Goal: Information Seeking & Learning: Compare options

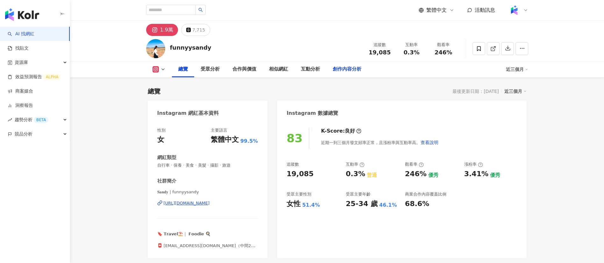
click at [346, 64] on div "創作內容分析" at bounding box center [346, 69] width 41 height 16
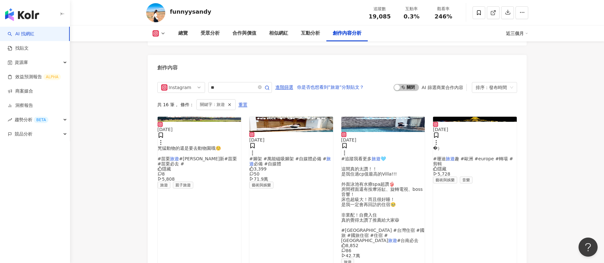
scroll to position [2158, 0]
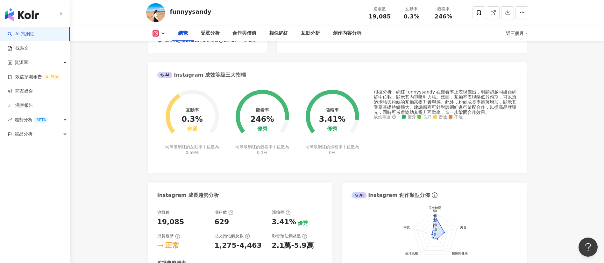
scroll to position [0, 0]
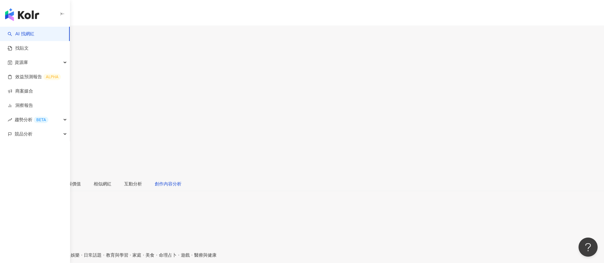
click at [181, 175] on div "創作內容分析" at bounding box center [168, 183] width 27 height 7
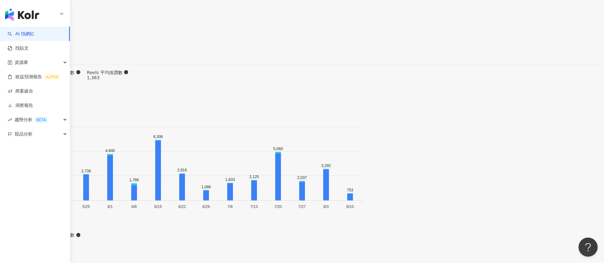
scroll to position [2135, 0]
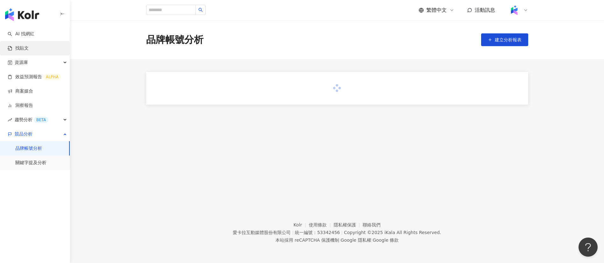
click at [29, 48] on link "找貼文" at bounding box center [18, 48] width 21 height 6
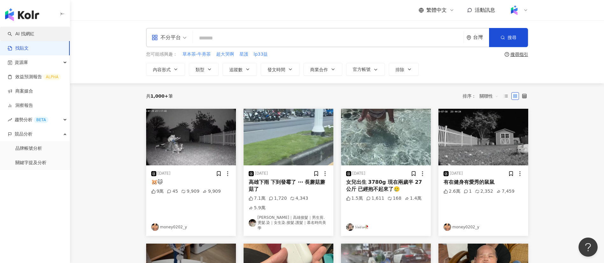
click at [34, 35] on link "AI 找網紅" at bounding box center [21, 34] width 27 height 6
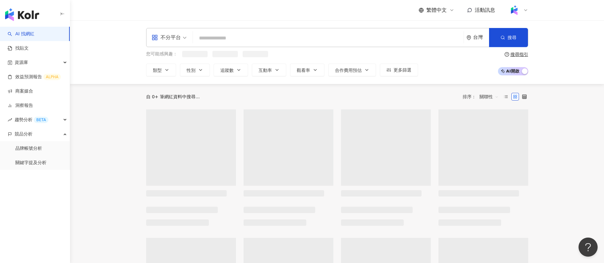
click at [277, 39] on input "search" at bounding box center [327, 38] width 265 height 12
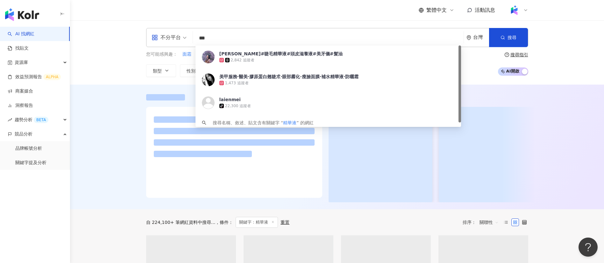
click at [186, 19] on div "繁體中文 活動訊息" at bounding box center [337, 10] width 382 height 20
drag, startPoint x: 224, startPoint y: 38, endPoint x: 175, endPoint y: 34, distance: 48.5
click at [175, 34] on div "不分平台 *** 台灣 搜尋 9794dfe1-a202-4347-8258-cf32a561a32b 洪毓淳-#睫毛精華液#頭皮滋養液#美牙儀#髮油 2,8…" at bounding box center [337, 37] width 382 height 19
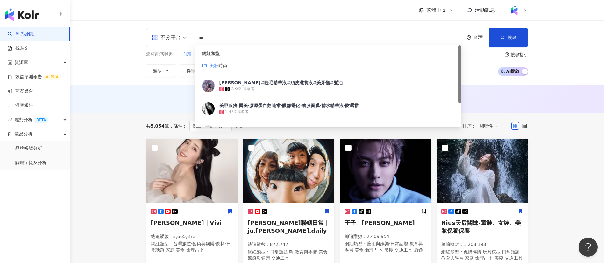
type input "**"
click at [218, 66] on button "追蹤數" at bounding box center [231, 70] width 34 height 13
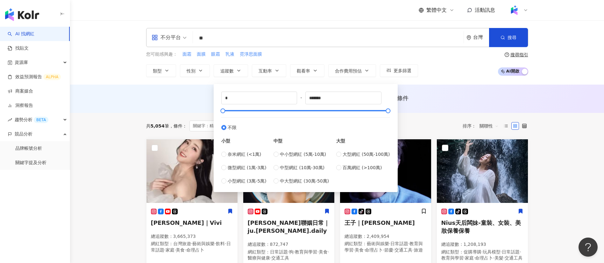
click at [258, 141] on div "小型" at bounding box center [243, 140] width 45 height 7
click at [246, 99] on input "*" at bounding box center [258, 98] width 75 height 12
type input "*****"
drag, startPoint x: 283, startPoint y: 99, endPoint x: 259, endPoint y: 98, distance: 24.2
click at [259, 98] on div "***** - ******* 不限 小型 奈米網紅 (<1萬) 微型網紅 (1萬-3萬) 小型網紅 (3萬-5萬) 中型 中小型網紅 (5萬-10萬) 中型…" at bounding box center [305, 138] width 169 height 93
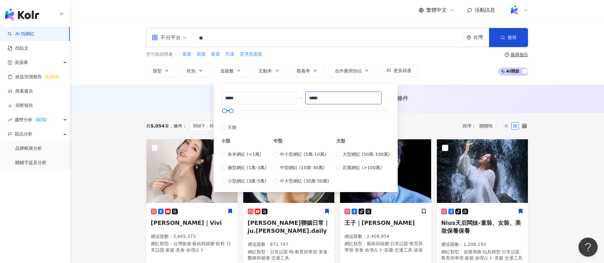
type input "*****"
click at [439, 67] on div "您可能感興趣： 面霜 面膜 眼霜 乳液 霓淨思面膜 類型 性別 追蹤數 互動率 觀看率 合作費用預估 更多篩選 ***** - ***** 不限 小型 奈米網…" at bounding box center [337, 64] width 382 height 26
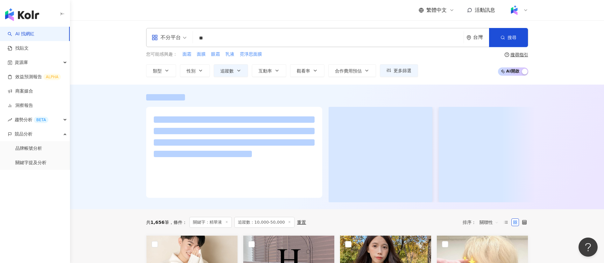
click at [168, 36] on div "不分平台" at bounding box center [165, 37] width 29 height 10
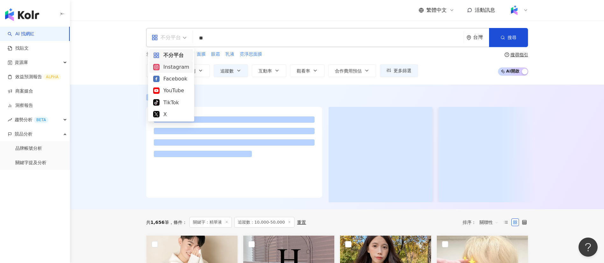
click at [169, 67] on div "Instagram" at bounding box center [171, 67] width 36 height 8
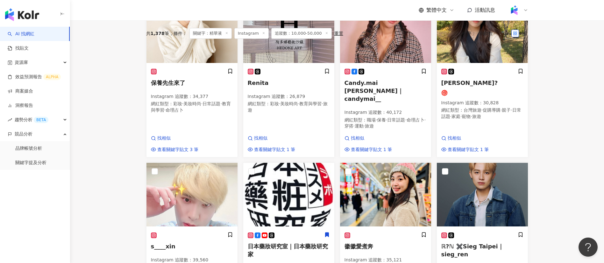
scroll to position [131, 0]
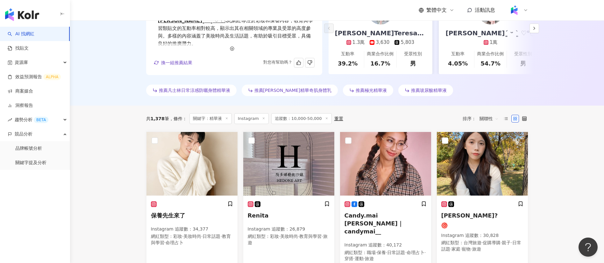
click at [485, 123] on span "關聯性" at bounding box center [488, 119] width 19 height 10
click at [372, 129] on div "共 1,378 筆 條件 ： 關鍵字：精華液 Instagram 追蹤數：10,000-50,000 重置 排序： 關聯性" at bounding box center [337, 119] width 382 height 26
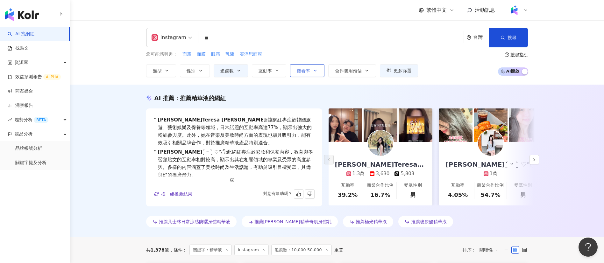
click at [294, 72] on button "觀看率" at bounding box center [307, 70] width 34 height 13
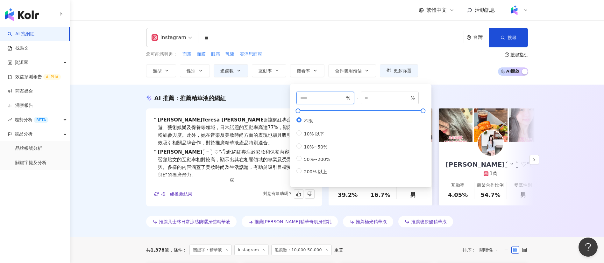
click at [319, 101] on input "number" at bounding box center [322, 98] width 45 height 7
type input "***"
click at [450, 75] on div "您可能感興趣： 面霜 面膜 眼霜 乳液 霓淨思面膜 類型 性別 追蹤數 互動率 觀看率 合作費用預估 更多篩選 ***** - ***** 不限 小型 奈米網…" at bounding box center [337, 64] width 382 height 26
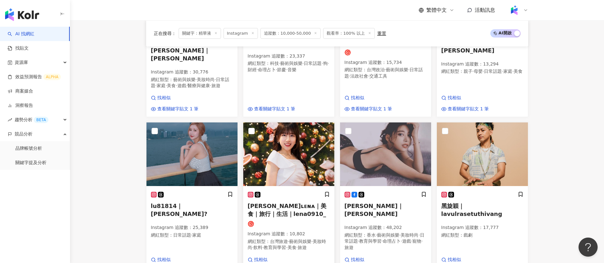
scroll to position [390, 0]
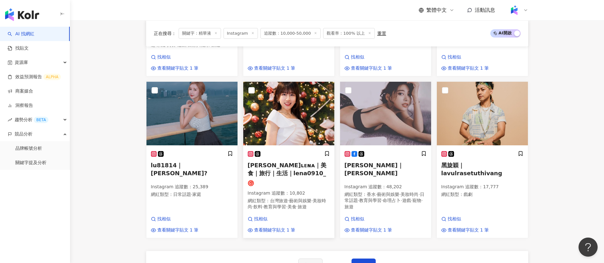
click at [276, 190] on p "Instagram 追蹤數 ： 10,802" at bounding box center [289, 193] width 82 height 6
click at [381, 198] on span "教育與學習" at bounding box center [370, 200] width 22 height 5
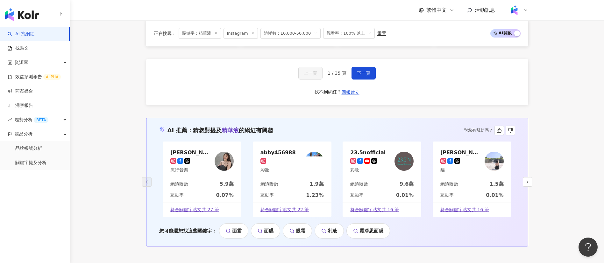
scroll to position [581, 0]
click at [360, 67] on button "下一頁" at bounding box center [363, 73] width 24 height 13
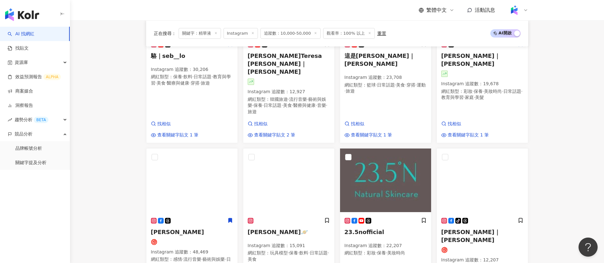
scroll to position [167, 0]
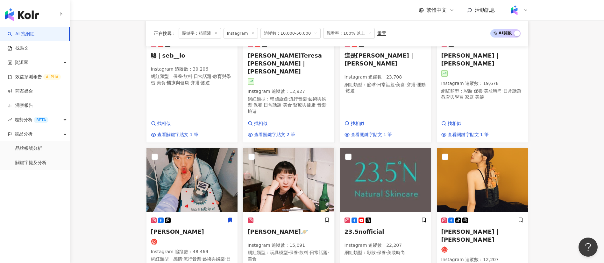
click at [294, 228] on h5 "COCO TSAI🪐" at bounding box center [289, 232] width 82 height 8
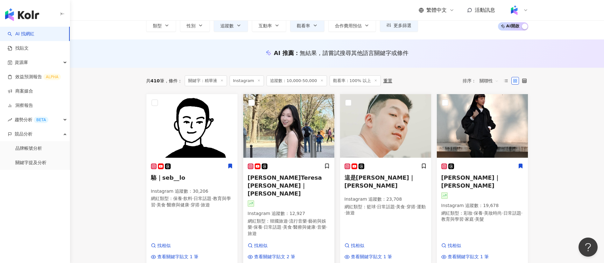
scroll to position [27, 0]
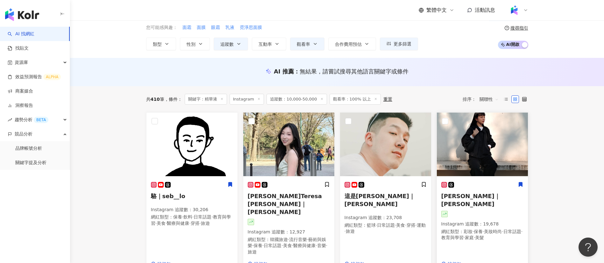
click at [488, 211] on div at bounding box center [482, 214] width 82 height 6
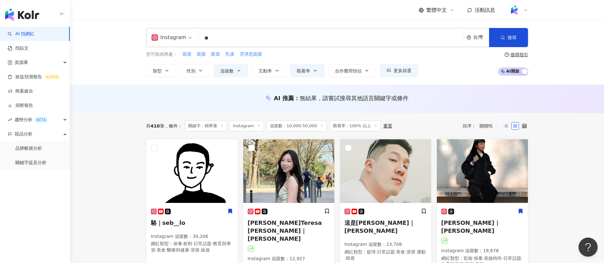
scroll to position [4, 0]
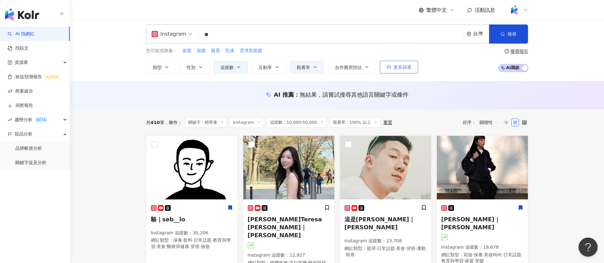
click at [397, 67] on span "更多篩選" at bounding box center [402, 67] width 18 height 5
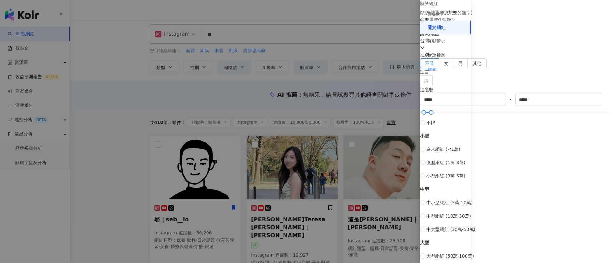
click at [440, 69] on div "獨家" at bounding box center [445, 69] width 51 height 14
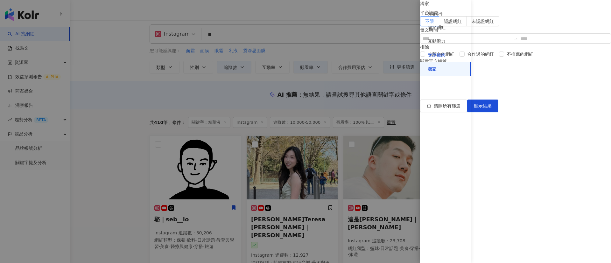
click at [445, 55] on div "受眾輪廓" at bounding box center [437, 55] width 18 height 6
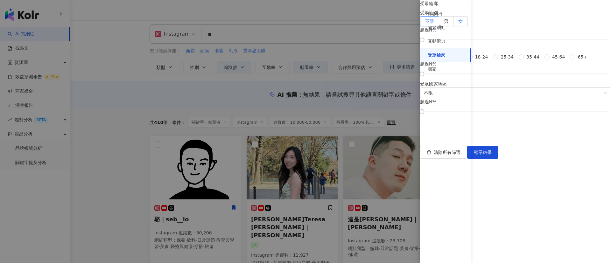
click at [468, 26] on label "女" at bounding box center [460, 21] width 14 height 10
click at [519, 42] on div "女 超過 4 %" at bounding box center [515, 33] width 191 height 15
click at [535, 42] on div at bounding box center [515, 40] width 187 height 4
click at [541, 42] on div at bounding box center [515, 40] width 187 height 4
click at [492, 155] on span "顯示結果" at bounding box center [483, 152] width 18 height 5
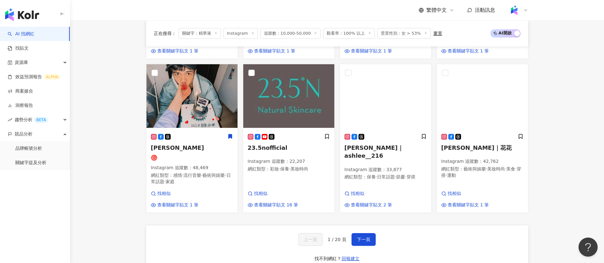
scroll to position [525, 0]
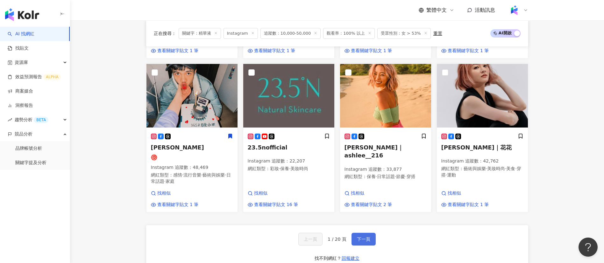
click at [365, 233] on button "下一頁" at bounding box center [363, 239] width 24 height 13
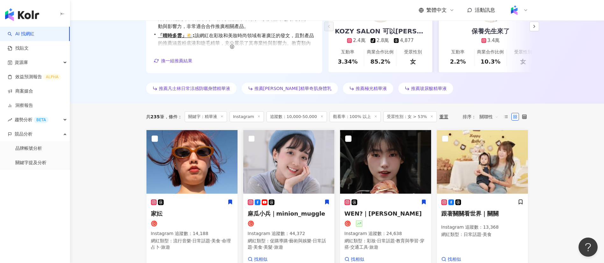
scroll to position [132, 0]
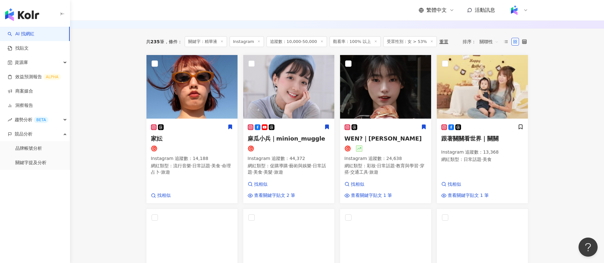
scroll to position [209, 0]
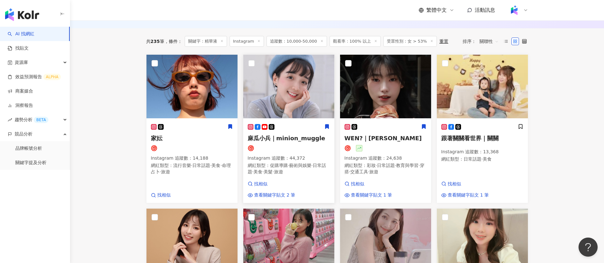
click at [302, 139] on span "麻瓜小兵｜minion_muggle" at bounding box center [287, 138] width 78 height 7
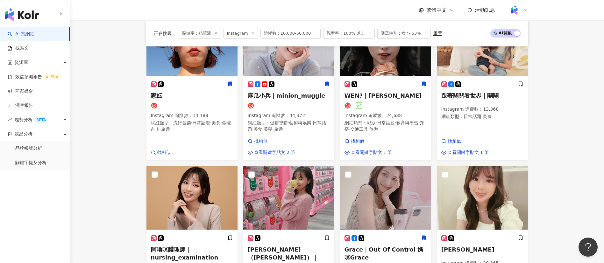
scroll to position [195, 0]
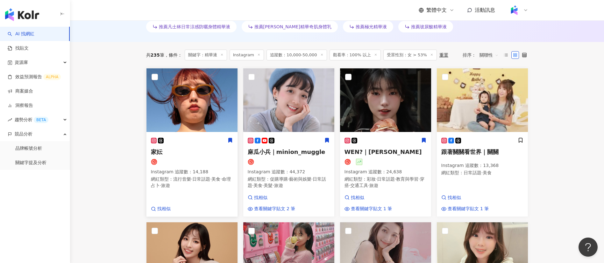
click at [202, 165] on div at bounding box center [192, 162] width 82 height 6
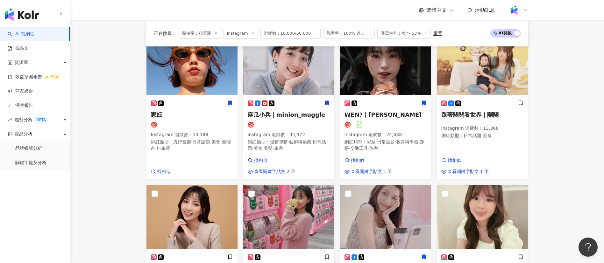
scroll to position [234, 0]
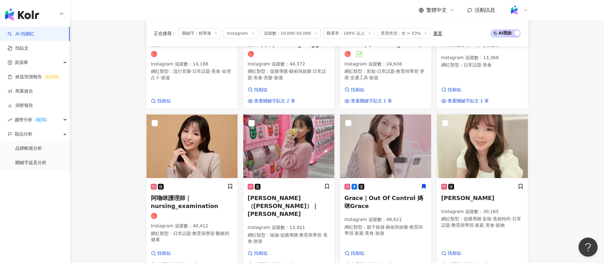
click at [564, 166] on main "Instagram ** 台灣 搜尋 customizedTag 網紅類型 美妝 時尚 Hazy 3,489 追蹤者 Soda蘇打美妝 48,500 追蹤者 …" at bounding box center [337, 217] width 534 height 1001
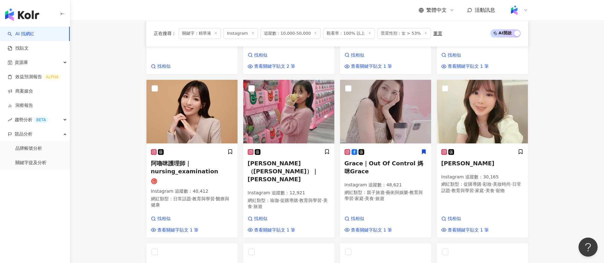
scroll to position [338, 0]
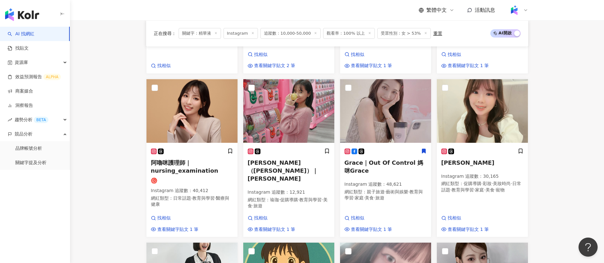
click at [90, 181] on main "Instagram ** 台灣 搜尋 customizedTag 網紅類型 美妝 時尚 Hazy 3,489 追蹤者 Soda蘇打美妝 48,500 追蹤者 …" at bounding box center [337, 182] width 534 height 1001
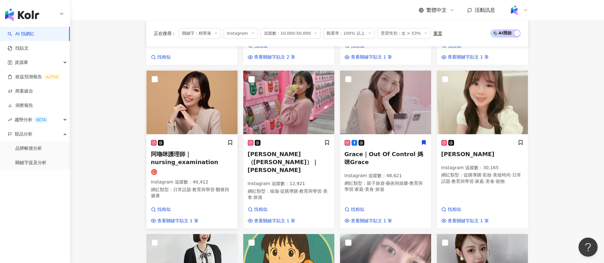
click at [198, 154] on h5 "阿嚕咪護理師｜nursing_examination" at bounding box center [192, 158] width 82 height 16
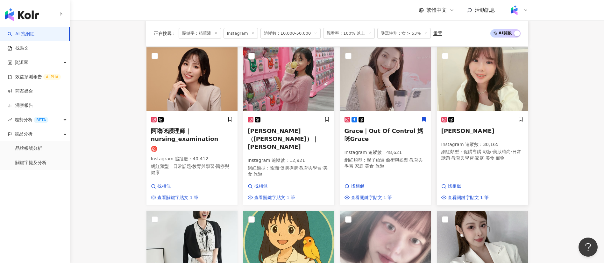
scroll to position [371, 0]
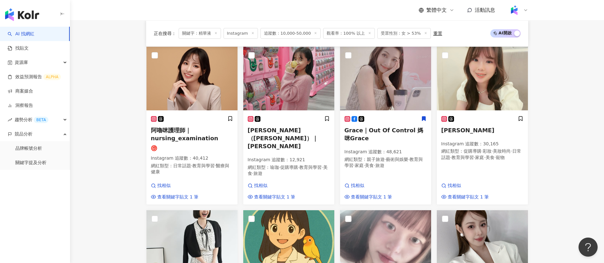
click at [569, 172] on main "Instagram ** 台灣 搜尋 customizedTag 網紅類型 美妝 時尚 Hazy 3,489 追蹤者 Soda蘇打美妝 48,500 追蹤者 …" at bounding box center [337, 150] width 534 height 1001
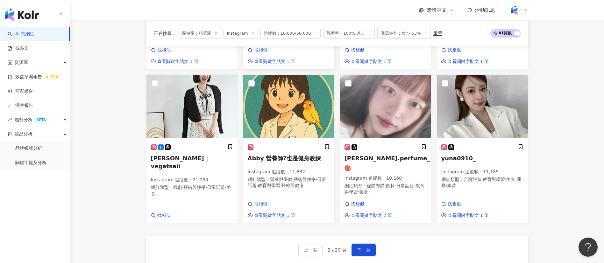
scroll to position [507, 0]
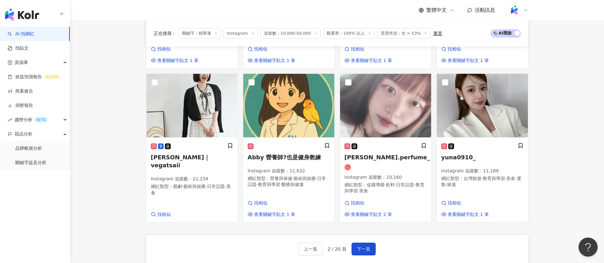
click at [375, 252] on div "上一頁 2 / 20 頁 下一頁 找不到網紅？ 回報建立" at bounding box center [337, 258] width 382 height 46
click at [363, 249] on span "下一頁" at bounding box center [363, 249] width 13 height 5
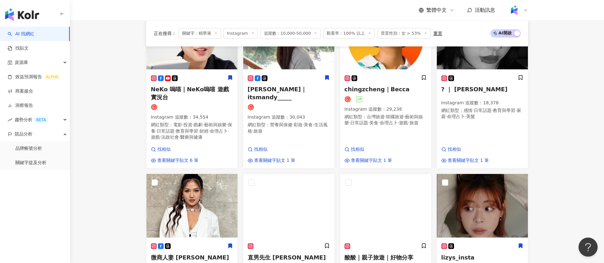
scroll to position [528, 0]
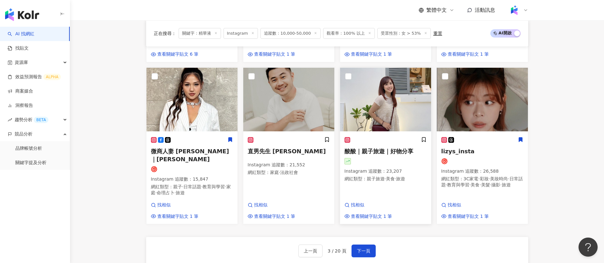
click at [389, 168] on p "Instagram 追蹤數 ： 23,207" at bounding box center [385, 171] width 82 height 6
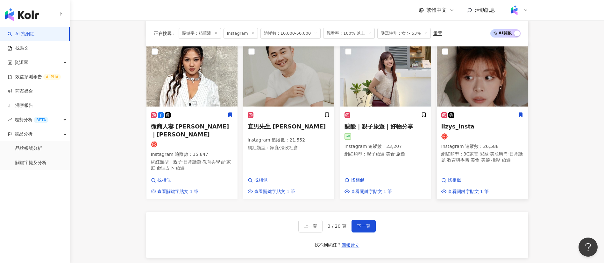
scroll to position [553, 0]
click at [475, 137] on div at bounding box center [482, 136] width 82 height 6
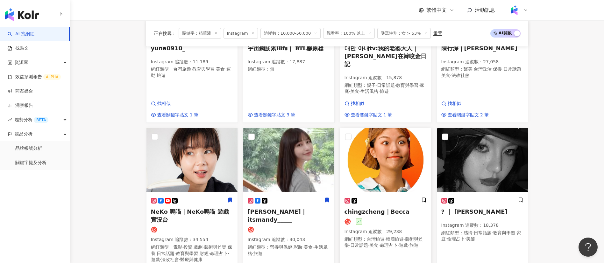
scroll to position [321, 0]
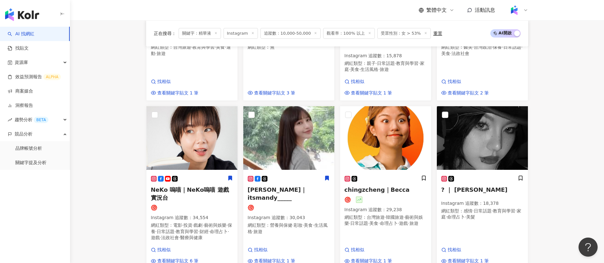
click at [275, 223] on span "營養與保健" at bounding box center [281, 225] width 22 height 5
click at [192, 205] on div "NeKo 嗚喵｜NeKo嗚喵 遊戲實況台 Instagram 追蹤數 ： 34,554 網紅類型 ： 電影 · 投資 · 戲劇 · 藝術與娛樂 · 保養 · …" at bounding box center [192, 210] width 82 height 71
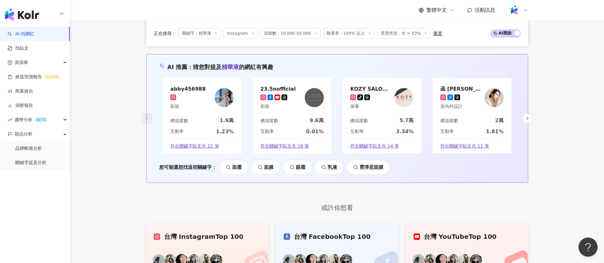
scroll to position [658, 0]
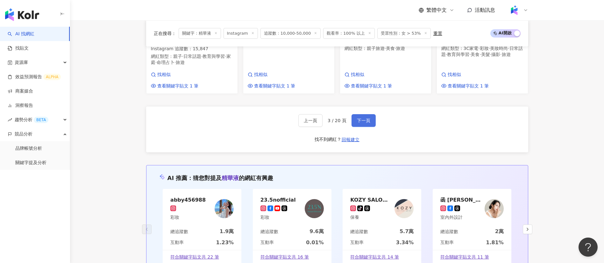
click at [366, 122] on button "下一頁" at bounding box center [363, 120] width 24 height 13
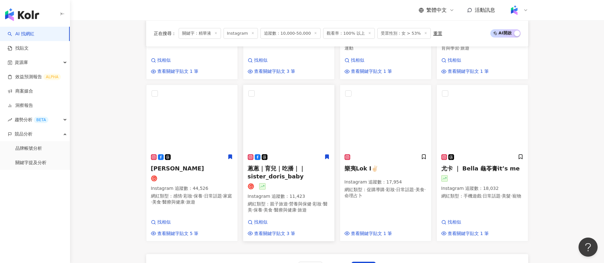
scroll to position [479, 0]
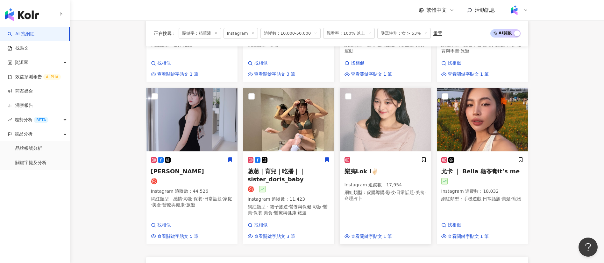
click at [364, 179] on div "樂夷Lok I✌🏻 Instagram 追蹤數 ： 17,954 網紅類型 ： 促購導購 · 彩妝 · 日常話題 · 美食 · 命理占卜" at bounding box center [385, 182] width 82 height 51
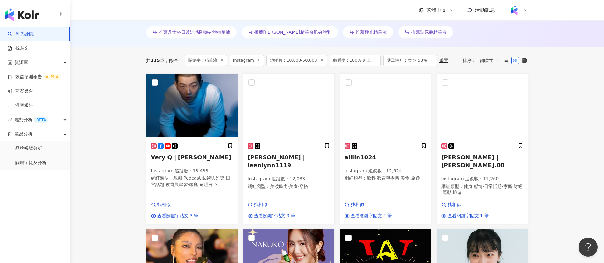
scroll to position [167, 0]
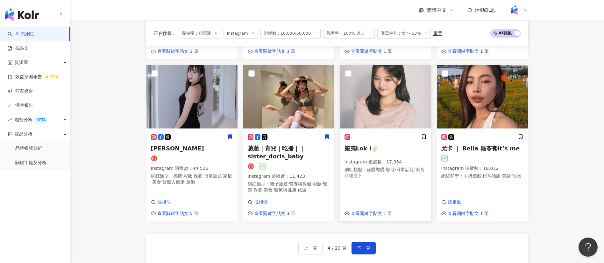
scroll to position [502, 0]
click at [362, 250] on span "下一頁" at bounding box center [363, 247] width 13 height 5
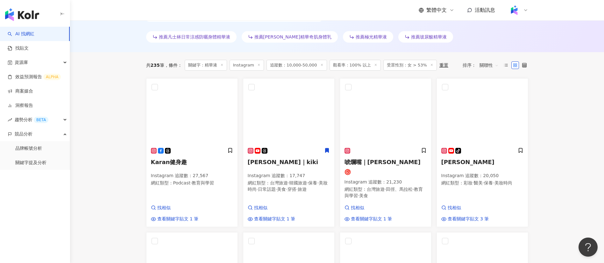
scroll to position [178, 0]
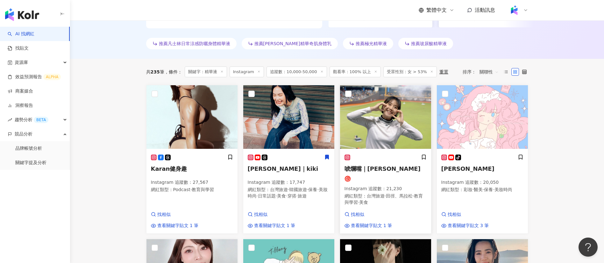
click at [373, 177] on div "唬爛嘴｜Ario 愛芮兒 Instagram 追蹤數 ： 21,230 網紅類型 ： 台灣旅遊 · 田徑、馬拉松 · 教育與學習 · 美食" at bounding box center [385, 182] width 82 height 57
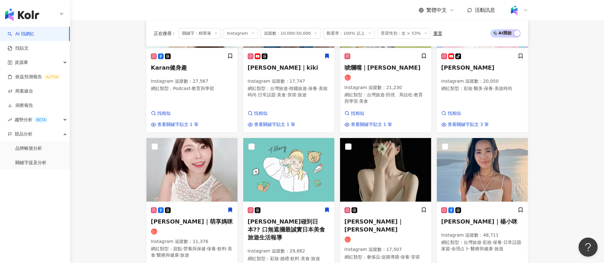
click at [587, 155] on main "Instagram ** 台灣 搜尋 customizedTag 網紅類型 美妝 時尚 Hazy 3,489 追蹤者 Soda蘇打美妝 48,500 追蹤者 …" at bounding box center [337, 246] width 534 height 1011
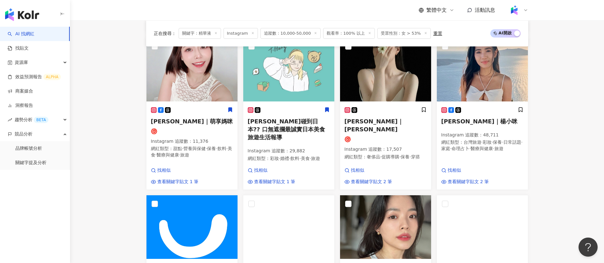
scroll to position [346, 0]
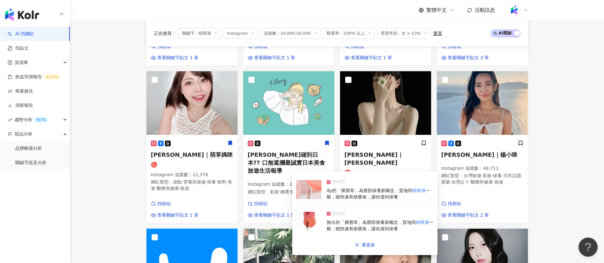
click at [542, 209] on main "Instagram ** 台灣 搜尋 customizedTag 網紅類型 美妝 時尚 Hazy 3,489 追蹤者 Soda蘇打美妝 48,500 追蹤者 …" at bounding box center [337, 179] width 534 height 1011
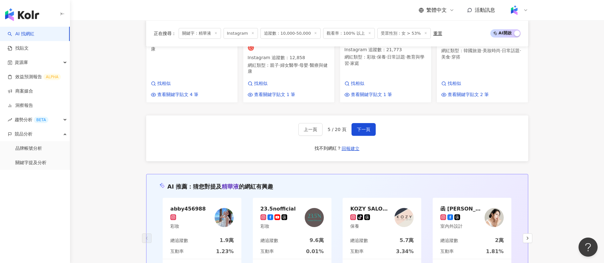
scroll to position [660, 0]
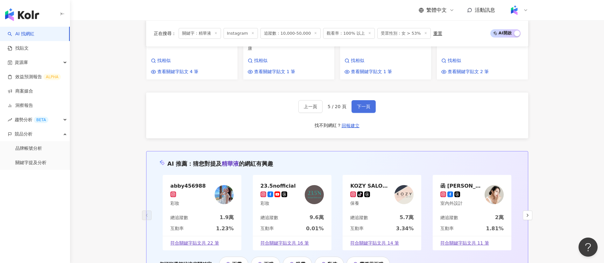
click at [363, 101] on button "下一頁" at bounding box center [363, 106] width 24 height 13
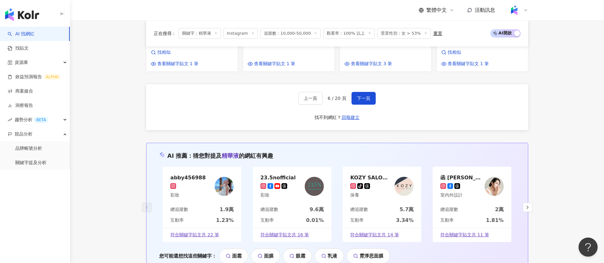
scroll to position [651, 0]
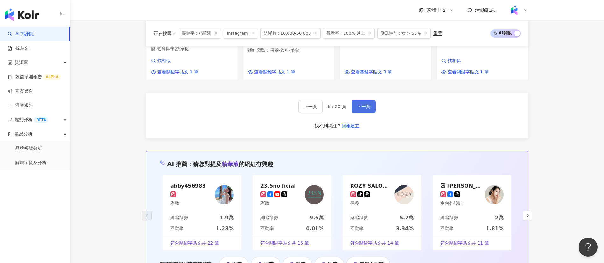
click at [358, 104] on span "下一頁" at bounding box center [363, 106] width 13 height 5
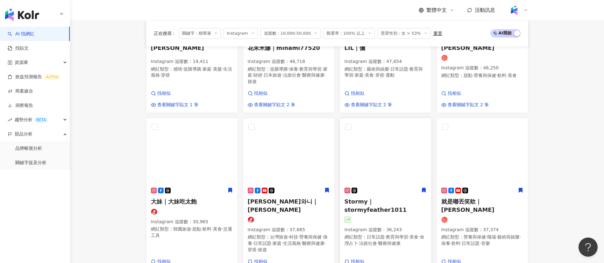
scroll to position [461, 0]
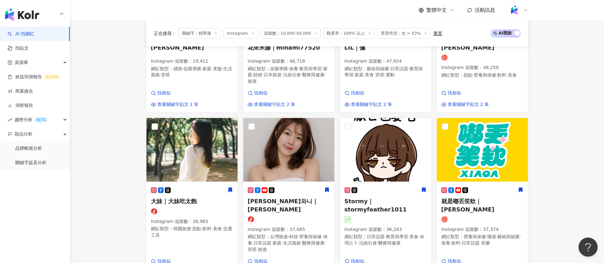
click at [113, 213] on main "Instagram ** 台灣 搜尋 customizedTag 網紅類型 美妝 時尚 Hazy 3,489 追蹤者 Soda蘇打美妝 48,500 追蹤者 …" at bounding box center [337, 65] width 534 height 1013
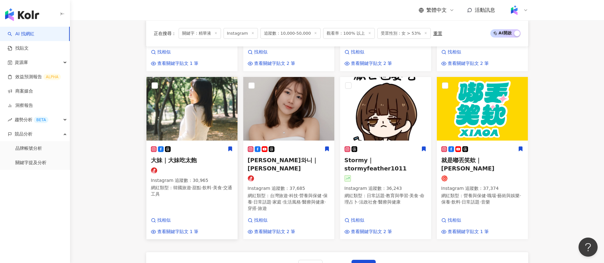
scroll to position [503, 0]
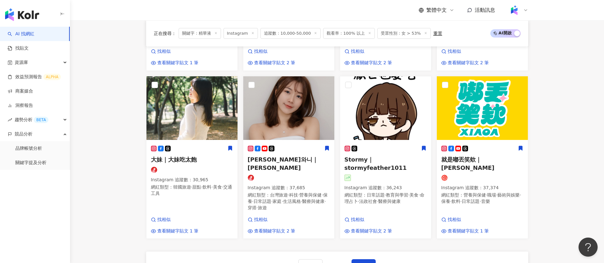
click at [112, 164] on main "Instagram ** 台灣 搜尋 customizedTag 網紅類型 美妝 時尚 Hazy 3,489 追蹤者 Soda蘇打美妝 48,500 追蹤者 …" at bounding box center [337, 23] width 534 height 1013
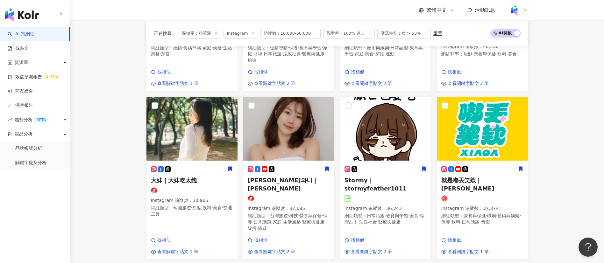
scroll to position [482, 0]
click at [116, 169] on main "Instagram ** 台灣 搜尋 customizedTag 網紅類型 美妝 時尚 Hazy 3,489 追蹤者 Soda蘇打美妝 48,500 追蹤者 …" at bounding box center [337, 44] width 534 height 1013
click at [128, 184] on main "Instagram ** 台灣 搜尋 customizedTag 網紅類型 美妝 時尚 Hazy 3,489 追蹤者 Soda蘇打美妝 48,500 追蹤者 …" at bounding box center [337, 44] width 534 height 1013
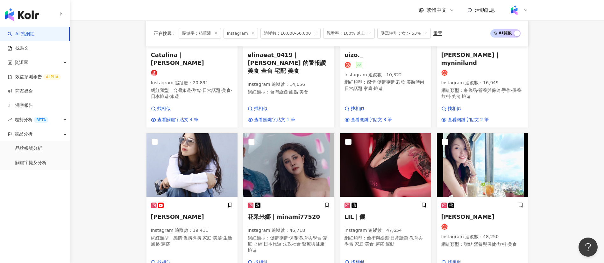
scroll to position [293, 0]
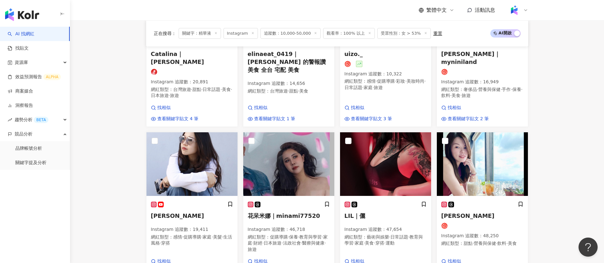
click at [576, 198] on main "Instagram ** 台灣 搜尋 customizedTag 網紅類型 美妝 時尚 Hazy 3,489 追蹤者 Soda蘇打美妝 48,500 追蹤者 …" at bounding box center [337, 233] width 534 height 1013
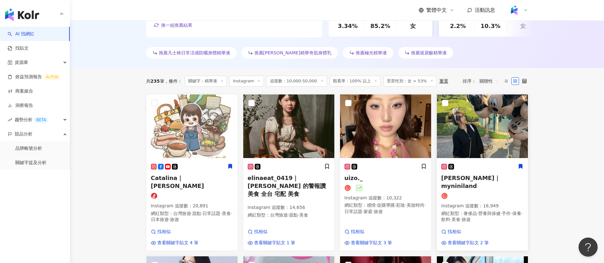
scroll to position [170, 0]
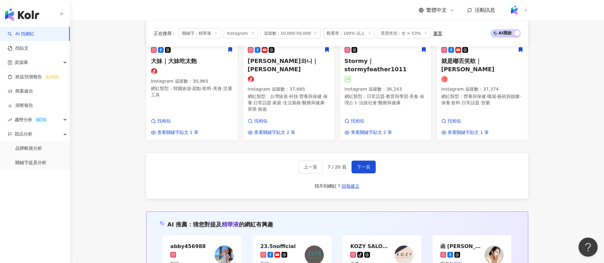
scroll to position [604, 0]
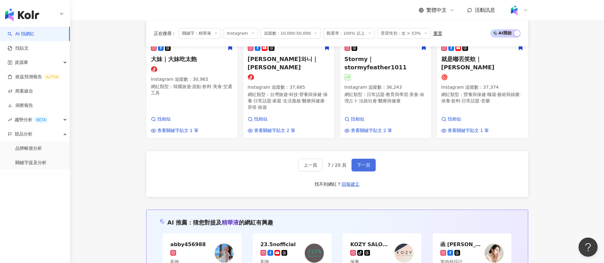
click at [365, 163] on span "下一頁" at bounding box center [363, 165] width 13 height 5
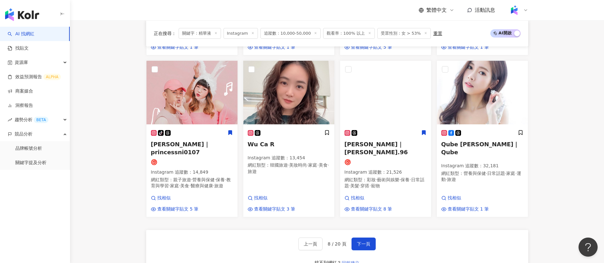
scroll to position [505, 0]
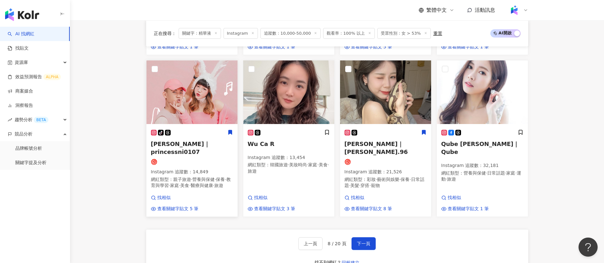
click at [186, 177] on span "親子旅遊" at bounding box center [182, 179] width 18 height 5
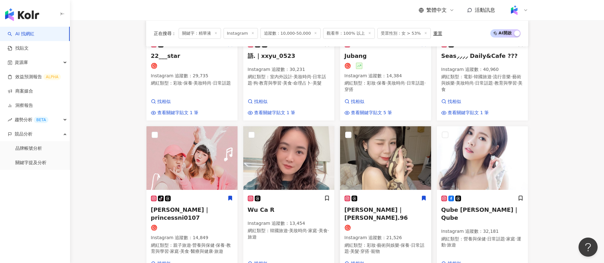
scroll to position [440, 0]
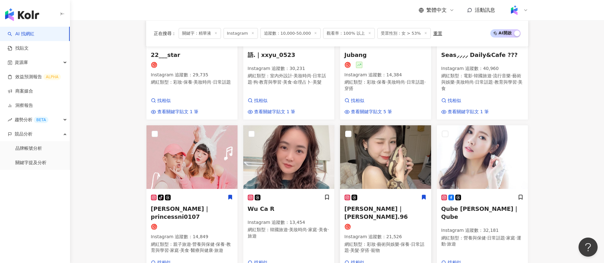
click at [376, 224] on div at bounding box center [385, 227] width 82 height 6
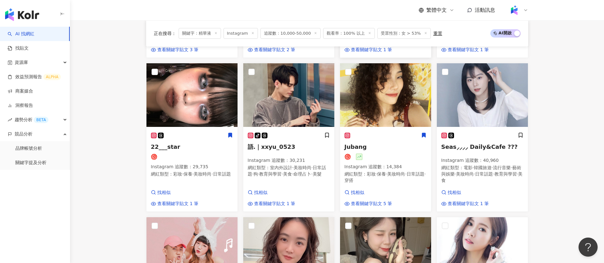
scroll to position [350, 0]
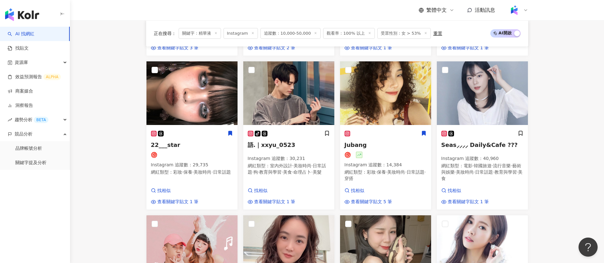
click at [577, 142] on main "Instagram ** 台灣 搜尋 customizedTag 網紅類型 美妝 時尚 Hazy 3,489 追蹤者 Soda蘇打美妝 48,500 追蹤者 …" at bounding box center [337, 167] width 534 height 993
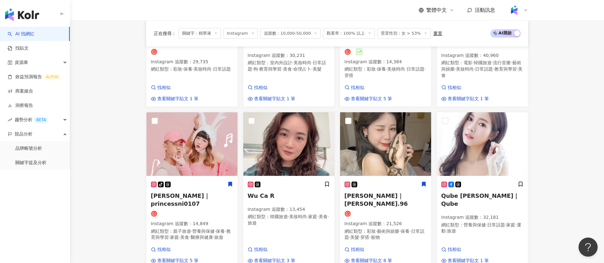
scroll to position [366, 0]
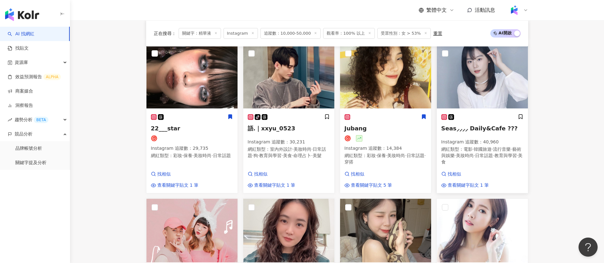
click at [468, 151] on span "電影" at bounding box center [467, 149] width 9 height 5
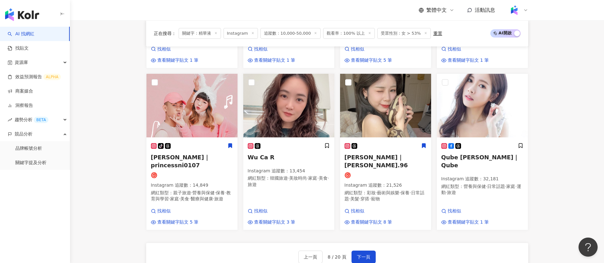
click at [561, 180] on main "Instagram ** 台灣 搜尋 customizedTag 網紅類型 美妝 時尚 Hazy 3,489 追蹤者 Soda蘇打美妝 48,500 追蹤者 …" at bounding box center [337, 25] width 534 height 993
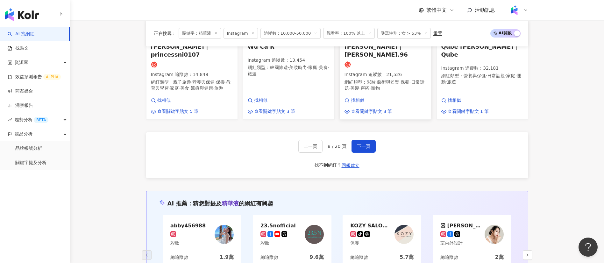
scroll to position [630, 0]
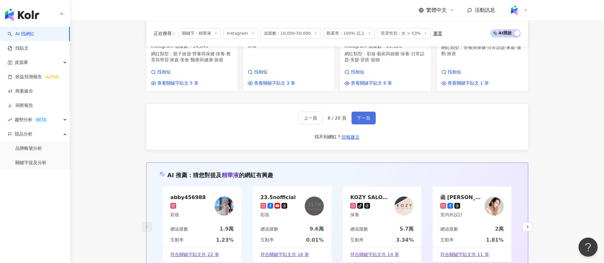
click at [357, 116] on span "下一頁" at bounding box center [363, 118] width 13 height 5
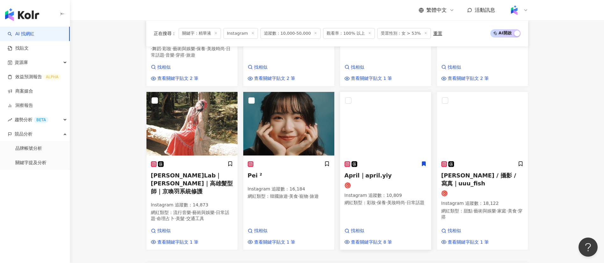
scroll to position [503, 0]
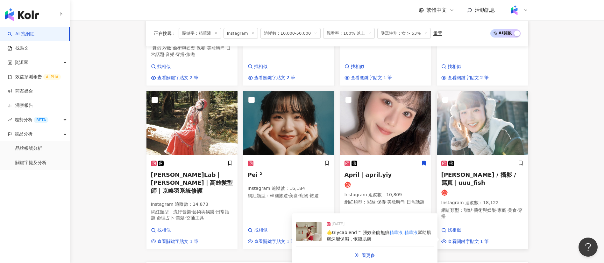
click at [495, 171] on h5 "林魚 YUKI / 攝影 / 寫真｜uuu_fish" at bounding box center [482, 179] width 82 height 16
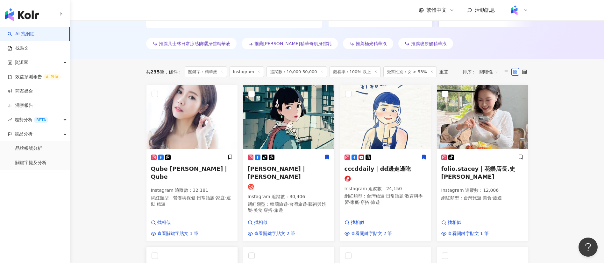
scroll to position [174, 0]
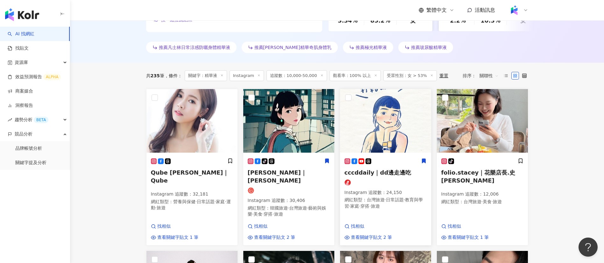
click at [370, 191] on p "Instagram 追蹤數 ： 24,150" at bounding box center [385, 193] width 82 height 6
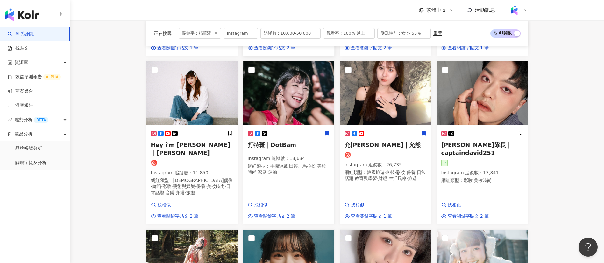
scroll to position [364, 0]
click at [384, 151] on div at bounding box center [385, 154] width 82 height 6
click at [107, 145] on main "Instagram ** 台灣 搜尋 customizedTag 網紅類型 美妝 時尚 Hazy 3,489 追蹤者 Soda蘇打美妝 48,500 追蹤者 …" at bounding box center [337, 167] width 534 height 1023
click at [190, 178] on span "韓國偶像" at bounding box center [203, 180] width 60 height 5
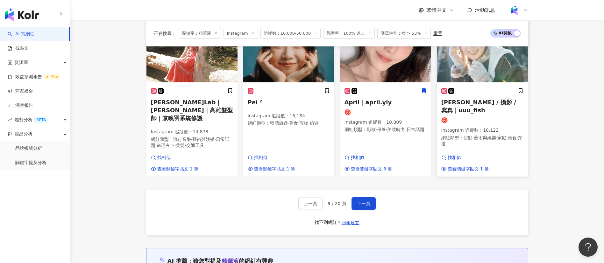
scroll to position [575, 0]
click at [364, 201] on span "下一頁" at bounding box center [363, 203] width 13 height 5
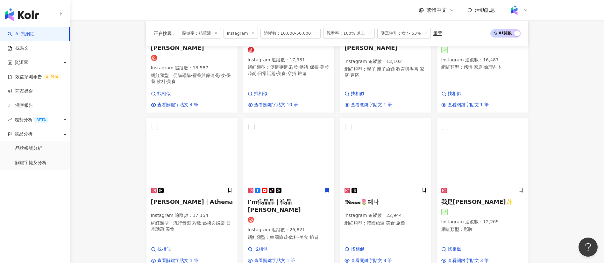
scroll to position [503, 0]
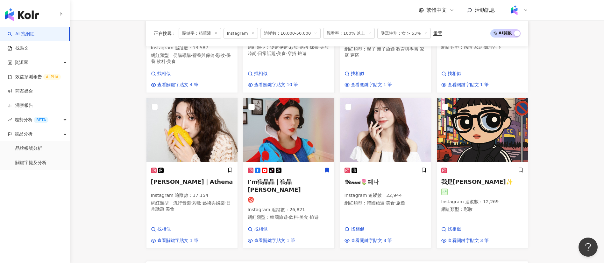
click at [124, 168] on main "Instagram ** 台灣 搜尋 customizedTag 網紅類型 美妝 時尚 Hazy 3,489 追蹤者 Soda蘇打美妝 48,500 追蹤者 …" at bounding box center [337, 28] width 534 height 1023
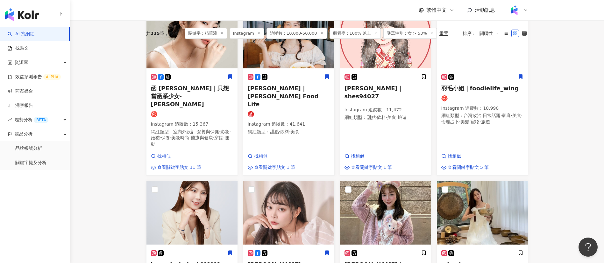
scroll to position [187, 0]
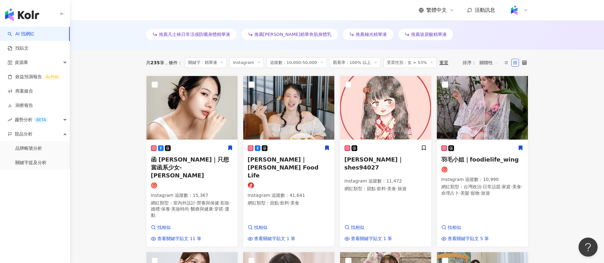
click at [184, 174] on div "函 Helen Hsu｜只想當函系少女-Helen Hsu Instagram 追蹤數 ： 15,367 網紅類型 ： 室內外設計 · 營養與保健 · 彩妝 …" at bounding box center [192, 185] width 82 height 80
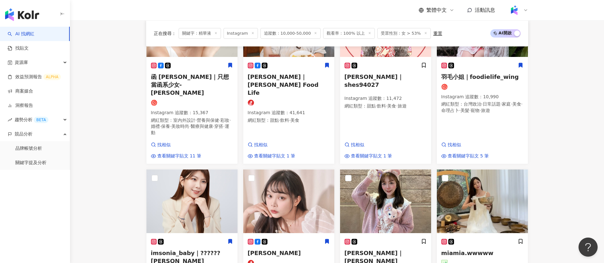
scroll to position [342, 0]
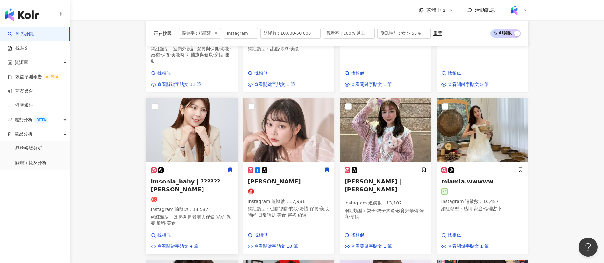
click at [169, 214] on p "網紅類型 ： 促購導購 · 營養與保健 · 彩妝 · 保養 · 飲料 · 美食" at bounding box center [192, 220] width 82 height 12
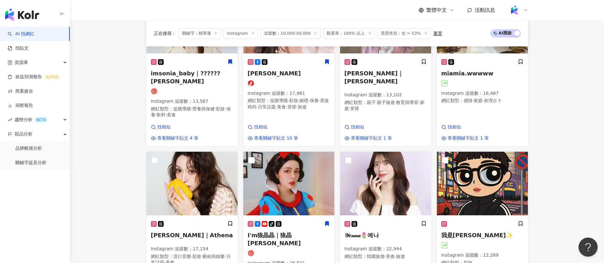
scroll to position [525, 0]
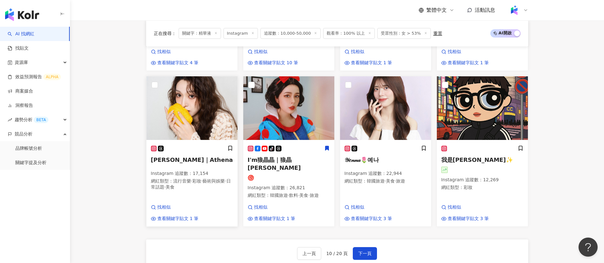
click at [179, 171] on p "Instagram 追蹤數 ： 17,154" at bounding box center [192, 174] width 82 height 6
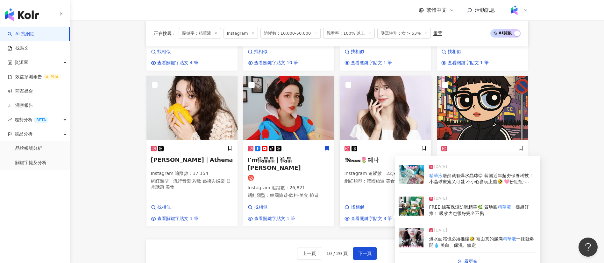
click at [371, 171] on p "Instagram 追蹤數 ： 22,944" at bounding box center [385, 174] width 82 height 6
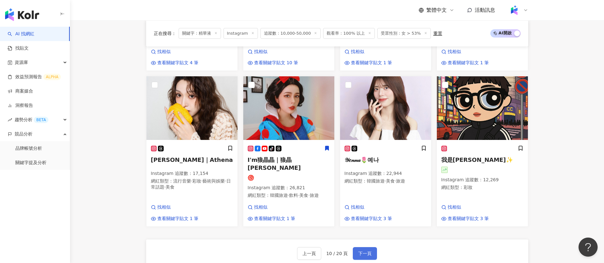
click at [369, 251] on span "下一頁" at bounding box center [364, 253] width 13 height 5
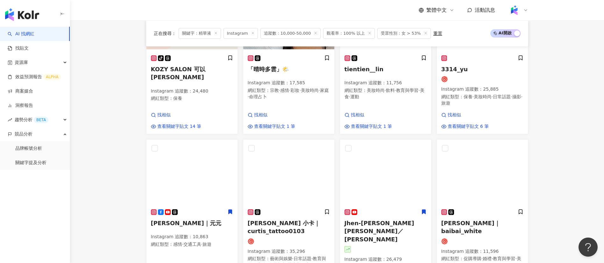
scroll to position [513, 0]
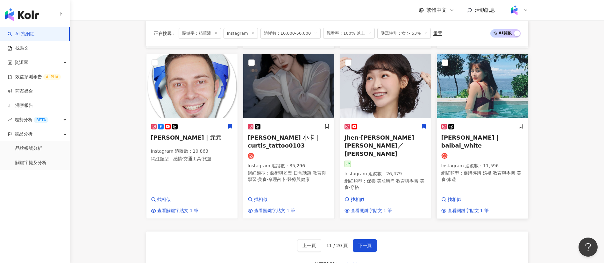
click at [537, 201] on div "正在搜尋 ： 關鍵字：精華液 Instagram 追蹤數：10,000-50,000 觀看率：100% 以上 受眾性別：女 > 53% 重置 AI 開啟 AI…" at bounding box center [336, 117] width 407 height 786
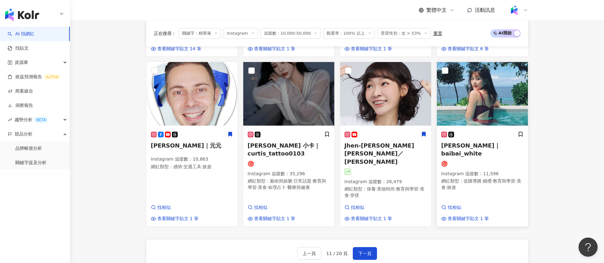
scroll to position [556, 0]
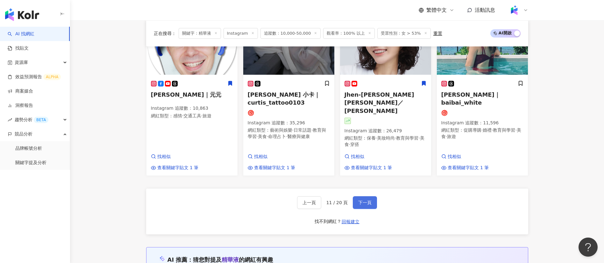
click at [368, 196] on button "下一頁" at bounding box center [365, 202] width 24 height 13
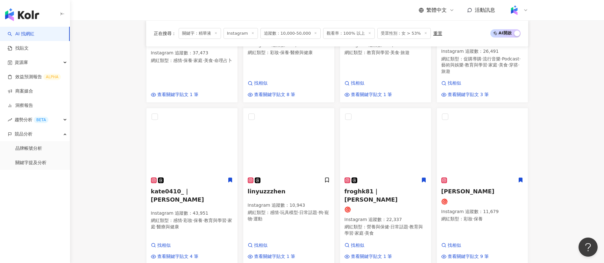
scroll to position [478, 0]
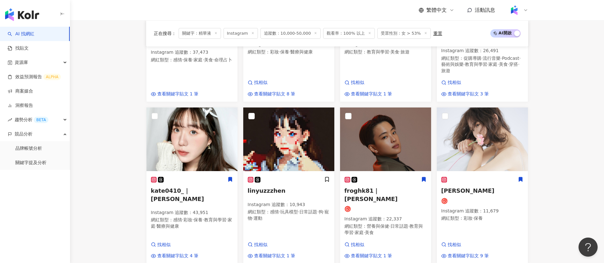
click at [566, 163] on main "Instagram ** 台灣 搜尋 customizedTag 網紅類型 美妝 時尚 Hazy 3,489 追蹤者 Soda蘇打美妝 48,500 追蹤者 …" at bounding box center [337, 49] width 534 height 1014
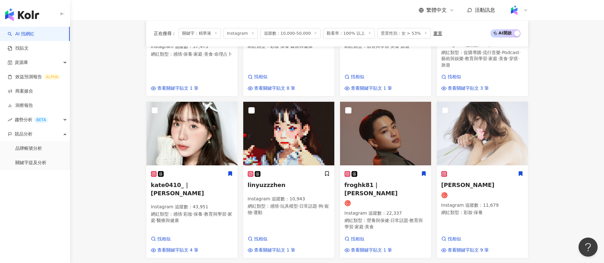
scroll to position [484, 0]
click at [174, 204] on div "Instagram 追蹤數 ： 43,951 網紅類型 ： 感情 · 彩妝 · 保養 · 教育與學習 · 家庭 · 醫療與健康" at bounding box center [192, 214] width 82 height 21
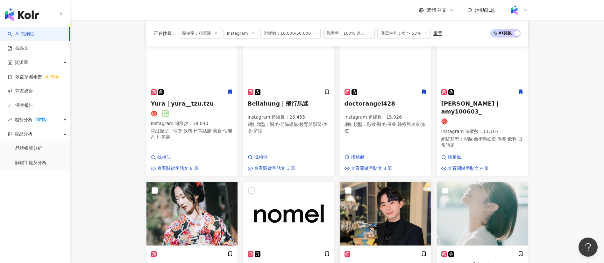
scroll to position [184, 0]
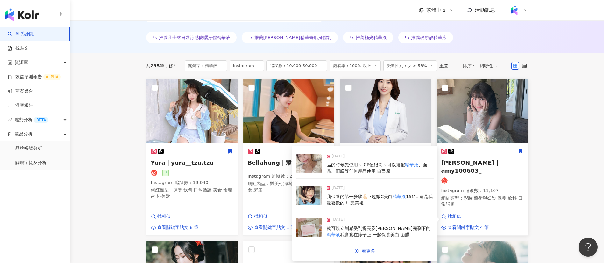
click at [480, 188] on p "Instagram 追蹤數 ： 11,167" at bounding box center [482, 191] width 82 height 6
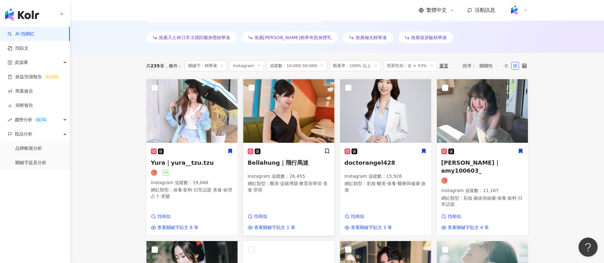
scroll to position [202, 0]
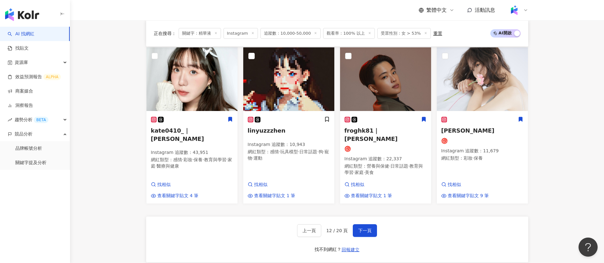
scroll to position [539, 0]
click at [365, 228] on span "下一頁" at bounding box center [364, 230] width 13 height 5
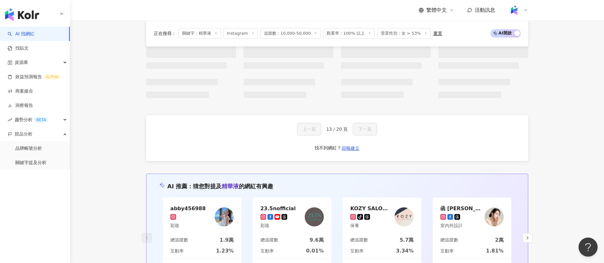
scroll to position [455, 0]
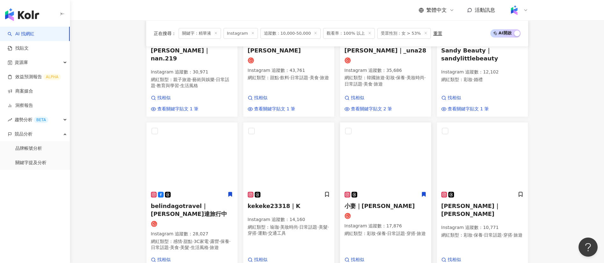
scroll to position [325, 0]
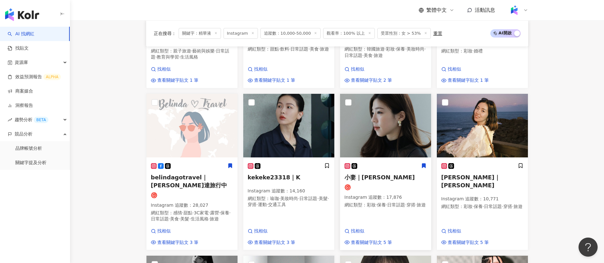
click at [374, 196] on p "Instagram 追蹤數 ： 17,876" at bounding box center [385, 197] width 82 height 6
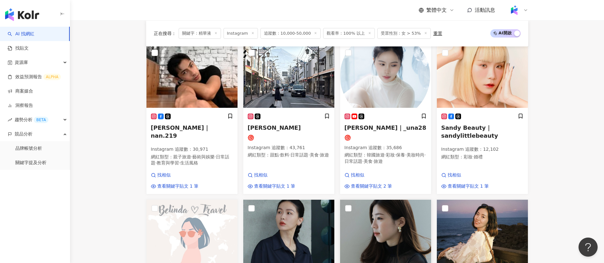
scroll to position [203, 0]
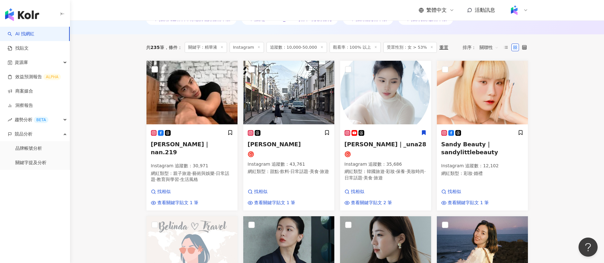
click at [264, 39] on div "共 235 筆 條件 ： 關鍵字：精華液 Instagram 追蹤數：10,000-50,000 觀看率：100% 以上 受眾性別：女 > 53% 重置 排序…" at bounding box center [337, 47] width 382 height 26
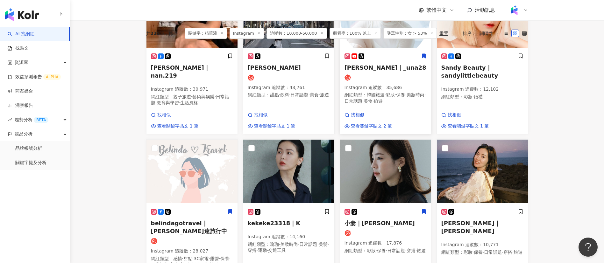
scroll to position [212, 0]
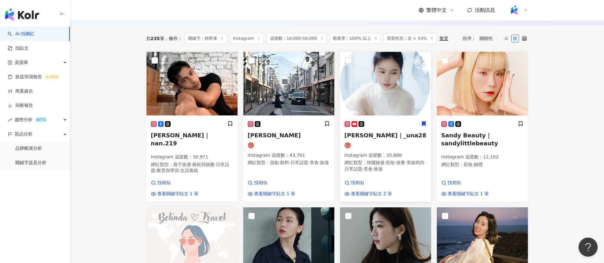
click at [362, 169] on span "日常話題" at bounding box center [353, 168] width 18 height 5
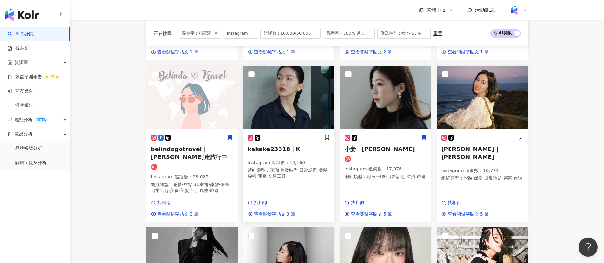
scroll to position [383, 0]
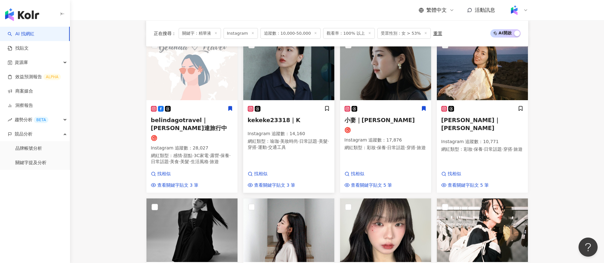
click at [266, 159] on div "kekeke23318｜K Instagram 追蹤數 ： 14,160 網紅類型 ： 瑜珈 · 美妝時尚 · 日常話題 · 美髮 · 穿搭 · 運動 · 交…" at bounding box center [288, 147] width 91 height 92
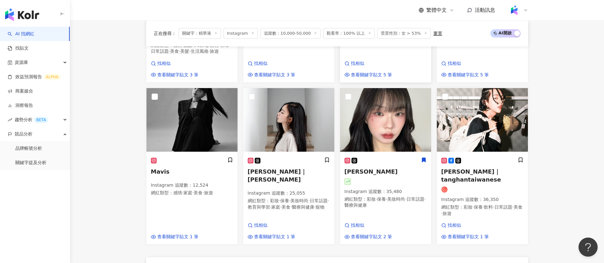
scroll to position [530, 0]
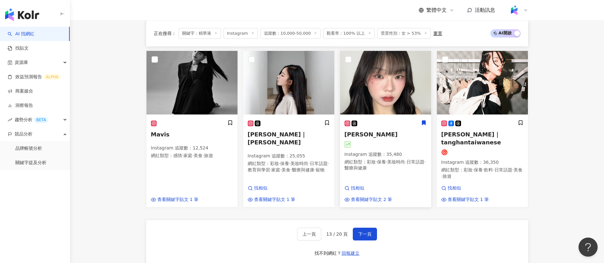
click at [367, 171] on span "醫療與健康" at bounding box center [355, 167] width 22 height 5
click at [363, 228] on button "下一頁" at bounding box center [365, 234] width 24 height 13
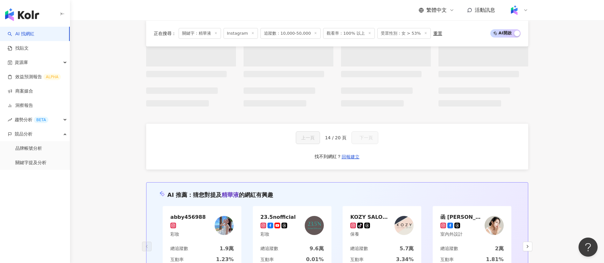
scroll to position [438, 0]
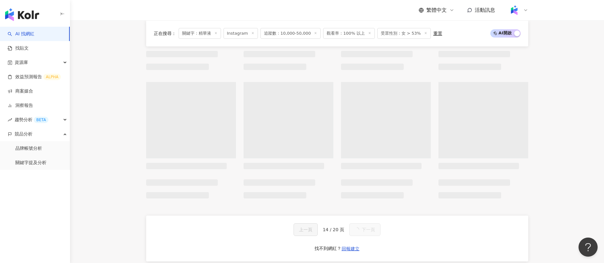
click at [123, 139] on main "Instagram ** 台灣 搜尋 customizedTag 網紅類型 美妝 時尚 Hazy 3,489 追蹤者 Soda蘇打美妝 48,500 追蹤者 …" at bounding box center [337, 38] width 534 height 912
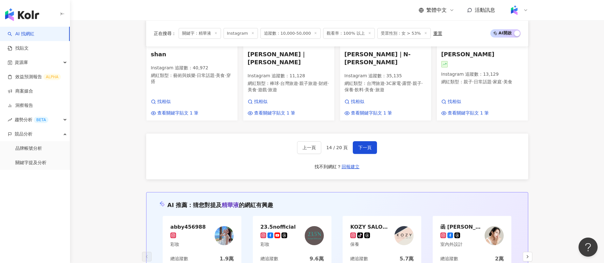
scroll to position [617, 0]
click at [365, 145] on span "下一頁" at bounding box center [364, 147] width 13 height 5
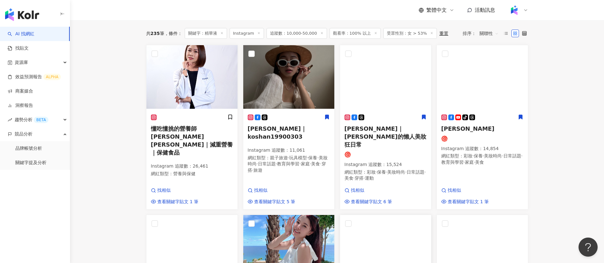
scroll to position [219, 0]
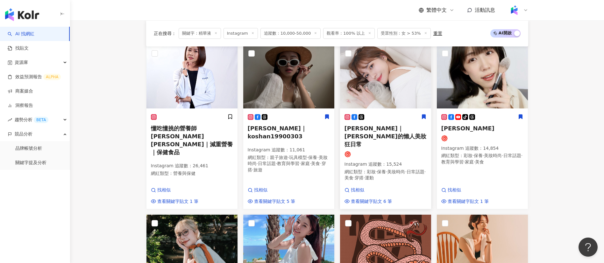
click at [412, 169] on p "網紅類型 ： 彩妝 · 保養 · 美妝時尚 · 日常話題 · 美食 · 穿搭 · 運動" at bounding box center [385, 175] width 82 height 12
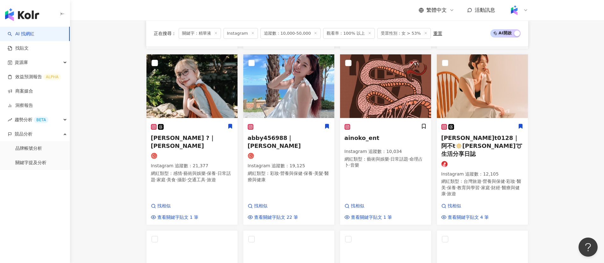
scroll to position [396, 0]
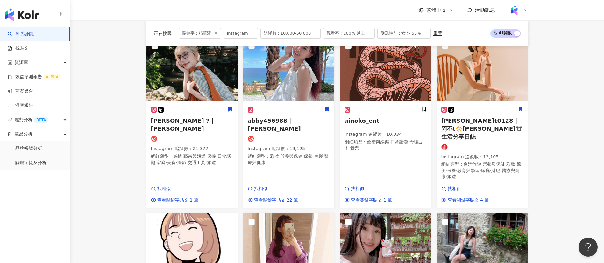
click at [583, 173] on main "Instagram ** 台灣 搜尋 customizedTag 網紅類型 美妝 時尚 Hazy 3,489 追蹤者 Soda蘇打美妝 48,500 追蹤者 …" at bounding box center [337, 147] width 534 height 1047
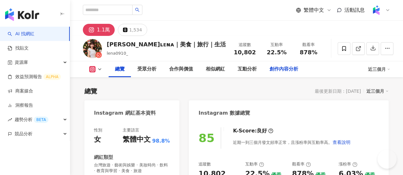
click at [298, 66] on div "創作內容分析" at bounding box center [283, 70] width 29 height 8
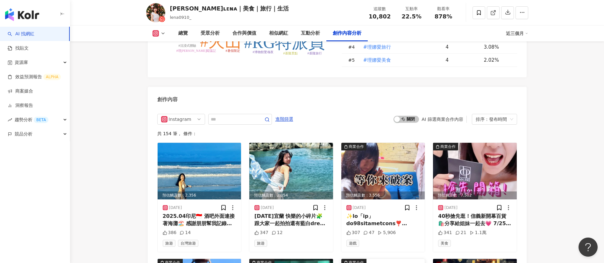
scroll to position [1911, 0]
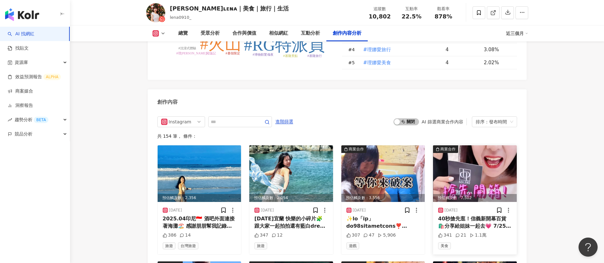
click at [402, 175] on div "2025/7/23 40秒搶先逛！信義新開幕百貨🛍️分享給姐妹一起去💗 7/25信義即將開幕的 #dreamplaza （前身誠品信義店） 直衝6F星巴克St…" at bounding box center [475, 228] width 84 height 52
click at [402, 175] on div "40秒搶先逛！信義新開幕百貨🛍️分享給姐妹一起去💗 7/25信義即將開幕的 #dreamplaza （前身誠品信義店） 直衝6F星巴克Starbucks！！！…" at bounding box center [475, 222] width 74 height 14
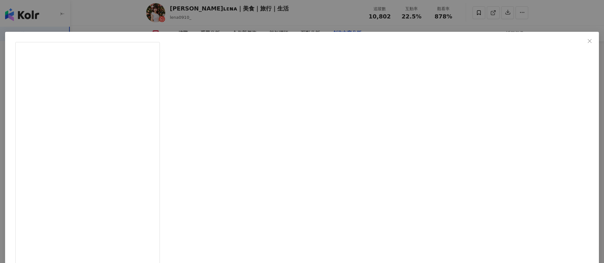
drag, startPoint x: 385, startPoint y: 104, endPoint x: 356, endPoint y: 104, distance: 28.6
copy div "EAM PLAZA台北"
click at [402, 105] on div "理娜ʟᴇɴᴀ｜美食｜旅行｜生活 2025/7/23 40秒搶先逛！信義新開幕百貨🛍️分享給姐妹一起去💗 7/25信義即將開幕的 #dreamplaza （前身…" at bounding box center [302, 131] width 604 height 263
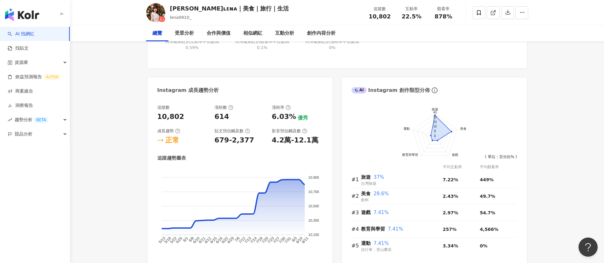
scroll to position [0, 0]
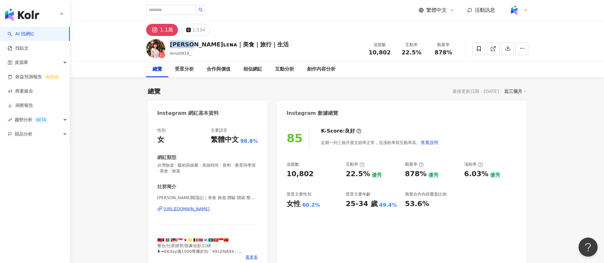
drag, startPoint x: 193, startPoint y: 46, endPoint x: 170, endPoint y: 44, distance: 23.7
click at [170, 44] on div "理娜ʟᴇɴᴀ｜美食｜旅行｜生活" at bounding box center [229, 44] width 119 height 8
copy div "理娜ʟᴇɴᴀ"
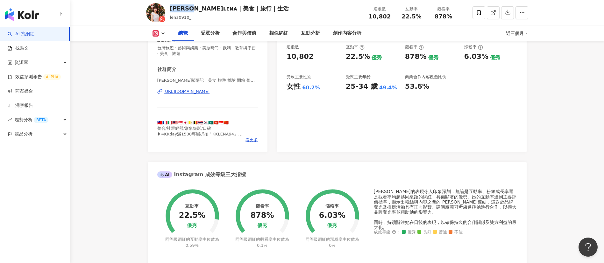
scroll to position [118, 0]
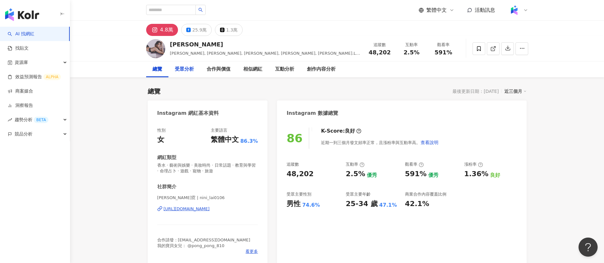
click at [188, 70] on div "受眾分析" at bounding box center [184, 70] width 19 height 8
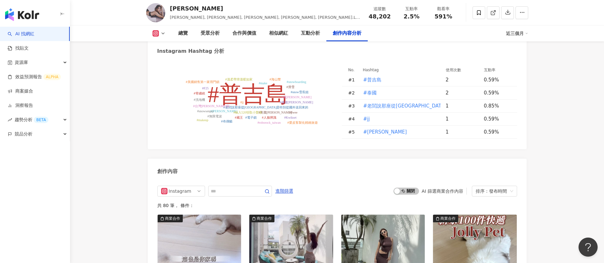
scroll to position [1991, 0]
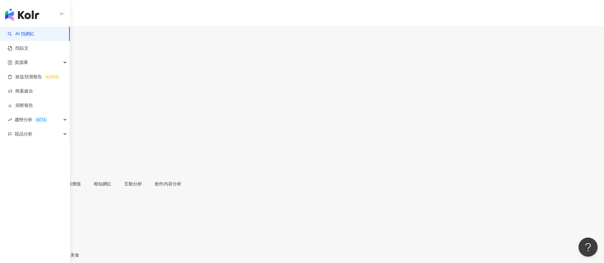
click at [46, 175] on div "受眾分析" at bounding box center [37, 183] width 18 height 7
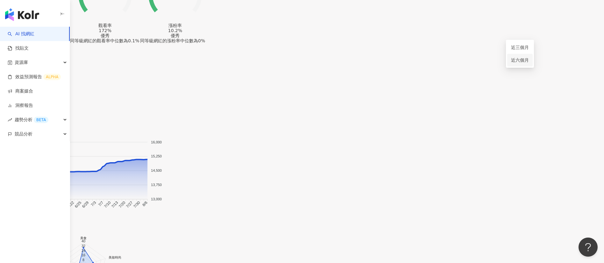
click at [402, 58] on link "近六個月" at bounding box center [520, 60] width 18 height 5
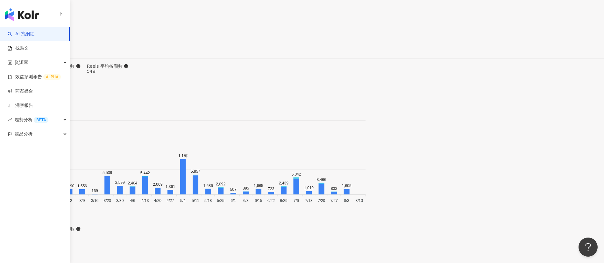
scroll to position [2193, 0]
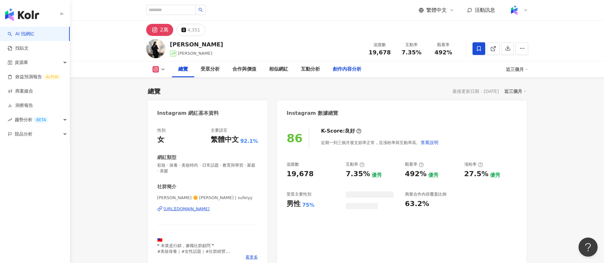
click at [346, 70] on div "創作內容分析" at bounding box center [347, 70] width 29 height 8
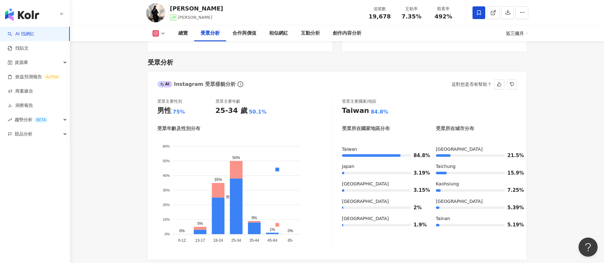
scroll to position [598, 0]
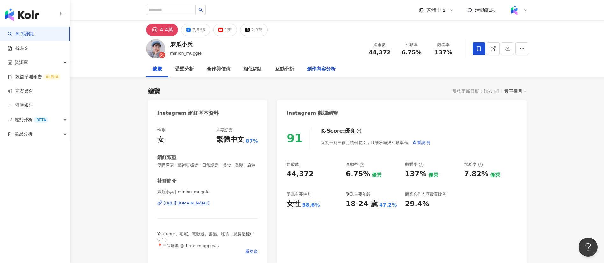
click at [317, 69] on div "創作內容分析" at bounding box center [321, 70] width 29 height 8
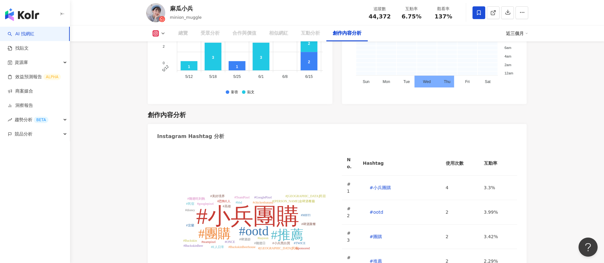
scroll to position [2011, 0]
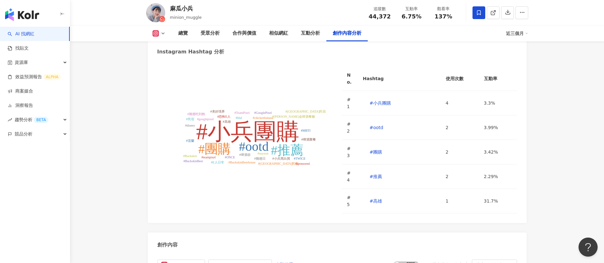
scroll to position [1915, 0]
drag, startPoint x: 192, startPoint y: 7, endPoint x: 169, endPoint y: 10, distance: 23.0
click at [169, 10] on div "麻瓜小兵 minion_muggle 追蹤數 44,372 互動率 6.75% 觀看率 137%" at bounding box center [336, 12] width 407 height 25
copy div "麻瓜小兵"
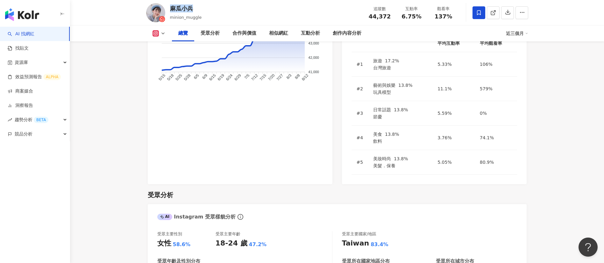
scroll to position [398, 0]
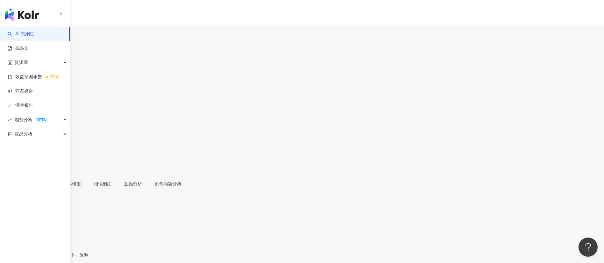
click at [181, 180] on div "創作內容分析" at bounding box center [168, 183] width 27 height 7
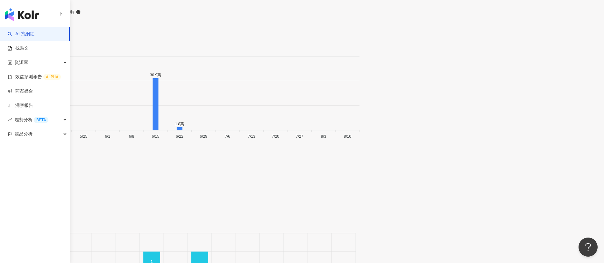
scroll to position [2092, 0]
copy div "家妘"
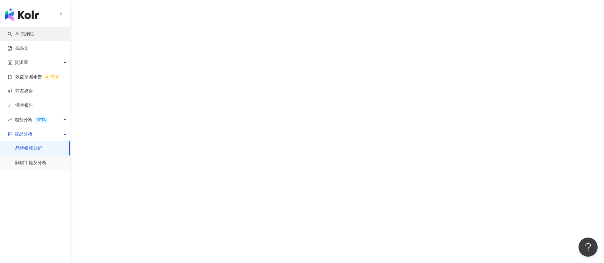
click at [19, 34] on link "AI 找網紅" at bounding box center [21, 34] width 27 height 6
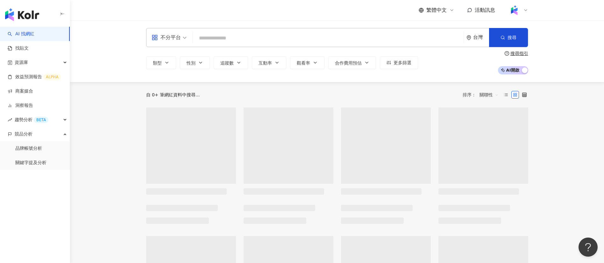
click at [242, 41] on input "search" at bounding box center [327, 38] width 265 height 12
type input "******"
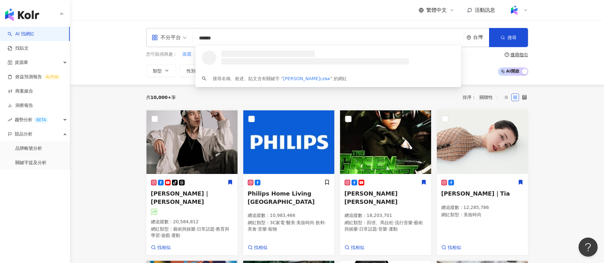
drag, startPoint x: 231, startPoint y: 39, endPoint x: 166, endPoint y: 37, distance: 65.3
click at [166, 37] on div "不分平台 ****** 台灣 搜尋 loading 搜尋名稱、敘述、貼文含有關鍵字 “ 理娜ʟᴇɴᴀ ” 的網紅" at bounding box center [337, 37] width 382 height 19
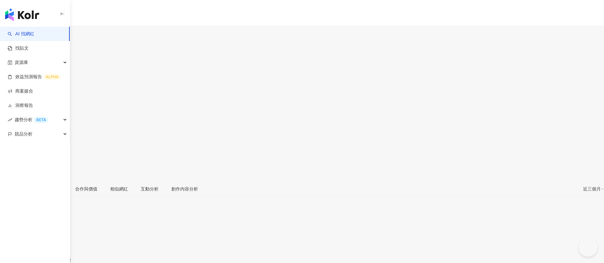
click at [298, 47] on div "[PERSON_NAME]咪護理師 nursing_examination 追蹤數 40,412 互動率 5.39% 觀看率 132%" at bounding box center [302, 111] width 604 height 140
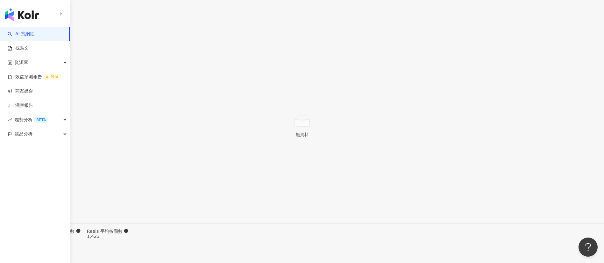
scroll to position [2124, 0]
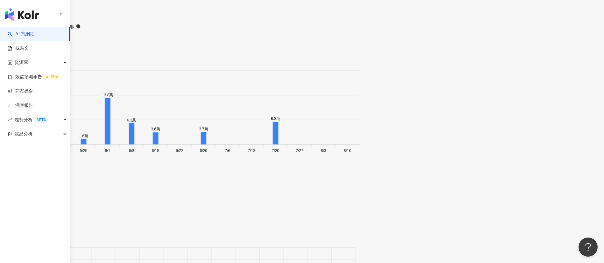
click at [558, 156] on main "4萬 1.4萬 阿嚕咪護理師 nursing_examination 追蹤數 40,412 互動率 5.39% 觀看率 132% 總覽 受眾分析 合作與價值 …" at bounding box center [302, 53] width 604 height 4302
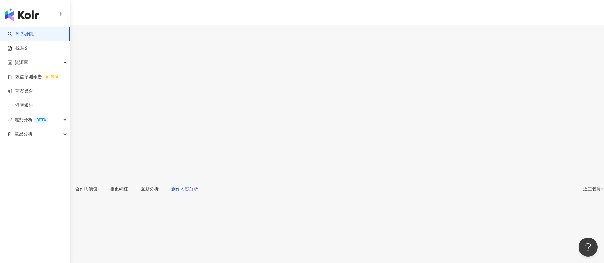
click at [198, 175] on div "創作內容分析" at bounding box center [184, 189] width 27 height 7
drag, startPoint x: 182, startPoint y: 9, endPoint x: 170, endPoint y: 9, distance: 11.5
copy div "酸酸"
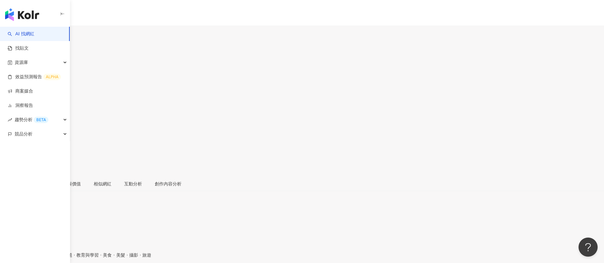
click at [294, 46] on div "lizys_insta 追蹤數 26,588 互動率 5.47% 觀看率 193%" at bounding box center [302, 108] width 604 height 135
click at [188, 170] on div "創作內容分析" at bounding box center [167, 184] width 39 height 15
drag, startPoint x: 200, startPoint y: 15, endPoint x: 165, endPoint y: 10, distance: 36.0
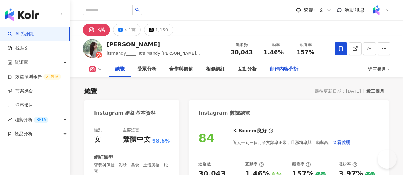
click at [298, 71] on div "創作內容分析" at bounding box center [283, 70] width 29 height 8
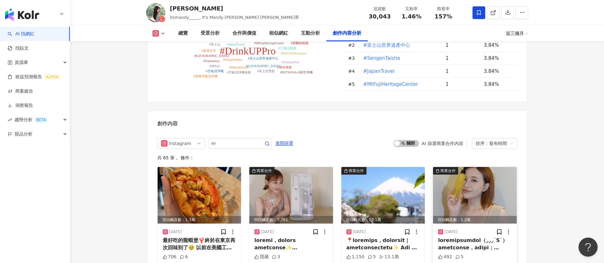
scroll to position [1936, 0]
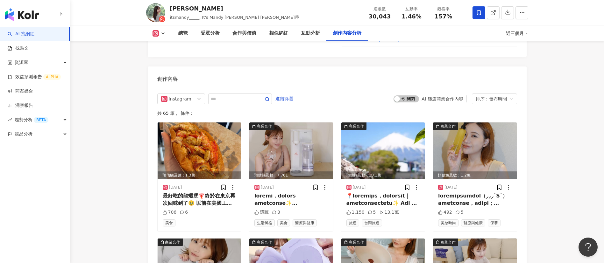
click at [368, 67] on div "創作內容" at bounding box center [337, 77] width 379 height 21
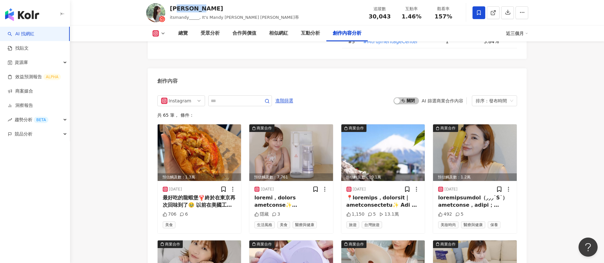
scroll to position [1933, 0]
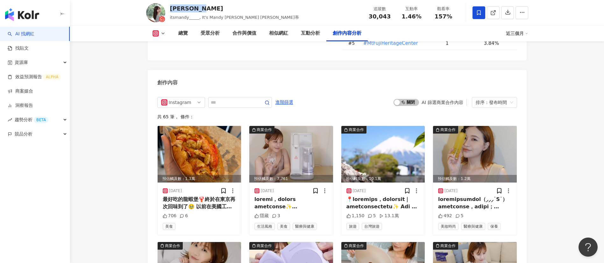
drag, startPoint x: 190, startPoint y: 8, endPoint x: 170, endPoint y: 7, distance: 19.8
click at [170, 7] on div "Mandy Lee" at bounding box center [234, 8] width 129 height 8
copy div "Mandy Lee"
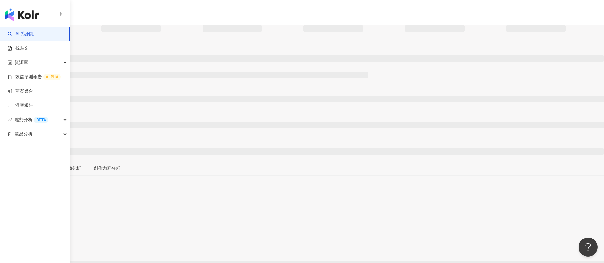
click at [119, 161] on div "總覽 合作與價值 互動分析 創作內容分析" at bounding box center [302, 171] width 604 height 20
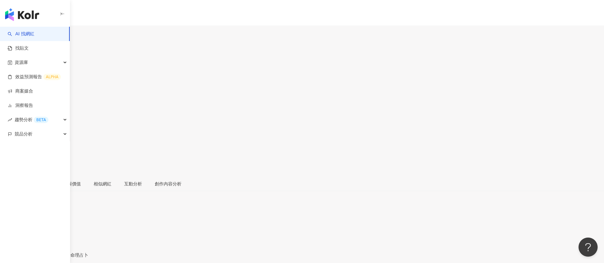
click at [188, 175] on div "創作內容分析" at bounding box center [167, 184] width 39 height 15
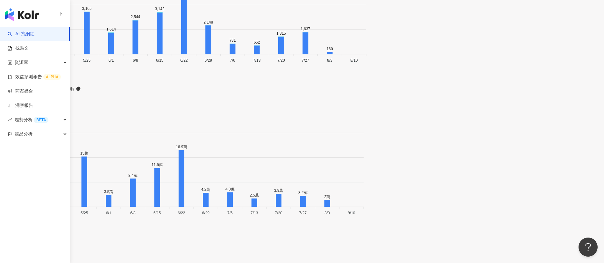
scroll to position [2059, 0]
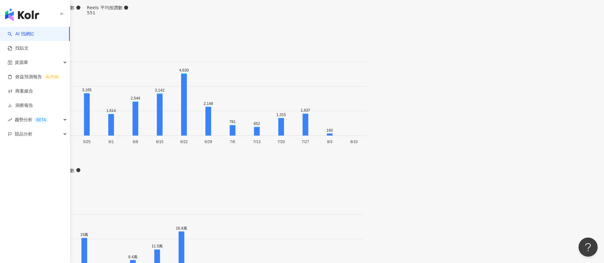
drag, startPoint x: 196, startPoint y: 9, endPoint x: 168, endPoint y: 10, distance: 27.7
copy div "樂夷Lok I"
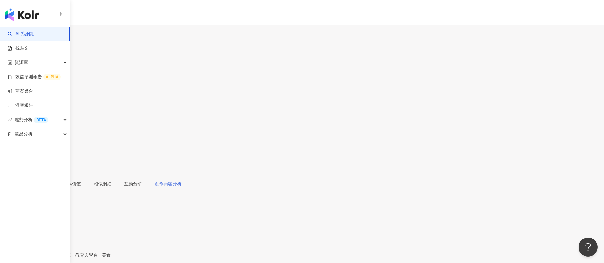
click at [308, 54] on div "唬爛嘴｜Ario 愛芮兒 追蹤數 21,230 互動率 15.4% 觀看率 1,331%" at bounding box center [302, 108] width 604 height 135
click at [181, 175] on div "創作內容分析" at bounding box center [168, 183] width 27 height 7
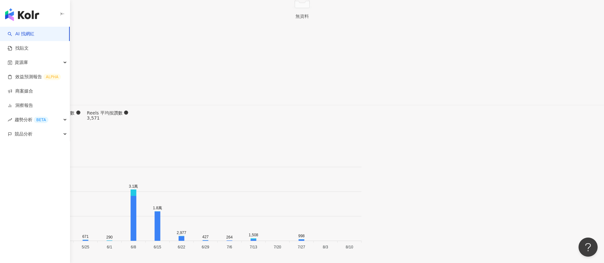
scroll to position [1938, 0]
drag, startPoint x: 223, startPoint y: 11, endPoint x: 192, endPoint y: 11, distance: 30.9
copy div "Ario 愛芮兒"
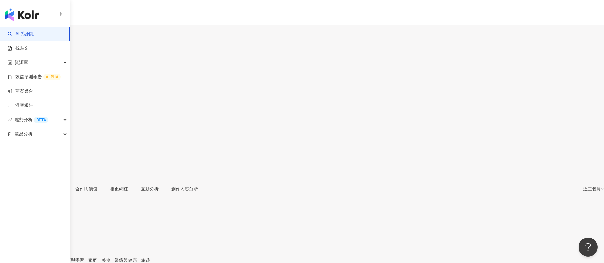
click at [168, 44] on div "水妮 princessni0107, 酷媽育兒之旅 追蹤數 14,849 互動率 1.39% 觀看率 215%" at bounding box center [302, 111] width 604 height 140
click at [314, 42] on div "邦妮子 bonniee.96 追蹤數 21,526 互動率 1.17% 觀看率 287%" at bounding box center [302, 111] width 604 height 140
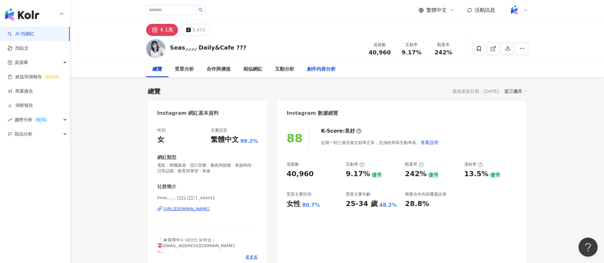
click at [323, 72] on div "創作內容分析" at bounding box center [321, 70] width 29 height 8
drag, startPoint x: 182, startPoint y: 48, endPoint x: 169, endPoint y: 48, distance: 13.1
click at [169, 48] on div "Seas⸝⸝⸝⸝ Daily&Cafe ??? 追蹤數 40,960 互動率 9.17% 觀看率 242%" at bounding box center [336, 48] width 407 height 25
copy div "Seas"
click at [182, 71] on div "受眾分析" at bounding box center [184, 70] width 19 height 8
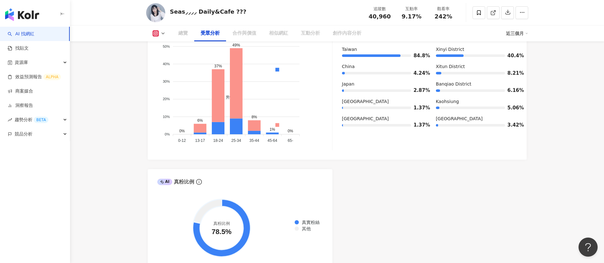
scroll to position [541, 0]
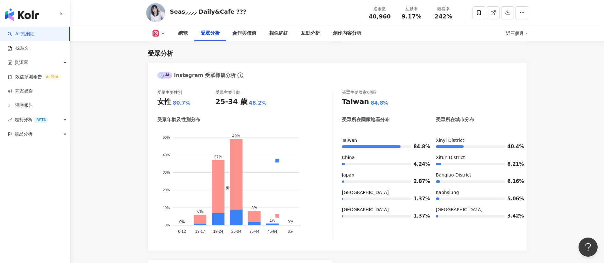
click at [402, 14] on icon at bounding box center [493, 13] width 6 height 6
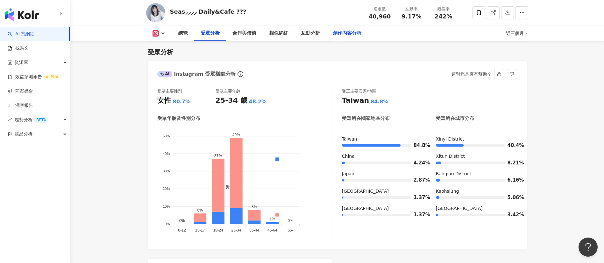
click at [342, 33] on div "創作內容分析" at bounding box center [347, 34] width 29 height 8
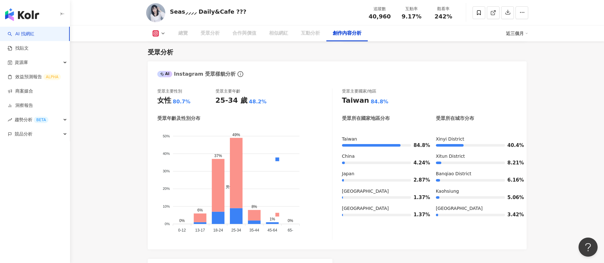
scroll to position [1901, 0]
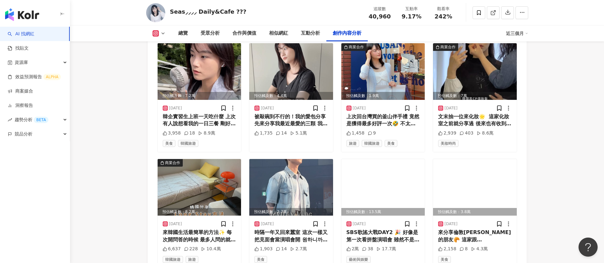
scroll to position [2065, 0]
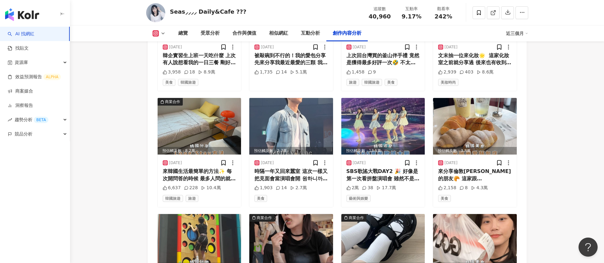
click at [179, 175] on div "來韓國生活最簡單的方法✨ 每次開問答的時候 最多人問的就是我對於韓國生活習不習慣 或者是他們也想要來韓國生活 但還在卻步或不知道怎麼開始 今天來分享Long …" at bounding box center [200, 175] width 74 height 14
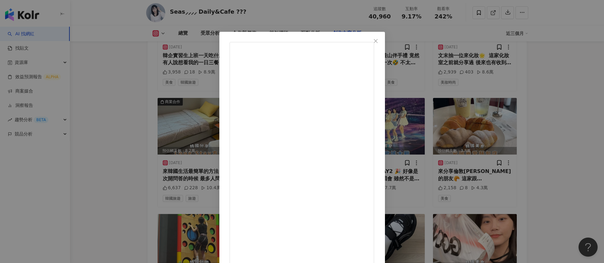
scroll to position [22, 0]
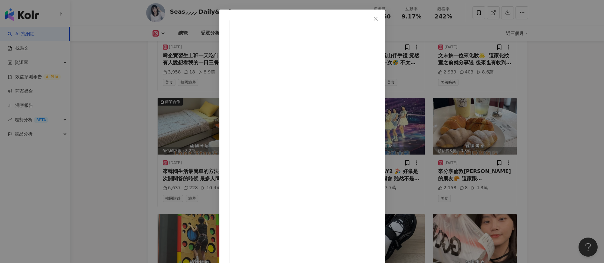
click at [402, 172] on div "Seas⸝⸝⸝⸝ Daily&Cafe 𖤣𖥧𖥣 2025/7/30 來韓國生活最簡單的方法✨ 每次開問答的時候 最多人問的就是我對於韓國生活習不習慣 或者是他…" at bounding box center [302, 131] width 604 height 263
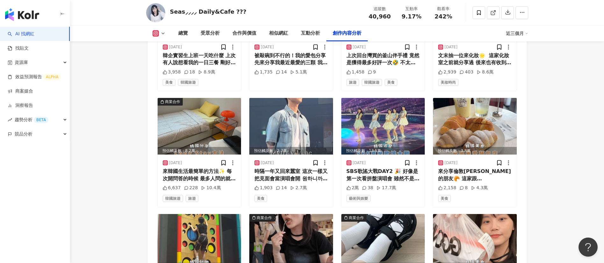
scroll to position [2157, 0]
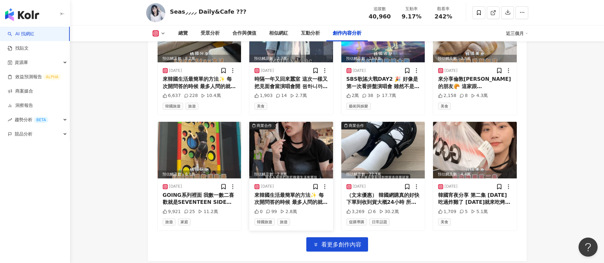
click at [299, 175] on div "來韓國生活最簡單的方法✨ 每次開問答的時候 最多人問的就是我對於韓國生活習不習慣 或者是他們也想要來韓國生活 但還在卻步或不知道怎麼開始 今天來分享Long …" at bounding box center [291, 199] width 74 height 14
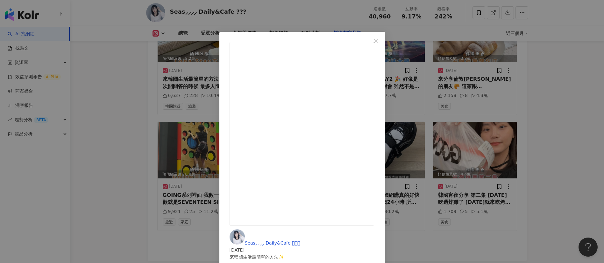
scroll to position [46, 0]
click at [402, 175] on div "Seas⸝⸝⸝⸝ Daily&Cafe 𖤣𖥧𖥣 2025/7/24 來韓國生活最簡單的方法✨ 每次開問答的時候 最多人問的就是我對於韓國生活習不習慣 或者是他…" at bounding box center [302, 131] width 604 height 263
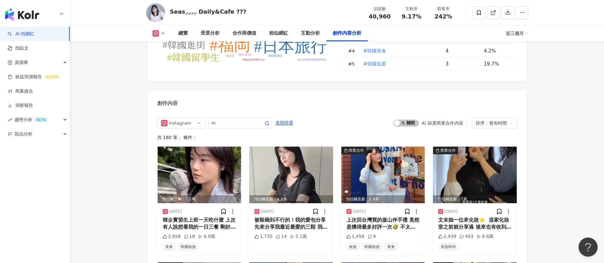
scroll to position [1901, 0]
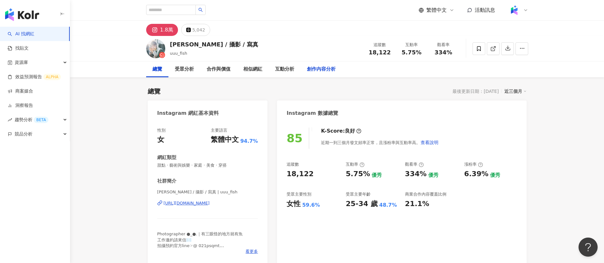
click at [319, 71] on div "創作內容分析" at bounding box center [321, 70] width 29 height 8
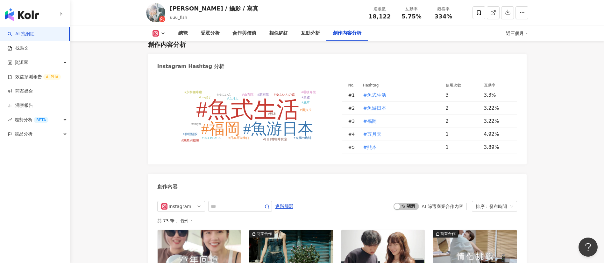
scroll to position [1915, 0]
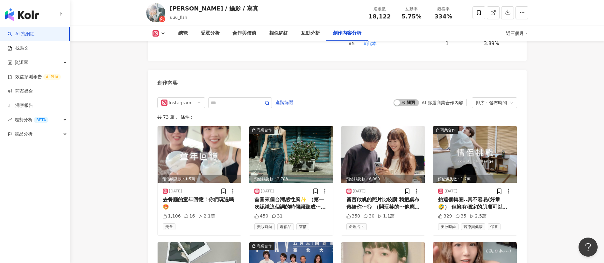
click at [320, 91] on div "創作內容" at bounding box center [337, 80] width 379 height 21
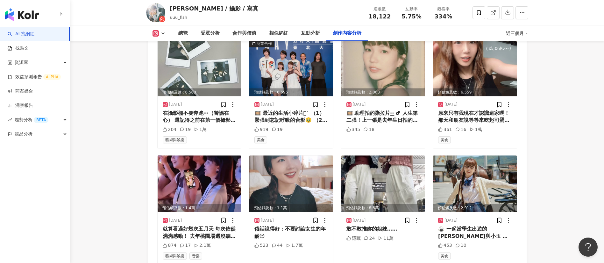
scroll to position [2119, 0]
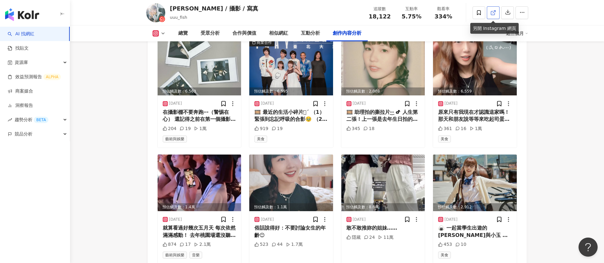
click at [492, 16] on span at bounding box center [493, 12] width 6 height 7
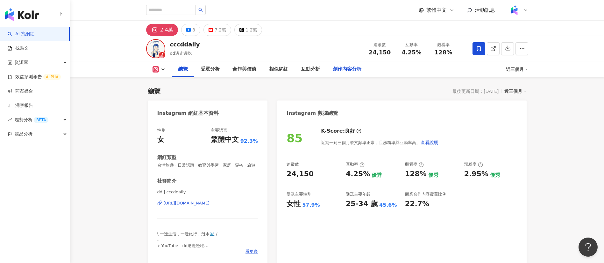
click at [343, 69] on div "創作內容分析" at bounding box center [347, 70] width 29 height 8
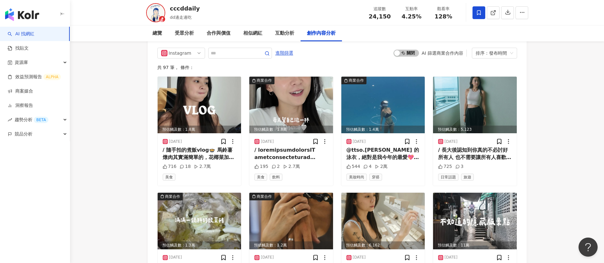
scroll to position [1965, 0]
click at [376, 58] on div "Instagram 進階篩選 啟動 關閉 AI 篩選商業合作內容 排序：發布時間" at bounding box center [337, 52] width 360 height 11
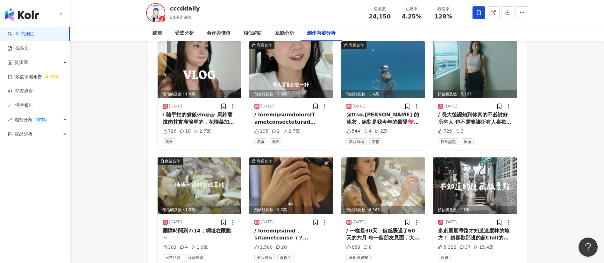
scroll to position [2000, 0]
click at [491, 11] on icon at bounding box center [493, 13] width 6 height 6
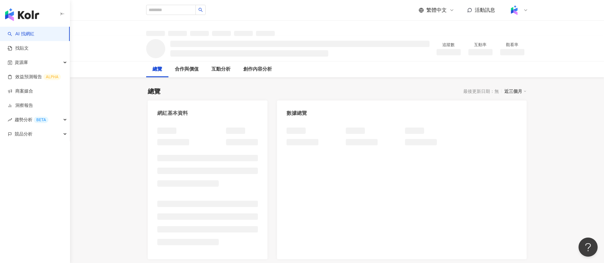
click at [221, 55] on div "追蹤數 互動率 觀看率" at bounding box center [336, 48] width 407 height 25
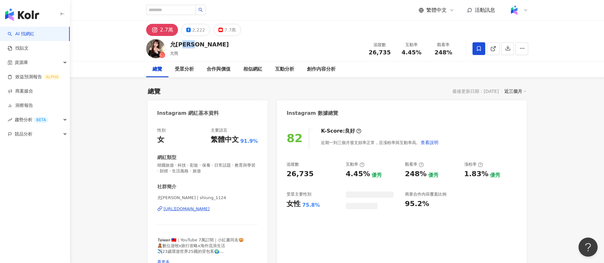
drag, startPoint x: 203, startPoint y: 47, endPoint x: 170, endPoint y: 45, distance: 33.2
click at [170, 45] on div "允熊 Aya 允熊 追蹤數 26,735 互動率 4.45% 觀看率 248%" at bounding box center [336, 48] width 407 height 25
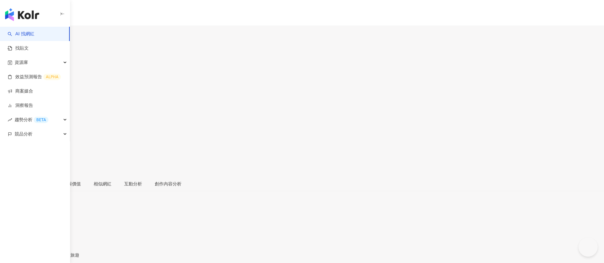
drag, startPoint x: 391, startPoint y: 53, endPoint x: 369, endPoint y: 53, distance: 21.6
click at [369, 75] on div "19,085" at bounding box center [302, 81] width 604 height 12
click at [188, 175] on div "創作內容分析" at bounding box center [167, 184] width 39 height 15
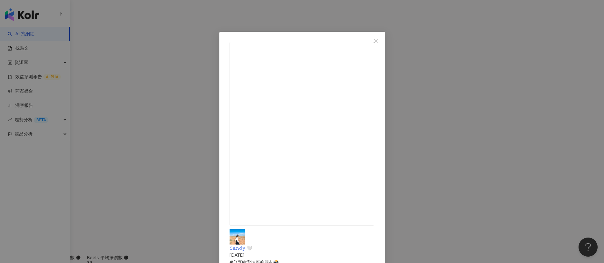
scroll to position [144, 0]
click at [402, 103] on div "𝚂𝚊𝚗𝚍𝚢 🤍 2025/4/18 3,399 50 71.9萬 查看原始貼文" at bounding box center [302, 131] width 604 height 263
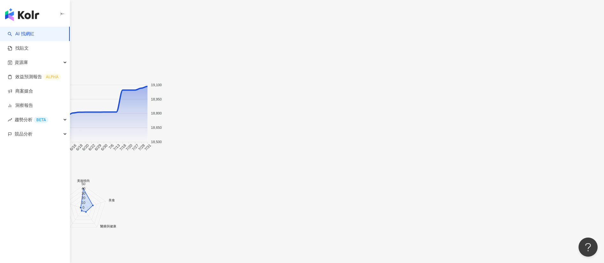
scroll to position [481, 0]
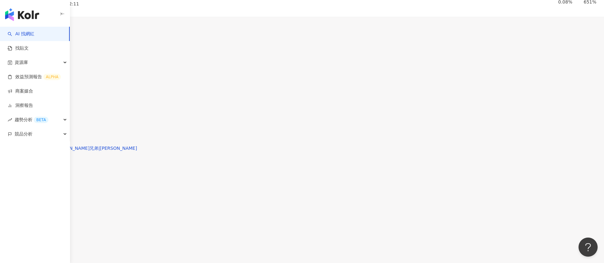
drag, startPoint x: 449, startPoint y: 16, endPoint x: 436, endPoint y: 15, distance: 13.4
copy span "246%"
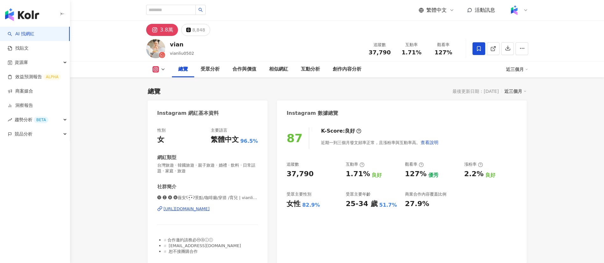
drag, startPoint x: 389, startPoint y: 55, endPoint x: 359, endPoint y: 48, distance: 31.0
click at [359, 48] on div "vian vianliu0502 追蹤數 37,790 互動率 1.71% 觀看率 127%" at bounding box center [336, 48] width 407 height 25
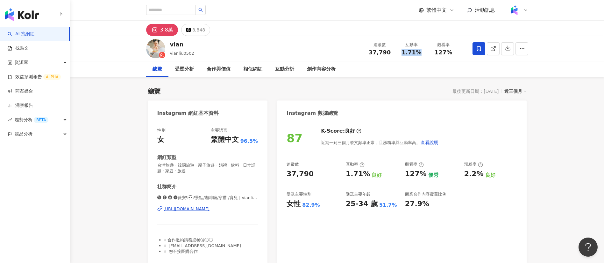
drag, startPoint x: 421, startPoint y: 51, endPoint x: 400, endPoint y: 51, distance: 21.0
click at [400, 51] on div "1.71%" at bounding box center [411, 52] width 24 height 6
copy span "1.71%"
drag, startPoint x: 449, startPoint y: 54, endPoint x: 433, endPoint y: 53, distance: 15.9
click at [433, 53] on div "127%" at bounding box center [443, 52] width 24 height 6
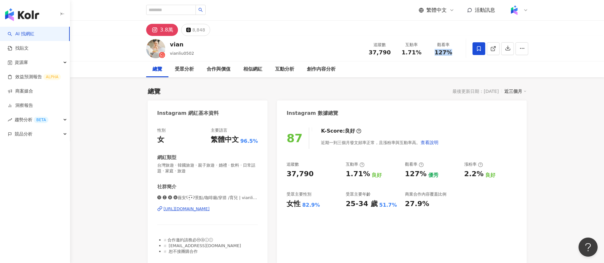
copy span "127%"
click at [490, 51] on span at bounding box center [493, 48] width 6 height 7
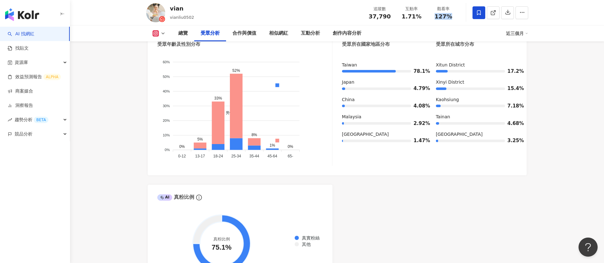
scroll to position [552, 0]
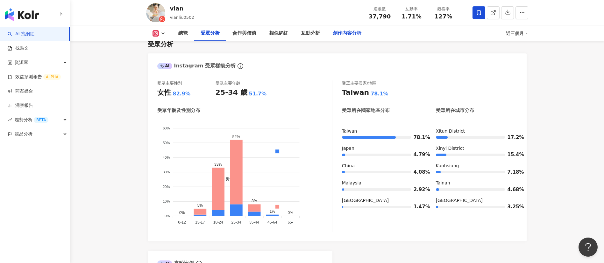
click at [350, 32] on div "創作內容分析" at bounding box center [347, 34] width 29 height 8
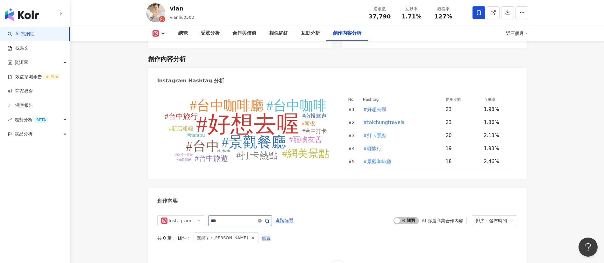
click at [262, 219] on icon "close-circle" at bounding box center [260, 221] width 4 height 4
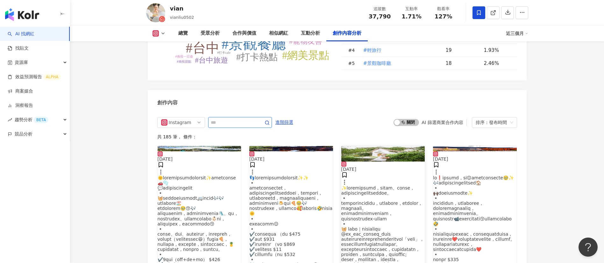
scroll to position [1949, 0]
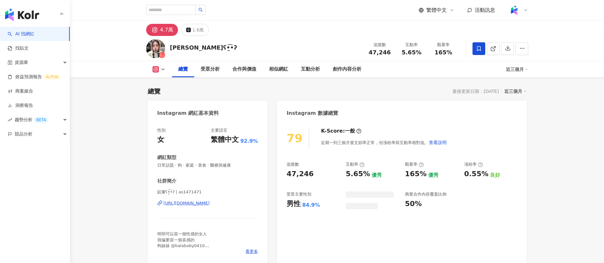
click at [295, 56] on div "[PERSON_NAME]ʕ•̫͡•ʔ 追蹤數 47,246 互動率 5.65% 觀看率 165%" at bounding box center [336, 48] width 407 height 25
click at [364, 52] on div "追蹤數 47,246 互動率 5.65% 觀看率 165%" at bounding box center [411, 48] width 95 height 19
click at [324, 47] on div "[PERSON_NAME]ʕ•̫͡•ʔ 追蹤數 47,246 互動率 5.65% 觀看率 165%" at bounding box center [336, 48] width 407 height 25
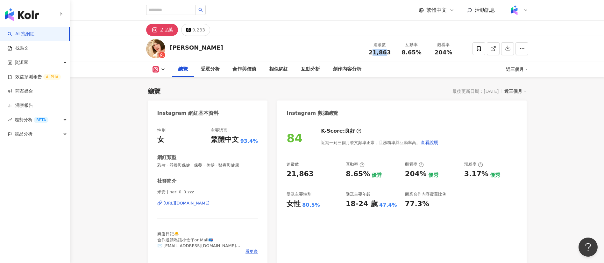
drag, startPoint x: 386, startPoint y: 53, endPoint x: 368, endPoint y: 52, distance: 18.8
click at [368, 52] on div "21,863" at bounding box center [380, 52] width 24 height 6
click at [380, 52] on span "21,863" at bounding box center [380, 52] width 22 height 7
drag, startPoint x: 390, startPoint y: 53, endPoint x: 330, endPoint y: 18, distance: 69.3
click at [364, 53] on div "追蹤數 21,863" at bounding box center [380, 49] width 32 height 14
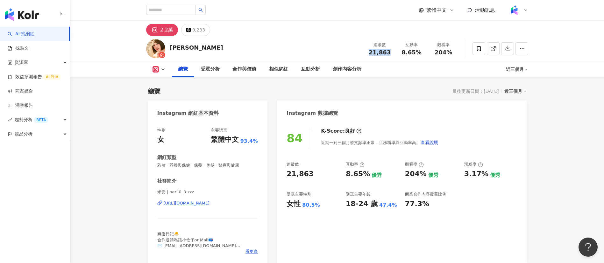
copy span "21,863"
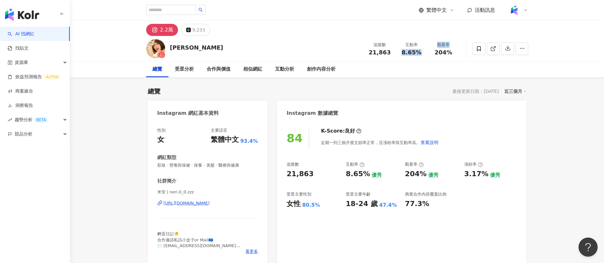
drag, startPoint x: 404, startPoint y: 51, endPoint x: 430, endPoint y: 54, distance: 26.6
click at [430, 54] on div "追蹤數 21,863 互動率 8.65% 觀看率 204%" at bounding box center [411, 48] width 95 height 19
copy div "8.65% 觀看率"
drag, startPoint x: 404, startPoint y: 54, endPoint x: 422, endPoint y: 54, distance: 18.5
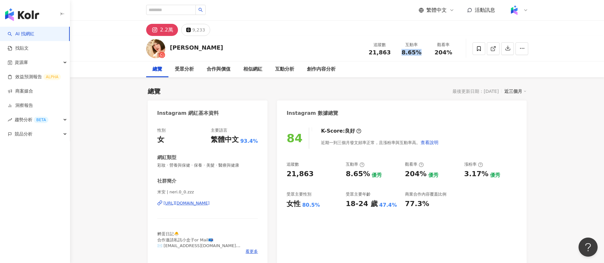
click at [422, 54] on div "8.65%" at bounding box center [411, 52] width 24 height 6
copy span "8.65%"
drag, startPoint x: 451, startPoint y: 53, endPoint x: 434, endPoint y: 54, distance: 16.9
click at [434, 54] on div "204%" at bounding box center [443, 52] width 24 height 6
copy span "204%"
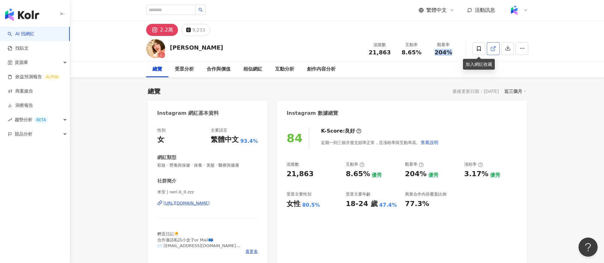
click at [494, 49] on icon at bounding box center [493, 49] width 6 height 6
click at [318, 66] on div "創作內容分析" at bounding box center [321, 70] width 29 height 8
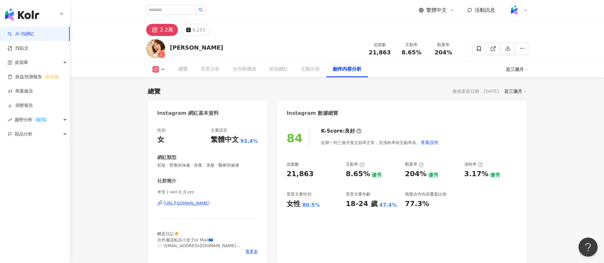
scroll to position [1818, 0]
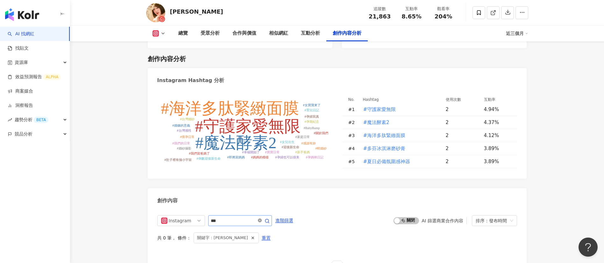
click at [262, 219] on icon "close-circle" at bounding box center [260, 221] width 4 height 4
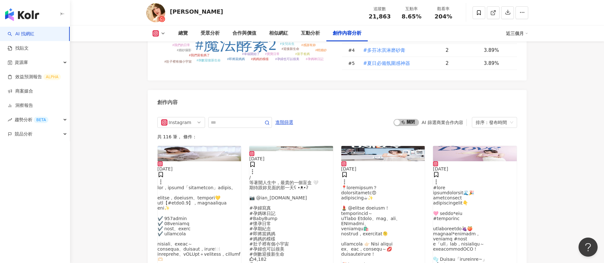
click at [349, 134] on div "共 116 筆 ， 條件：" at bounding box center [337, 136] width 360 height 5
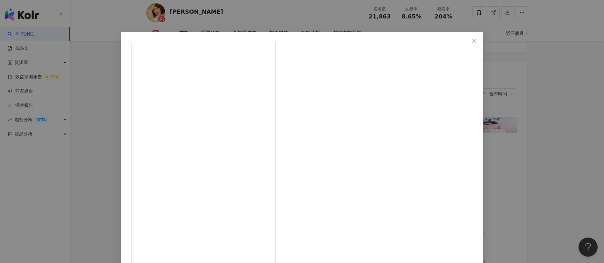
scroll to position [22, 0]
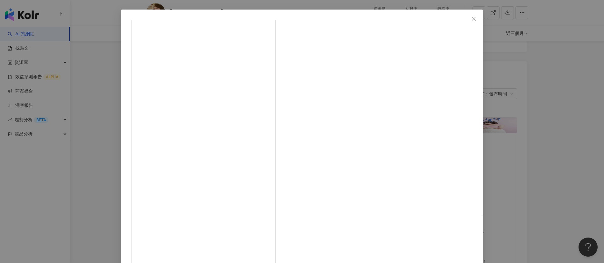
click at [115, 140] on div "米安 2025/7/23 801 49 1.5萬 查看原始貼文" at bounding box center [302, 131] width 604 height 263
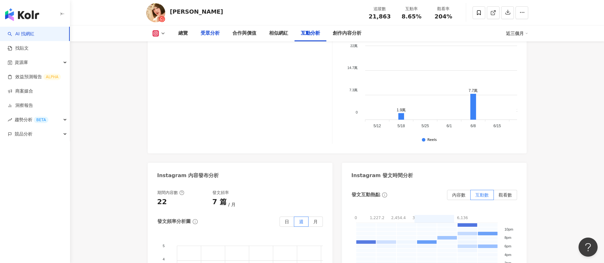
click at [214, 32] on div "受眾分析" at bounding box center [209, 34] width 19 height 8
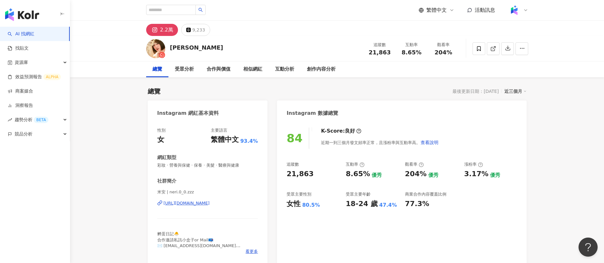
click at [34, 33] on link "AI 找網紅" at bounding box center [21, 34] width 27 height 6
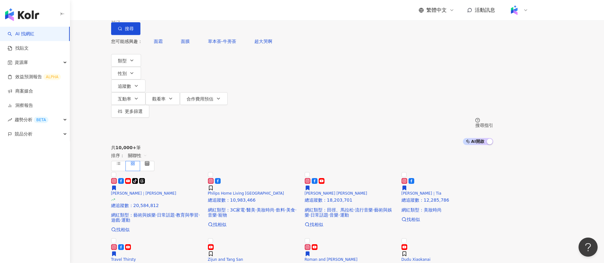
click at [204, 12] on input "search" at bounding box center [178, 6] width 52 height 12
paste input "**********"
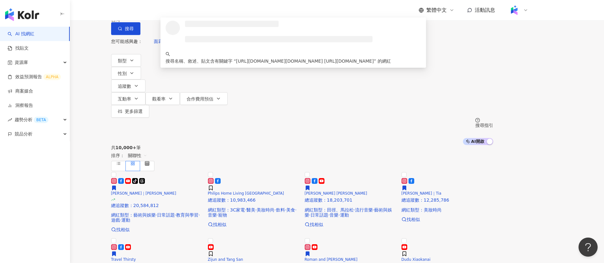
click at [204, 12] on input "**********" at bounding box center [178, 6] width 52 height 12
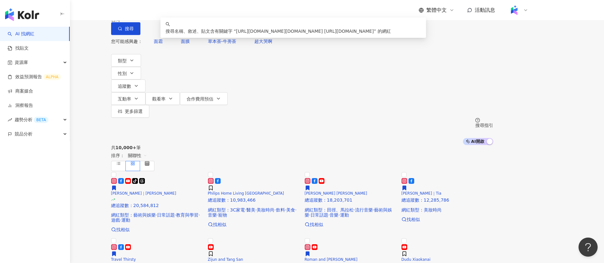
drag, startPoint x: 302, startPoint y: 40, endPoint x: 442, endPoint y: 40, distance: 140.0
click at [204, 12] on input "**********" at bounding box center [178, 6] width 52 height 12
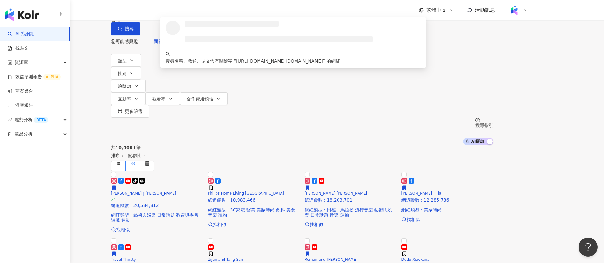
type input "**********"
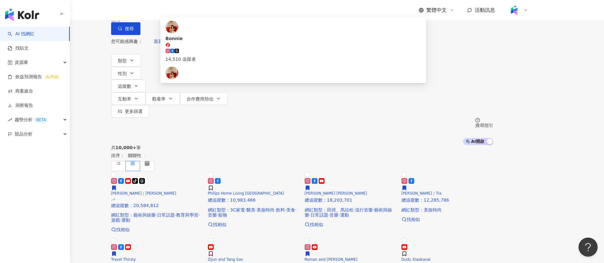
drag, startPoint x: 320, startPoint y: 39, endPoint x: 211, endPoint y: 33, distance: 109.6
click at [204, 12] on input "**********" at bounding box center [178, 6] width 52 height 12
drag, startPoint x: 225, startPoint y: 36, endPoint x: 150, endPoint y: 33, distance: 74.9
click at [150, 33] on div "**********" at bounding box center [302, 17] width 382 height 35
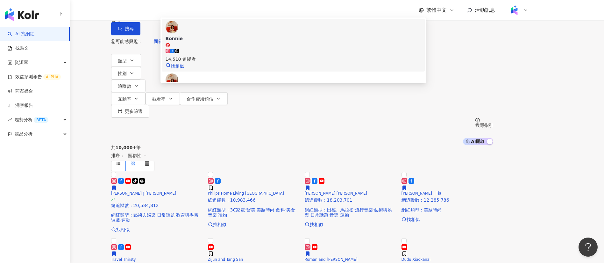
click at [286, 48] on span "Bonnie" at bounding box center [292, 41] width 255 height 12
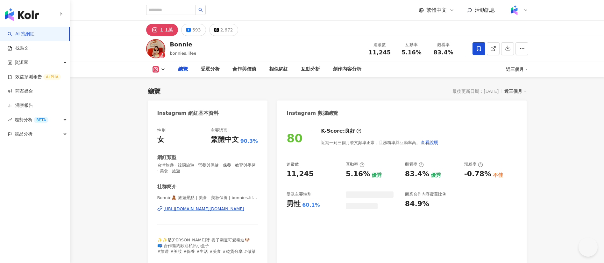
drag, startPoint x: 374, startPoint y: 53, endPoint x: 369, endPoint y: 53, distance: 5.4
click at [369, 53] on div "11,245" at bounding box center [380, 52] width 24 height 6
click at [340, 70] on div "創作內容分析" at bounding box center [347, 70] width 29 height 8
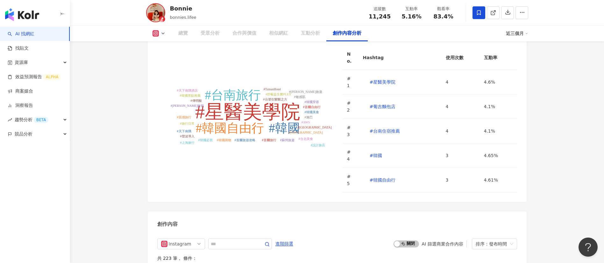
scroll to position [2081, 0]
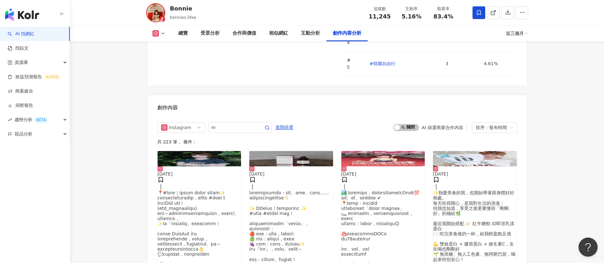
scroll to position [2108, 0]
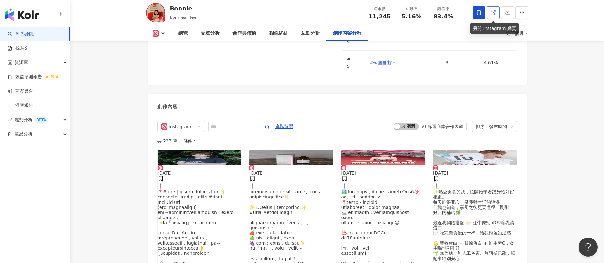
click at [490, 11] on icon at bounding box center [493, 13] width 6 height 6
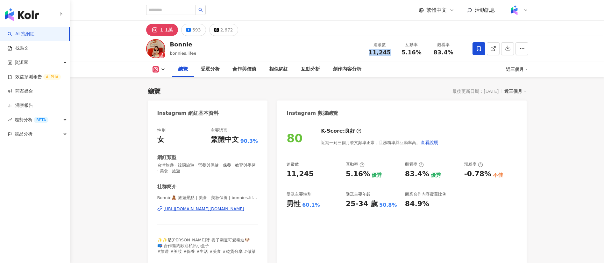
click at [356, 54] on div "[PERSON_NAME].lifee 追蹤數 11,245 互動率 5.16% 觀看率 83.4%" at bounding box center [336, 48] width 407 height 25
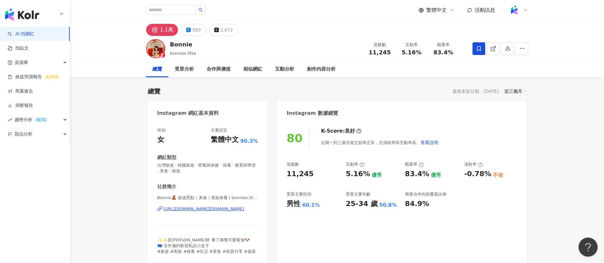
click at [319, 37] on div "Bonnie bonnies.lifee 追蹤數 11,245 互動率 5.16% 觀看率 83.4%" at bounding box center [336, 48] width 407 height 25
click at [34, 31] on link "AI 找網紅" at bounding box center [21, 34] width 27 height 6
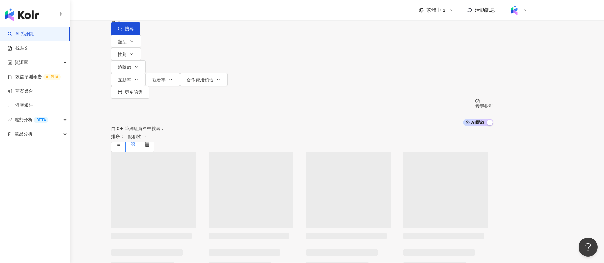
click at [204, 12] on input "search" at bounding box center [178, 6] width 52 height 12
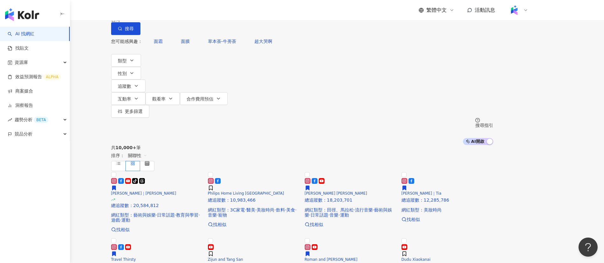
type input "**********"
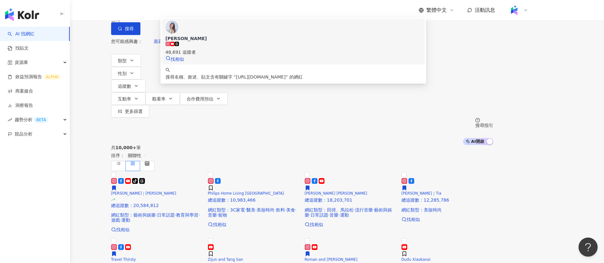
click at [295, 56] on div "48,691 追蹤者" at bounding box center [292, 49] width 255 height 14
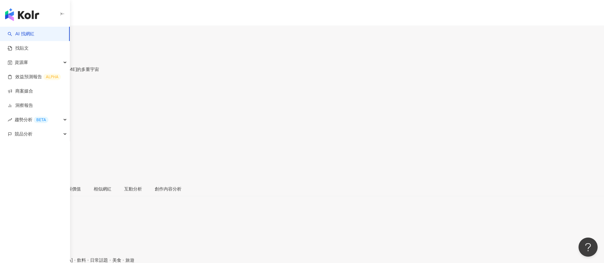
drag, startPoint x: 390, startPoint y: 52, endPoint x: 366, endPoint y: 49, distance: 23.7
click at [366, 72] on div "追蹤數 19,300" at bounding box center [302, 82] width 604 height 20
drag, startPoint x: 423, startPoint y: 55, endPoint x: 397, endPoint y: 54, distance: 25.5
click at [397, 92] on div "互動率 24.9%" at bounding box center [302, 102] width 604 height 20
copy span "24.9%"
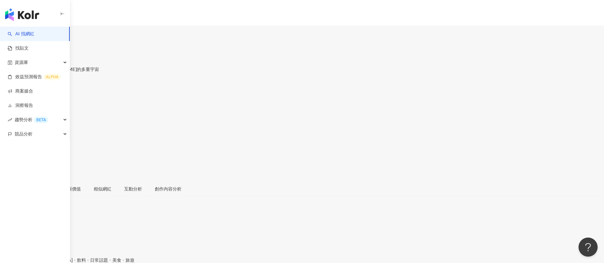
drag, startPoint x: 456, startPoint y: 55, endPoint x: 430, endPoint y: 52, distance: 26.3
click at [430, 113] on div "觀看率 1,035%" at bounding box center [302, 123] width 604 height 20
copy span "1,035%"
click at [181, 186] on div "創作內容分析" at bounding box center [168, 189] width 27 height 7
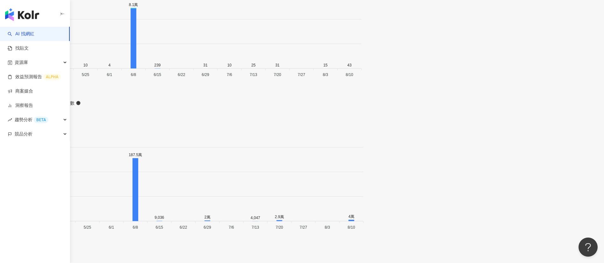
scroll to position [2086, 0]
click at [579, 182] on main "1.9萬 2.5萬 4,391 賴柏蓉 Erica, Erica的多重宇宙 追蹤數 19,300 互動率 24.9% 觀看率 1,035% 總覽 受眾分析 合…" at bounding box center [302, 129] width 604 height 4381
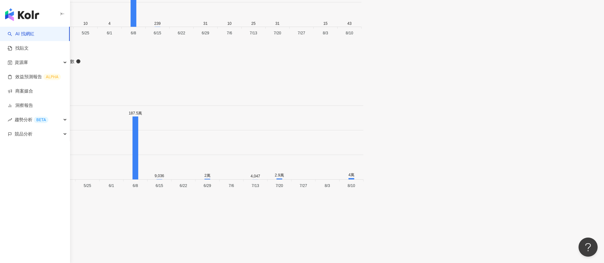
scroll to position [2185, 0]
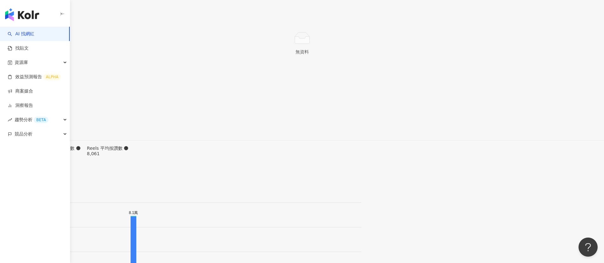
scroll to position [1878, 0]
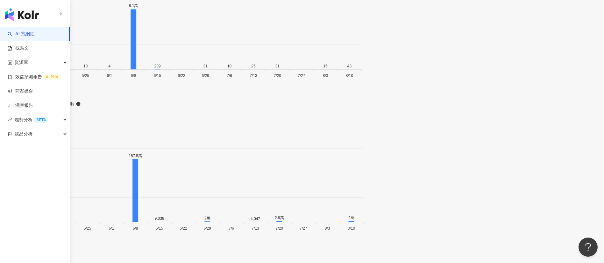
scroll to position [2086, 0]
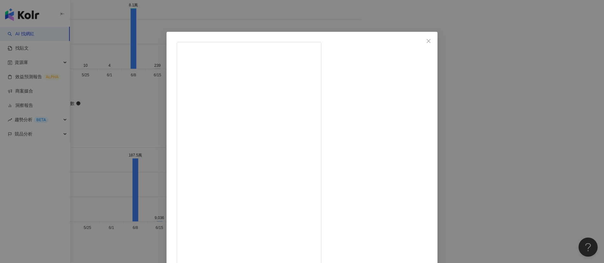
scroll to position [68, 0]
click at [123, 80] on div "賴柏蓉 2025/5/6 每次來曼谷都會在Central World待好久🤣 一分鐘根本分享不完！ 想看詳細介紹的朋友歡迎留言告訴我！ 1F 換禮物的地方在手…" at bounding box center [302, 131] width 604 height 263
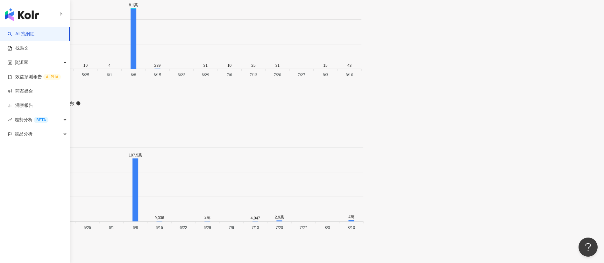
click at [28, 31] on link "AI 找網紅" at bounding box center [21, 34] width 27 height 6
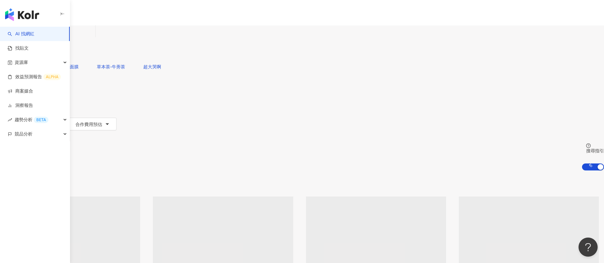
click at [93, 38] on input "search" at bounding box center [67, 31] width 52 height 12
type input "**********"
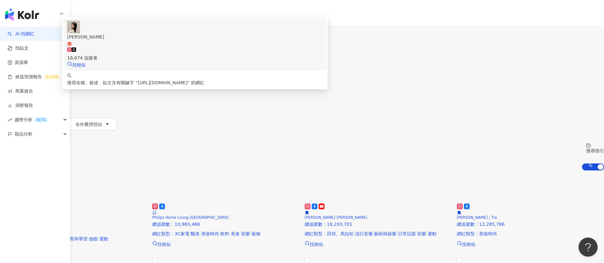
click at [262, 61] on div "18,674 追蹤者" at bounding box center [194, 54] width 255 height 14
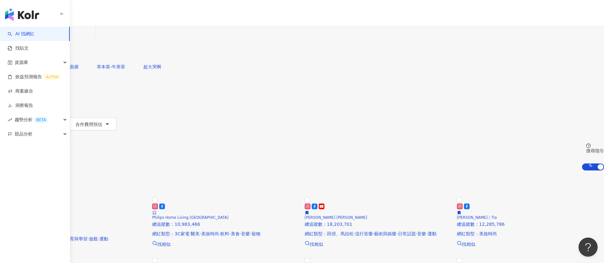
paste input "**********"
type input "**********"
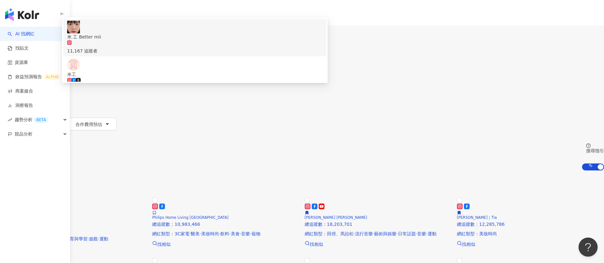
click at [242, 54] on div "11,167 追蹤者" at bounding box center [194, 50] width 255 height 7
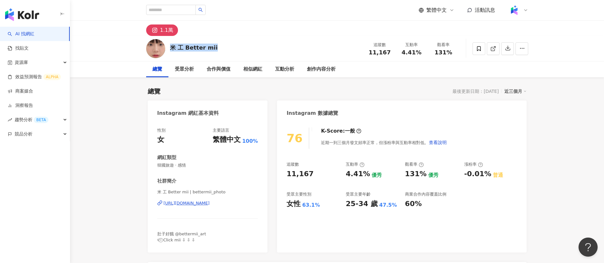
drag, startPoint x: 194, startPoint y: 50, endPoint x: 169, endPoint y: 48, distance: 25.2
click at [169, 48] on div "米 工 Better mii 追蹤數 11,167 互動率 4.41% 觀看率 131%" at bounding box center [336, 48] width 407 height 25
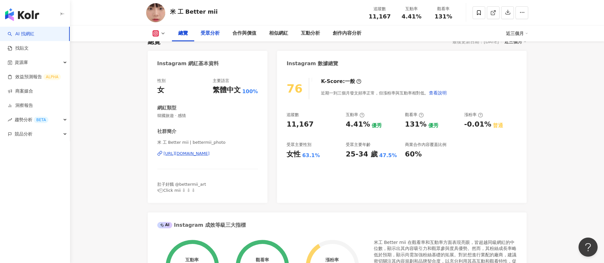
click at [210, 33] on div "受眾分析" at bounding box center [209, 34] width 19 height 8
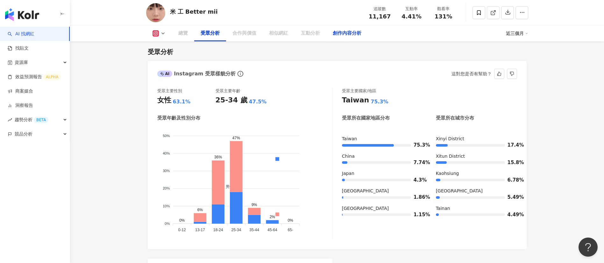
click at [344, 36] on div "創作內容分析" at bounding box center [347, 34] width 29 height 8
click at [348, 30] on div "創作內容分析" at bounding box center [347, 34] width 29 height 8
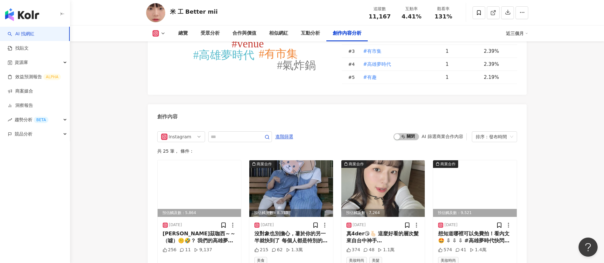
scroll to position [1908, 0]
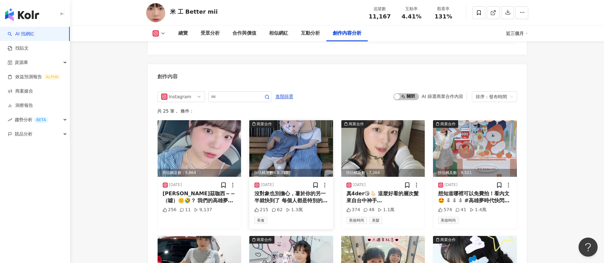
click at [304, 205] on div "沒對象也別擔心，薯於你的另一半就快到了 每個人都是特別的，但不一定互相適合 紙箱怎麼裝得下大象？ 但貓咪卻特別愛紙箱，紙箱也喜歡給貓咪溫暖（吧） 而炸物最愛的…" at bounding box center [291, 197] width 74 height 14
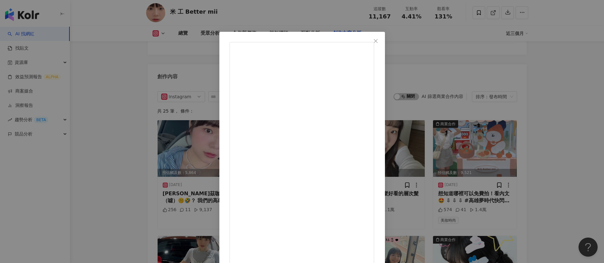
scroll to position [5, 0]
click at [461, 161] on div "阿趁 A-Chen 2025/6/18 沒對象也別擔心，薯於你的另一半就快到了 每個人都是特別的，但不一定互相適合 紙箱怎麼裝得下大象？ 但貓咪卻特別愛紙箱，…" at bounding box center [302, 131] width 604 height 263
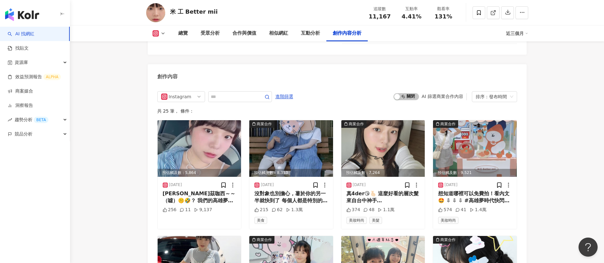
scroll to position [1919, 0]
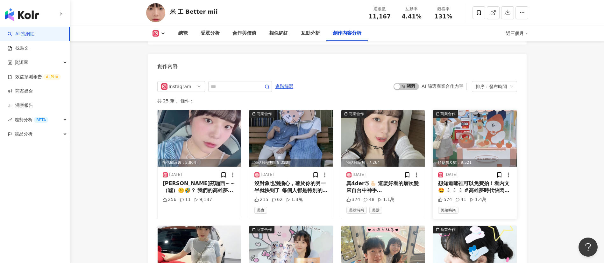
click at [482, 190] on div "想知道哪裡可以免費拍！看內文🤩 ⇩ ⇩ ⇩ #高雄夢時代快閃店 ～6 ⁄ 15 我的「無心擦柳，柳橙汁」🍊🤣竟然變成實體了 南部的米粉！米工睽違6年終於要前往…" at bounding box center [475, 187] width 74 height 14
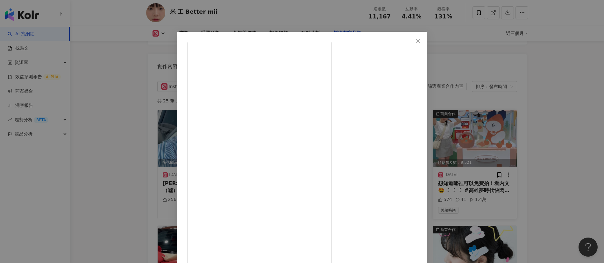
scroll to position [22, 0]
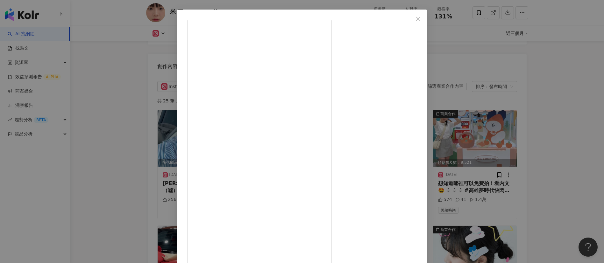
click at [475, 65] on div "米工 2025/5/7 想知道哪裡可以免費拍！看內文🤩 ⇩ ⇩ ⇩ #高雄夢時代快閃店 ～6 ⁄ 15 我的「無心擦柳，柳橙汁」🍊🤣竟然變成實體了 南部的米粉…" at bounding box center [302, 131] width 604 height 263
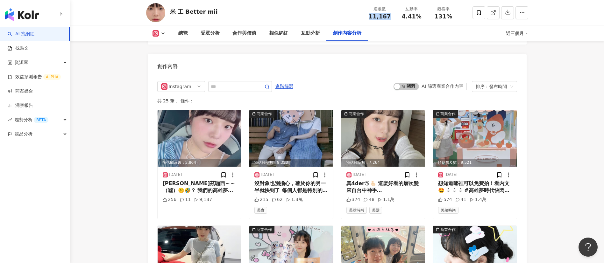
drag, startPoint x: 390, startPoint y: 18, endPoint x: 367, endPoint y: 16, distance: 23.3
click at [367, 16] on div "追蹤數 11,167" at bounding box center [380, 13] width 32 height 14
copy span "11,167"
drag, startPoint x: 422, startPoint y: 15, endPoint x: 399, endPoint y: 16, distance: 22.9
click at [399, 16] on div "4.41%" at bounding box center [411, 16] width 24 height 6
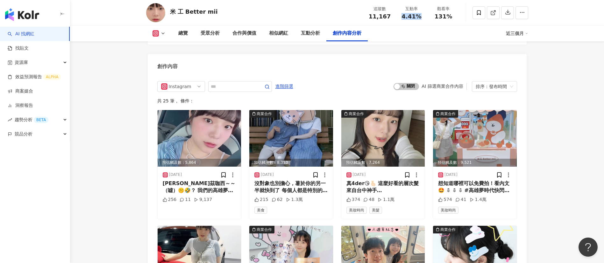
copy span "4.41%"
drag, startPoint x: 434, startPoint y: 19, endPoint x: 427, endPoint y: 18, distance: 7.7
click at [427, 18] on div "追蹤數 11,167 互動率 4.41% 觀看率 131%" at bounding box center [411, 12] width 95 height 19
copy div "觀看率 131%"
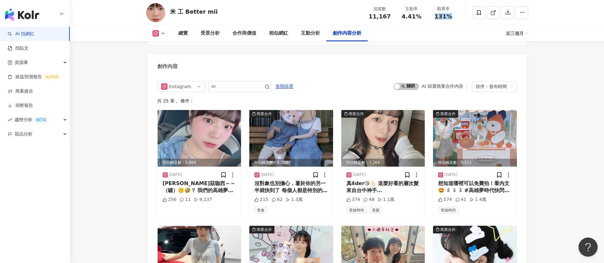
drag, startPoint x: 444, startPoint y: 18, endPoint x: 433, endPoint y: 18, distance: 11.5
click at [433, 18] on div "131%" at bounding box center [443, 16] width 24 height 6
copy span "131%"
click at [25, 18] on img "button" at bounding box center [22, 14] width 34 height 13
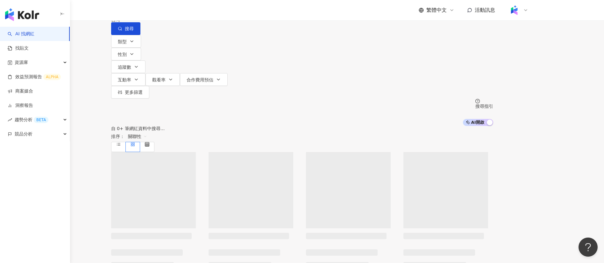
click at [204, 12] on input "search" at bounding box center [178, 6] width 52 height 12
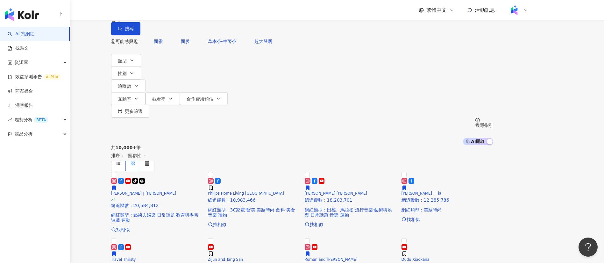
click at [204, 12] on input "**********" at bounding box center [178, 6] width 52 height 12
type input "**********"
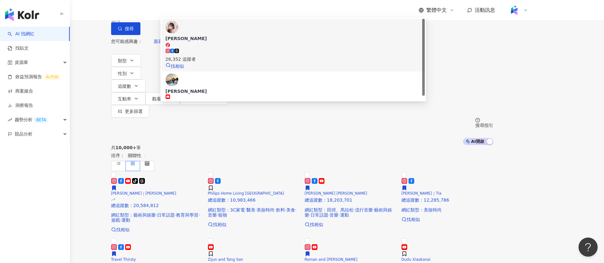
click at [280, 59] on div "26,352 追蹤者" at bounding box center [292, 56] width 255 height 14
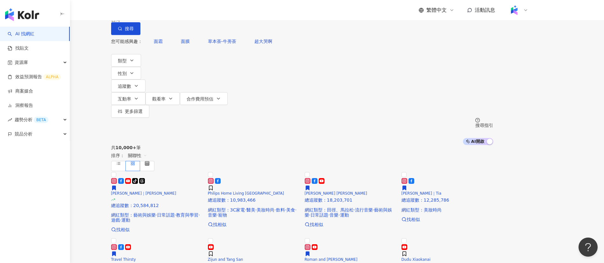
paste input "**********"
type input "**********"
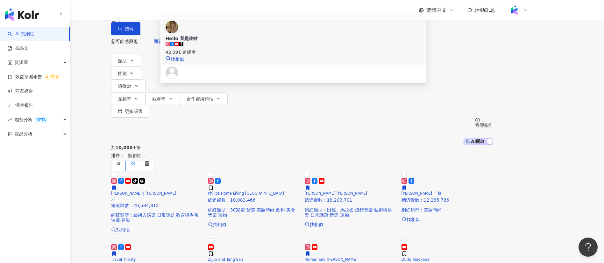
click at [250, 56] on div "42,391 追蹤者" at bounding box center [292, 52] width 255 height 7
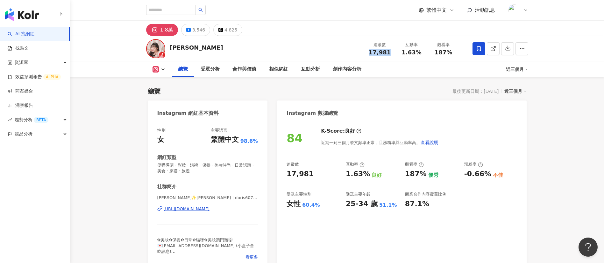
drag, startPoint x: 390, startPoint y: 52, endPoint x: 366, endPoint y: 53, distance: 23.9
click at [366, 53] on div "追蹤數 17,981" at bounding box center [380, 49] width 32 height 14
click at [394, 53] on div "追蹤數 17,981 互動率 1.63% 觀看率 187%" at bounding box center [411, 48] width 95 height 19
click at [413, 63] on div "總覽 受眾分析 合作與價值 相似網紅 互動分析 創作內容分析" at bounding box center [339, 69] width 334 height 16
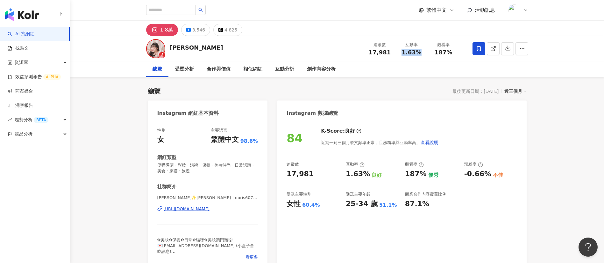
drag, startPoint x: 420, startPoint y: 57, endPoint x: 399, endPoint y: 52, distance: 21.8
click at [399, 52] on div "追蹤數 17,981 互動率 1.63% 觀看率 187%" at bounding box center [411, 48] width 95 height 19
copy span "1.63%"
drag, startPoint x: 447, startPoint y: 53, endPoint x: 435, endPoint y: 52, distance: 12.2
click at [435, 52] on div "187%" at bounding box center [443, 52] width 24 height 6
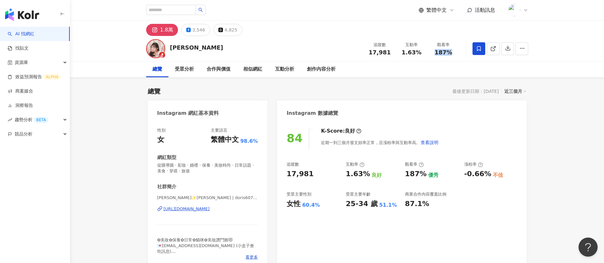
copy span "187%"
click at [492, 51] on icon at bounding box center [493, 49] width 6 height 6
click at [253, 68] on div "相似網紅" at bounding box center [252, 70] width 19 height 8
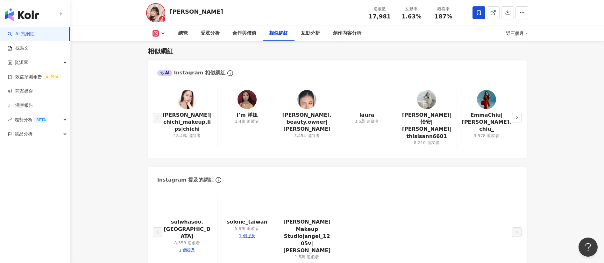
scroll to position [1095, 0]
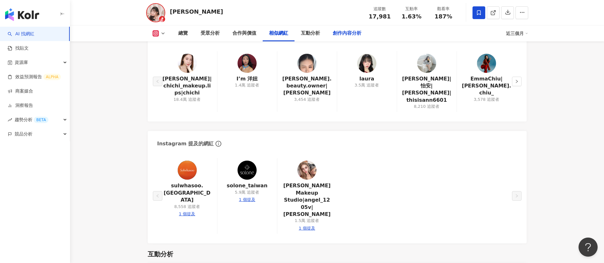
click at [344, 35] on div "創作內容分析" at bounding box center [347, 34] width 29 height 8
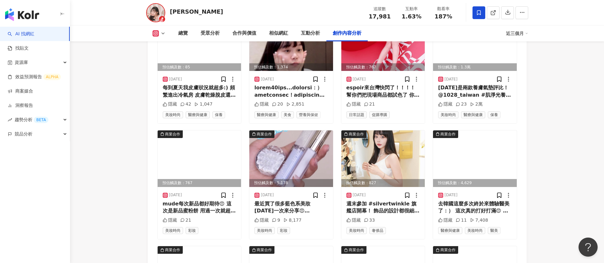
scroll to position [2078, 0]
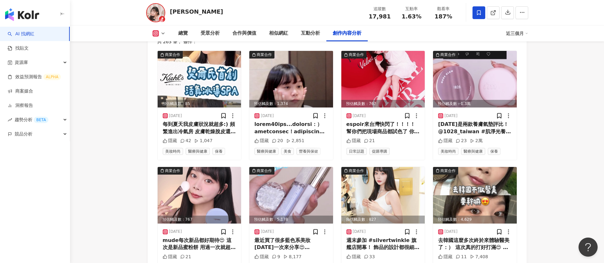
scroll to position [2019, 0]
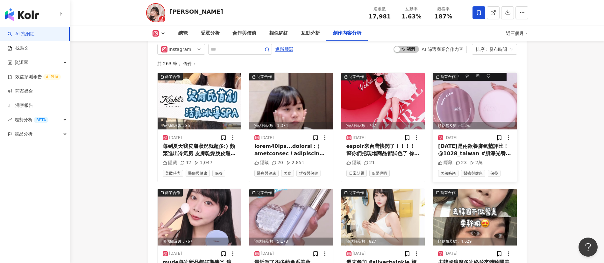
click at [490, 143] on div "[DATE]是兩款養膚氣墊評比！ @1028_taiwan #肌淨光養膚氣墊粉餅 110柔白 粉質很水潤感覺更適合冬天用 妝感是偏自然的 色號跟我原本膚色滿接…" at bounding box center [475, 150] width 74 height 14
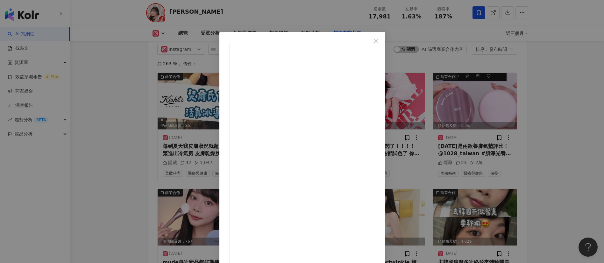
scroll to position [15, 0]
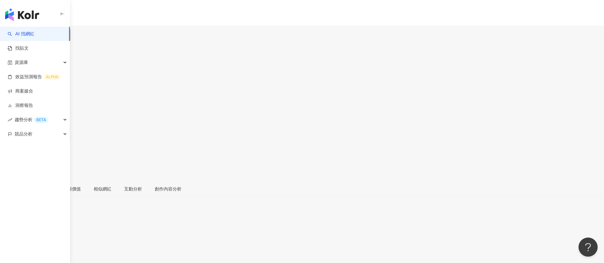
scroll to position [167, 0]
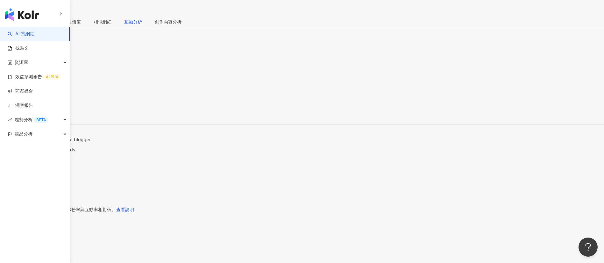
click at [142, 25] on div "互動分析" at bounding box center [133, 21] width 18 height 7
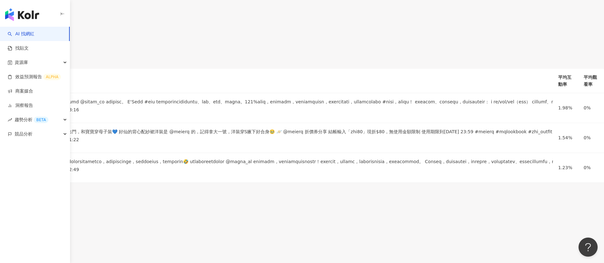
scroll to position [1598, 0]
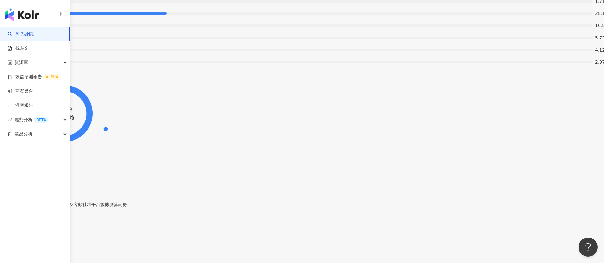
drag, startPoint x: 334, startPoint y: 78, endPoint x: 363, endPoint y: 207, distance: 132.0
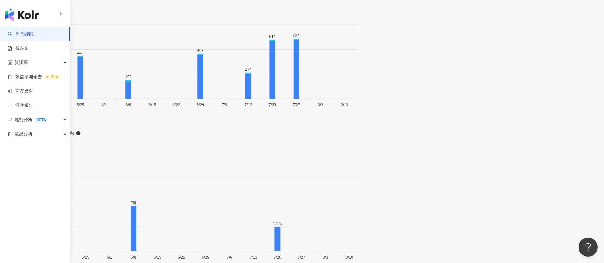
scroll to position [2164, 0]
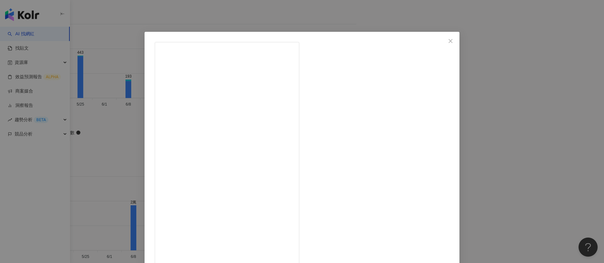
click at [402, 175] on div "Hello 我是吱吱 2025/6/12 177 16 2萬 查看原始貼文" at bounding box center [302, 131] width 604 height 263
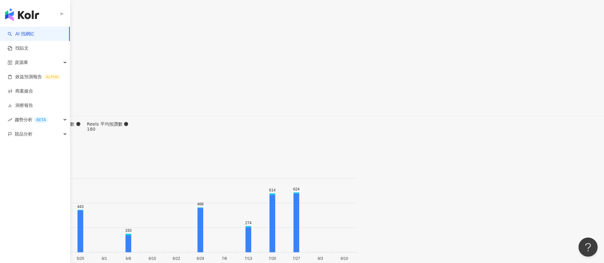
scroll to position [2010, 0]
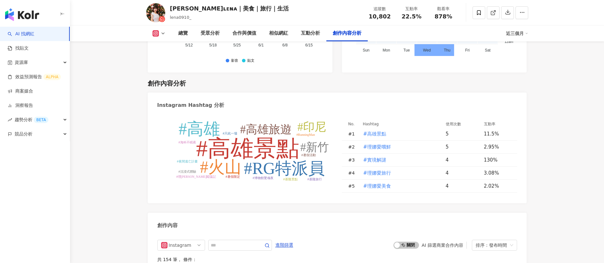
scroll to position [1872, 0]
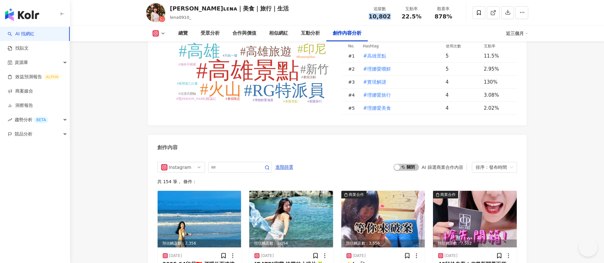
drag, startPoint x: 391, startPoint y: 17, endPoint x: 364, endPoint y: 17, distance: 26.4
click at [364, 17] on div "追蹤數 10,802" at bounding box center [380, 13] width 32 height 14
copy span "10,802"
drag, startPoint x: 422, startPoint y: 17, endPoint x: 403, endPoint y: 17, distance: 18.8
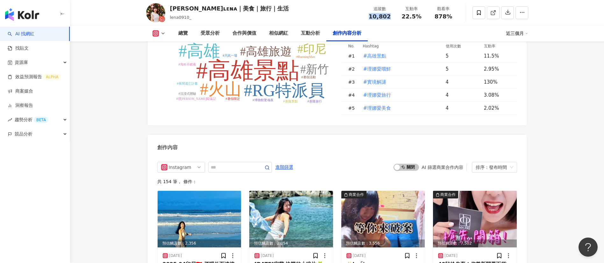
click at [403, 17] on div "22.5%" at bounding box center [411, 16] width 24 height 6
copy span "10,802"
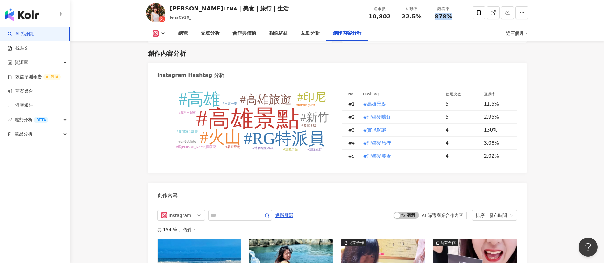
drag, startPoint x: 453, startPoint y: 21, endPoint x: 431, endPoint y: 17, distance: 21.7
click at [431, 17] on div "追蹤數 10,802 互動率 22.5% 觀看率 878%" at bounding box center [411, 12] width 95 height 19
copy span "878%"
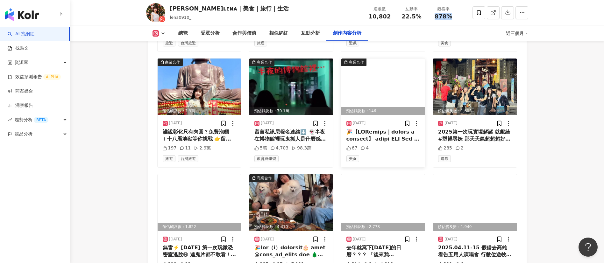
scroll to position [2063, 0]
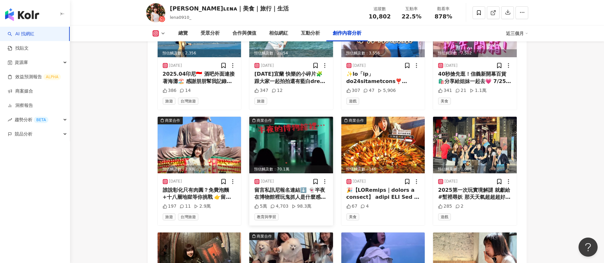
click at [293, 193] on div "留言私訊尼報名連結⬇️ 👻半夜在博物館裡玩鬼抓人是什麼感覺嗎？ 🚨 #夜間逃亡計畫 這次真的實現了！ 只有手電筒微光 叮鈴叮鈴——那是喪屍聲音！快逃啊！！！ …" at bounding box center [291, 194] width 74 height 14
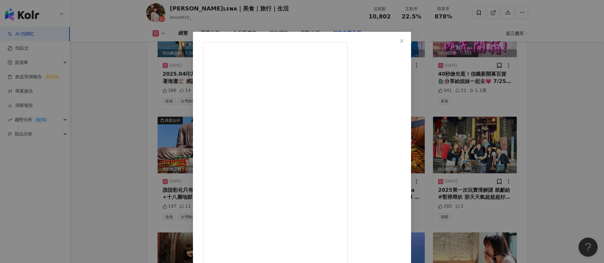
scroll to position [22, 0]
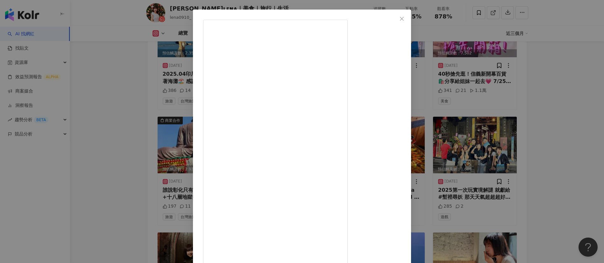
click at [504, 188] on div "理娜ʟᴇɴᴀ｜美食｜旅行｜生活 2025/7/16 留言私訊尼報名連結⬇️ 👻半夜在博物館裡玩鬼抓人是什麼感覺嗎？ 🚨 #夜間逃亡計畫 這次真的實現了！ 只有…" at bounding box center [302, 131] width 604 height 263
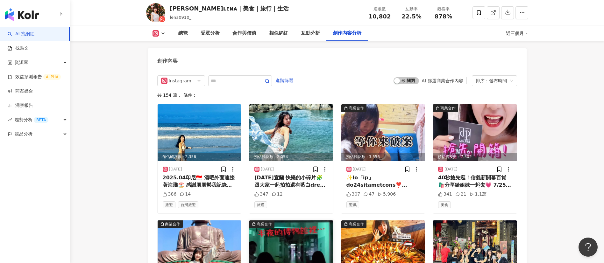
scroll to position [1959, 0]
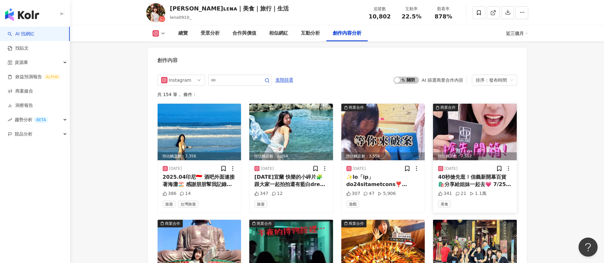
click at [480, 180] on div "40秒搶先逛！信義新開幕百貨🛍️分享給姐妹一起去💗 7/25信義即將開幕的 #dreamplaza （前身誠品信義店） 直衝6F星巴克Starbucks！！！…" at bounding box center [475, 181] width 74 height 14
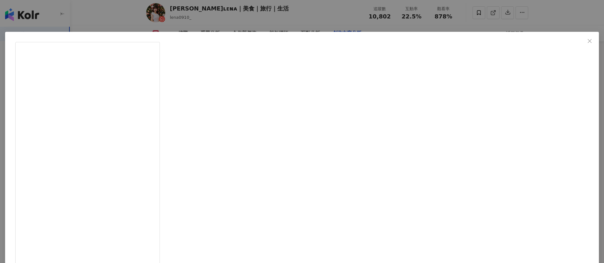
scroll to position [22, 0]
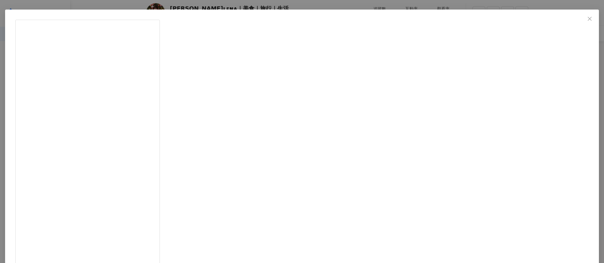
click at [128, 117] on div "理娜ʟᴇɴᴀ｜美食｜旅行｜生活 2025/7/23 40秒搶先逛！信義新開幕百貨🛍️分享給姐妹一起去💗 7/25信義即將開幕的 #dreamplaza （前身…" at bounding box center [302, 131] width 604 height 263
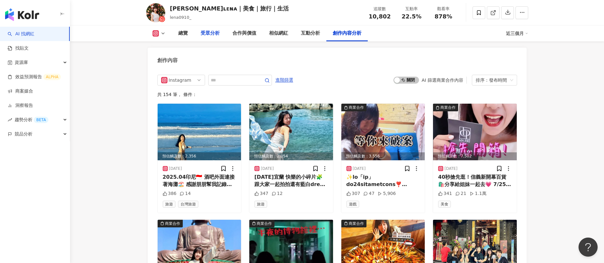
click at [206, 32] on div "受眾分析" at bounding box center [209, 34] width 19 height 8
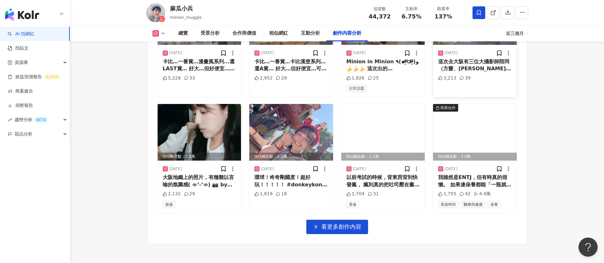
scroll to position [2205, 0]
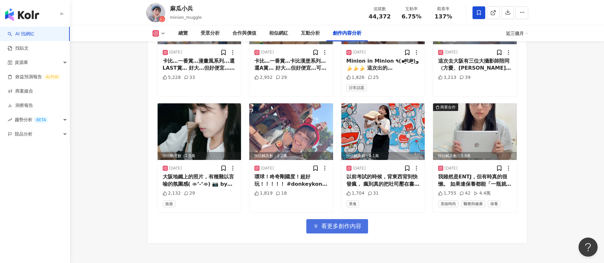
click at [340, 223] on span "看更多創作內容" at bounding box center [341, 226] width 40 height 7
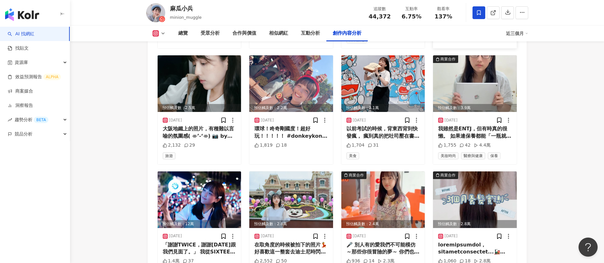
scroll to position [2254, 0]
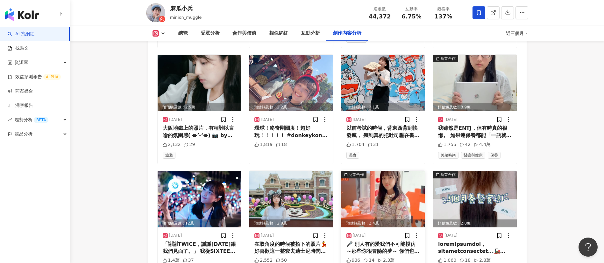
click at [377, 241] on div "🎤 別人有的愛我們不可能模仿～那些你很冒險的夢～ 你們也會常常把那些歌混在一起唱咧？ 除了會把歌混在一起唱，偶爾我也喜歡嘗試混搭法的穿搭風格👚 我們每天都在混…" at bounding box center [383, 248] width 74 height 14
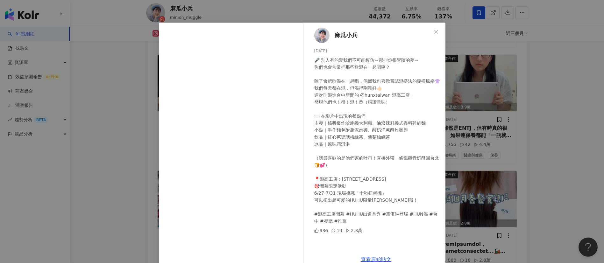
scroll to position [22, 0]
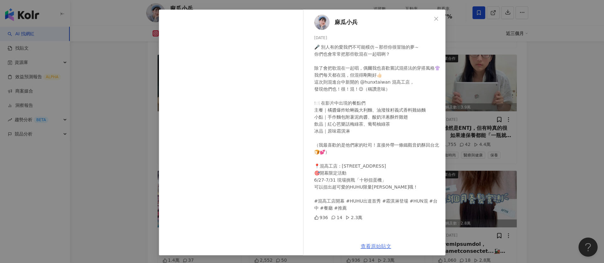
click at [371, 244] on link "查看原始貼文" at bounding box center [376, 246] width 31 height 6
click at [144, 115] on div "麻瓜小兵 2025/7/3 🎤 別人有的愛我們不可能模仿～那些你很冒險的夢～ 你們也會常常把那些歌混在一起唱咧？ 除了會把歌混在一起唱，偶爾我也喜歡嘗試混搭法…" at bounding box center [302, 131] width 604 height 263
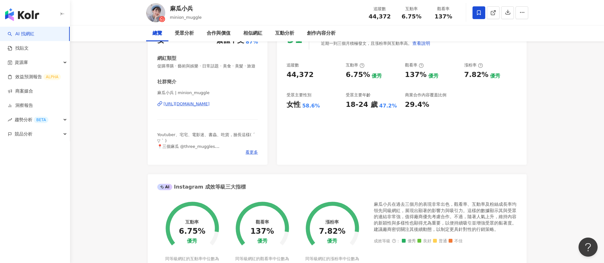
scroll to position [0, 0]
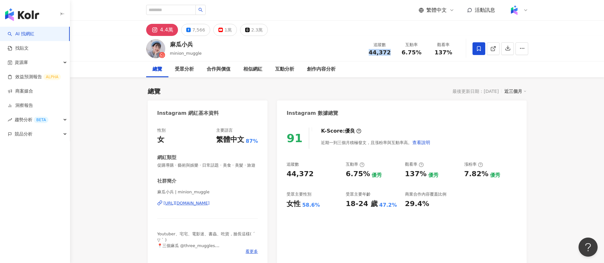
drag, startPoint x: 390, startPoint y: 54, endPoint x: 365, endPoint y: 56, distance: 25.5
click at [365, 56] on div "追蹤數 44,372 互動率 6.75% 觀看率 137%" at bounding box center [411, 48] width 95 height 19
copy span "44,372"
drag, startPoint x: 421, startPoint y: 52, endPoint x: 399, endPoint y: 54, distance: 22.0
click at [399, 54] on div "互動率 6.75%" at bounding box center [412, 49] width 32 height 14
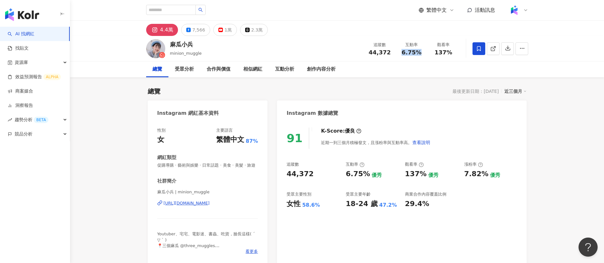
copy span "6.75%"
drag, startPoint x: 451, startPoint y: 53, endPoint x: 431, endPoint y: 53, distance: 20.4
click at [431, 53] on div "觀看率 137%" at bounding box center [443, 49] width 32 height 14
copy span "137%"
click at [180, 70] on div "受眾分析" at bounding box center [184, 70] width 19 height 8
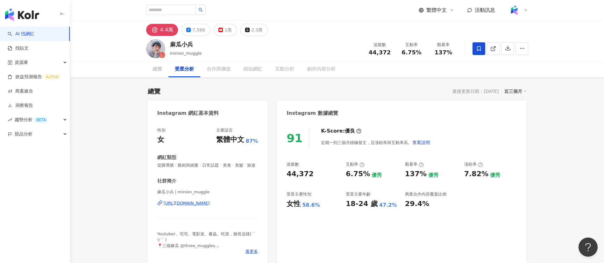
scroll to position [549, 0]
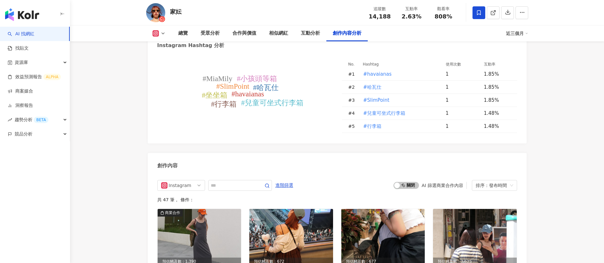
scroll to position [1874, 0]
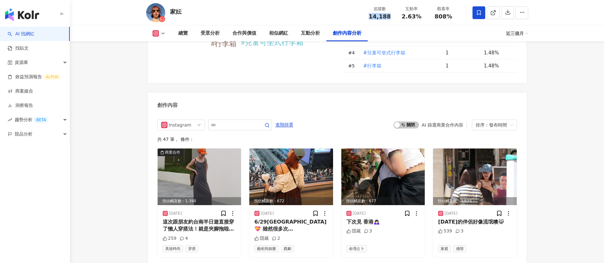
drag, startPoint x: 390, startPoint y: 18, endPoint x: 369, endPoint y: 17, distance: 21.0
click at [369, 17] on div "14,188" at bounding box center [380, 16] width 24 height 6
click at [399, 20] on div "追蹤數 14,188 互動率 2.63% 觀看率 808%" at bounding box center [411, 12] width 95 height 19
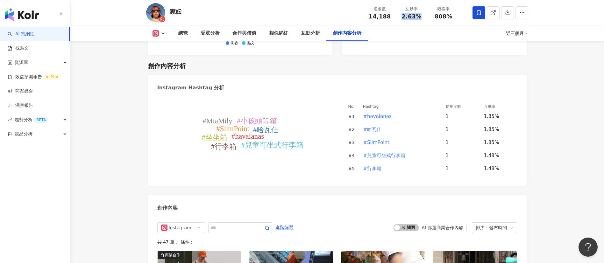
scroll to position [0, 0]
drag, startPoint x: 453, startPoint y: 19, endPoint x: 427, endPoint y: 20, distance: 25.2
click at [427, 20] on div "追蹤數 14,188 互動率 2.63% 觀看率 808%" at bounding box center [411, 12] width 95 height 19
copy span "808%"
click at [493, 13] on icon at bounding box center [493, 13] width 6 height 6
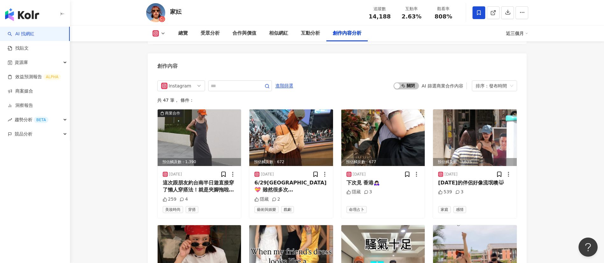
click at [351, 81] on div "Instagram 進階篩選 啟動 關閉 AI 篩選商業合作內容 排序：發布時間" at bounding box center [337, 86] width 360 height 11
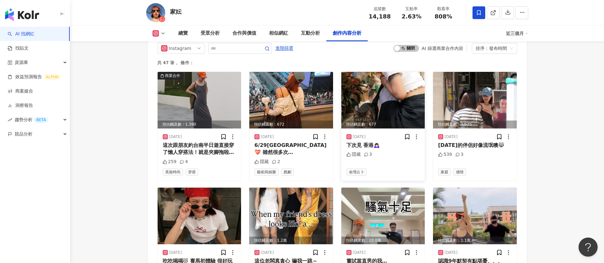
scroll to position [1953, 0]
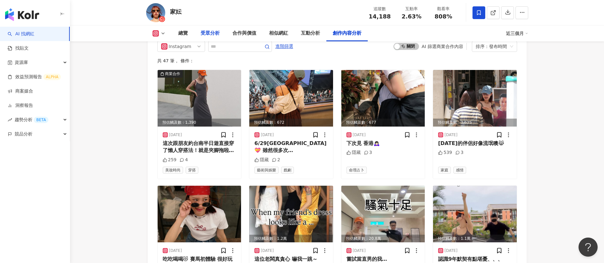
click at [209, 33] on div "受眾分析" at bounding box center [209, 34] width 19 height 8
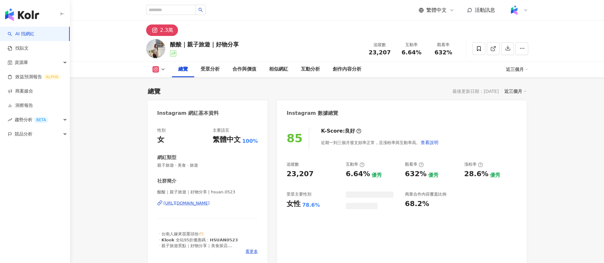
click at [287, 36] on div "酸酸｜親子旅遊｜好物分享 追蹤數 23,207 互動率 6.64% 觀看率 632%" at bounding box center [336, 48] width 407 height 25
click at [366, 54] on div "追蹤數 23,207" at bounding box center [380, 49] width 32 height 14
drag, startPoint x: 402, startPoint y: 53, endPoint x: 311, endPoint y: 4, distance: 103.4
copy span "23,207"
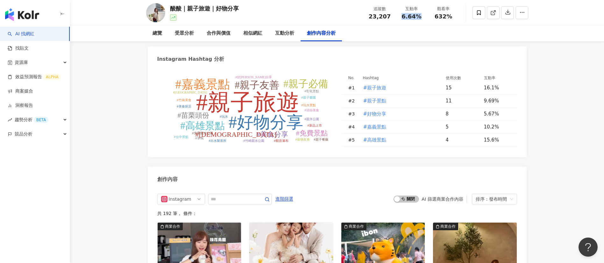
drag, startPoint x: 404, startPoint y: 16, endPoint x: 421, endPoint y: 16, distance: 17.8
click at [421, 16] on div "6.64%" at bounding box center [411, 16] width 24 height 6
copy span "6.64%"
drag, startPoint x: 448, startPoint y: 15, endPoint x: 433, endPoint y: 17, distance: 15.4
click at [433, 17] on div "632%" at bounding box center [443, 16] width 24 height 6
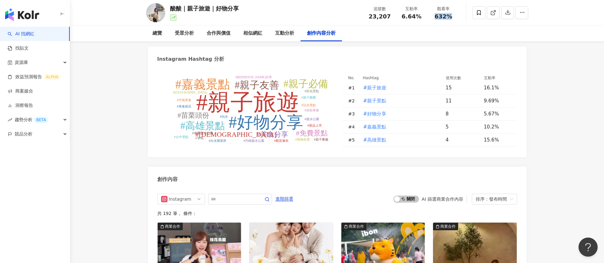
copy span "632%"
click at [494, 15] on span at bounding box center [493, 12] width 6 height 7
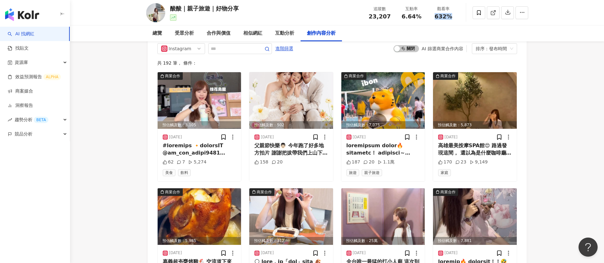
scroll to position [1970, 0]
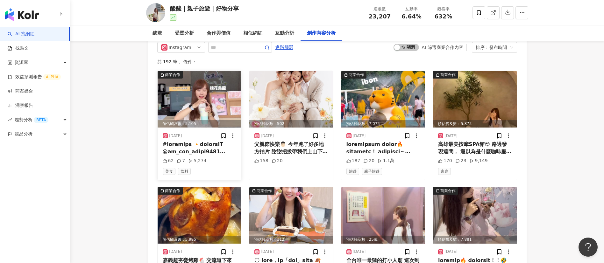
click at [194, 155] on div at bounding box center [200, 148] width 74 height 14
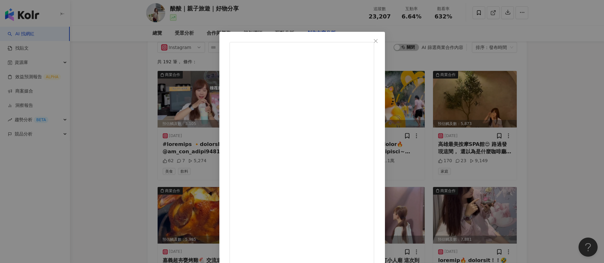
scroll to position [22, 0]
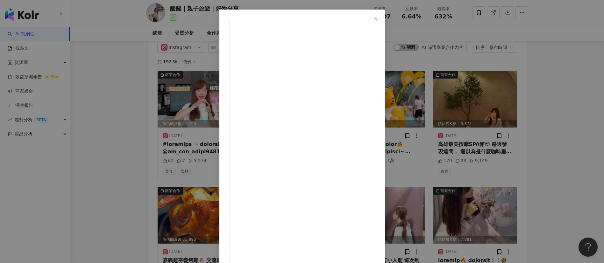
click at [560, 180] on div "酸酸｜親子旅遊｜好物分享 2025/8/10 62 7 5,274 查看原始貼文" at bounding box center [302, 131] width 604 height 263
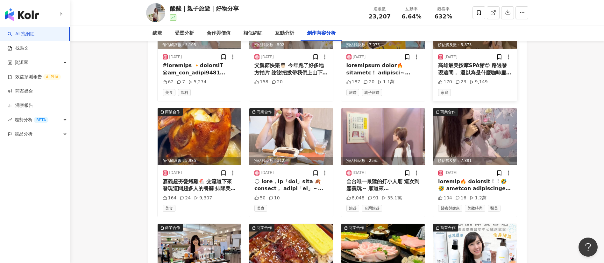
scroll to position [2050, 0]
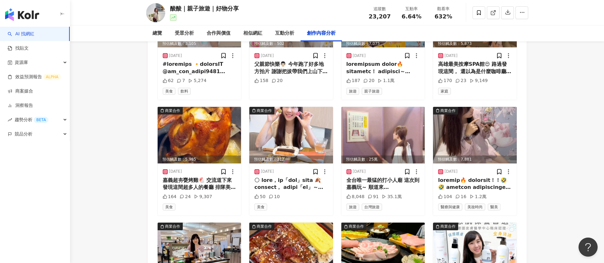
click at [453, 207] on div "2025/8/2 104 16 1.2萬 醫療與健康 美妝時尚 醫美" at bounding box center [475, 190] width 84 height 52
click at [460, 191] on div at bounding box center [475, 184] width 74 height 14
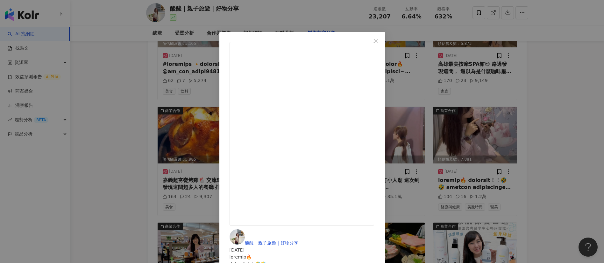
scroll to position [26, 0]
click at [574, 164] on div "酸酸｜親子旅遊｜好物分享 2025/8/2 104 16 1.2萬 查看原始貼文" at bounding box center [302, 131] width 604 height 263
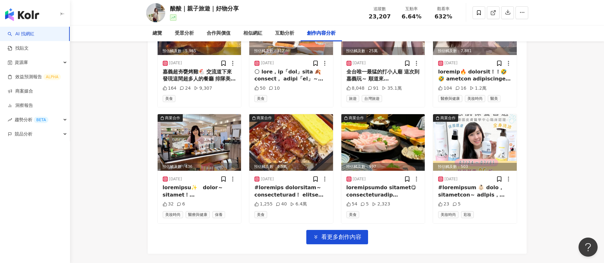
scroll to position [2159, 0]
click at [486, 82] on div at bounding box center [475, 75] width 74 height 14
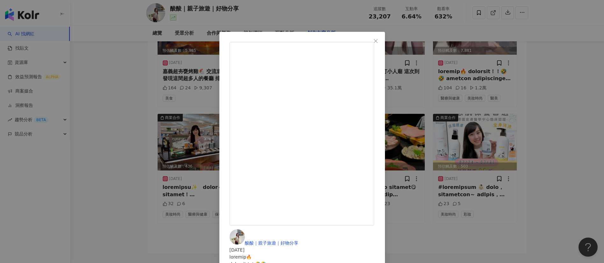
scroll to position [256, 0]
click at [535, 122] on div "酸酸｜親子旅遊｜好物分享 2025/8/2 104 16 1.2萬 查看原始貼文" at bounding box center [302, 131] width 604 height 263
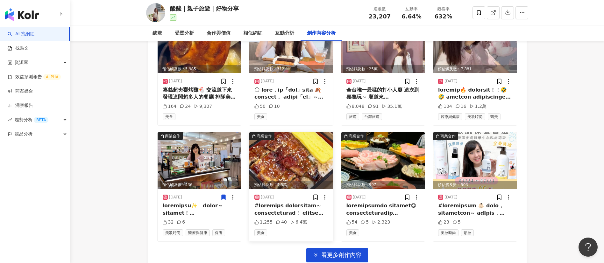
scroll to position [2203, 0]
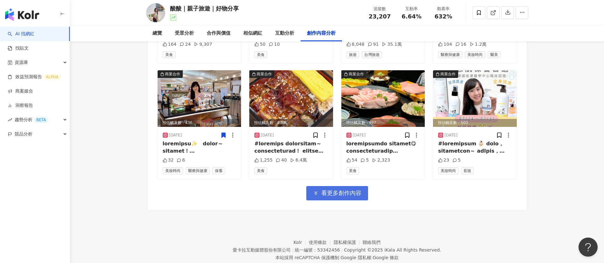
click at [348, 197] on span "看更多創作內容" at bounding box center [341, 193] width 40 height 7
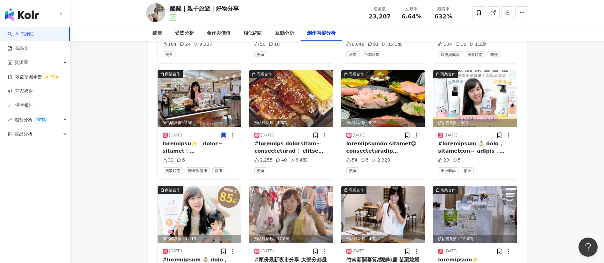
scroll to position [2280, 0]
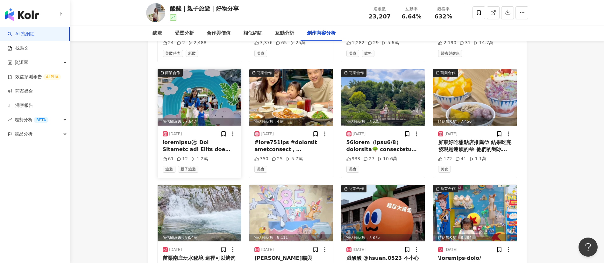
click at [205, 153] on div at bounding box center [200, 146] width 74 height 14
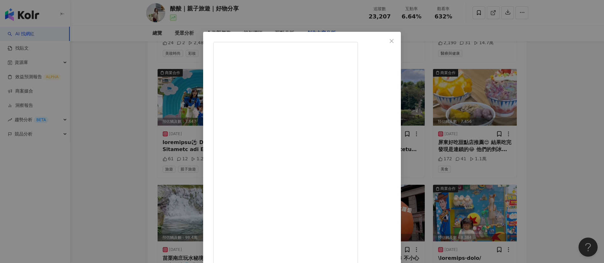
scroll to position [22, 0]
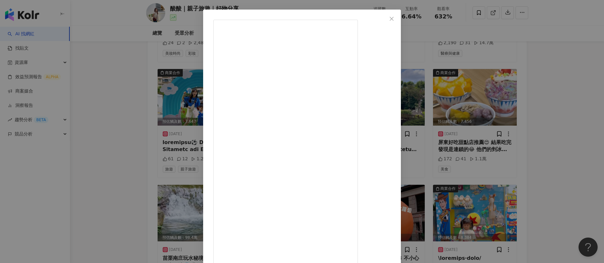
click at [108, 81] on div "酸酸｜親子旅遊｜好物分享 2025/7/17 61 12 1.2萬 查看原始貼文" at bounding box center [302, 131] width 604 height 263
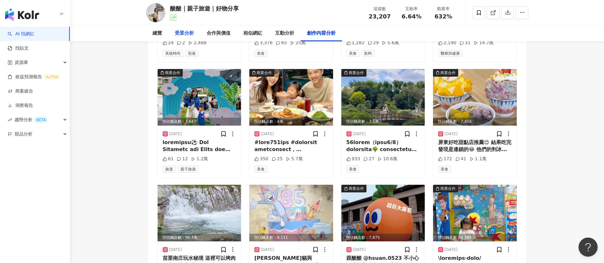
click at [174, 26] on div "受眾分析" at bounding box center [184, 33] width 32 height 16
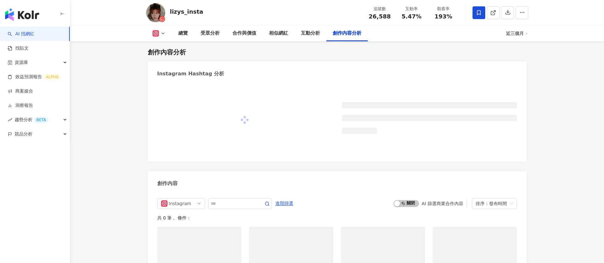
scroll to position [1773, 0]
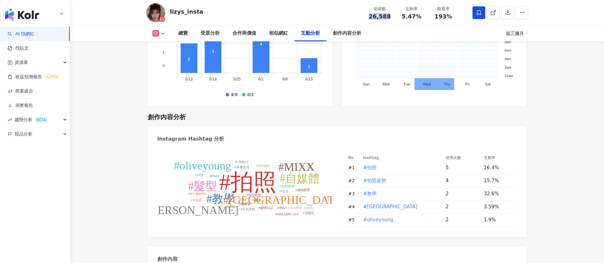
drag, startPoint x: 390, startPoint y: 18, endPoint x: 370, endPoint y: 18, distance: 20.1
click at [370, 18] on div "26,588" at bounding box center [380, 16] width 24 height 6
copy span "26,588"
drag, startPoint x: 410, startPoint y: 18, endPoint x: 401, endPoint y: 18, distance: 8.6
click at [401, 18] on div "5.47%" at bounding box center [411, 16] width 24 height 6
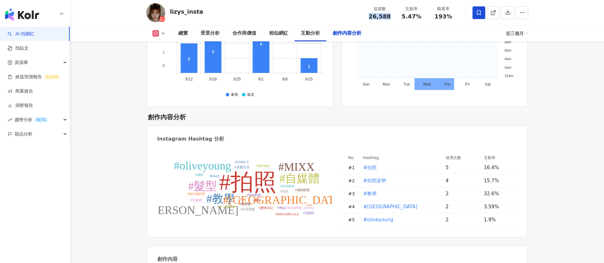
scroll to position [1824, 0]
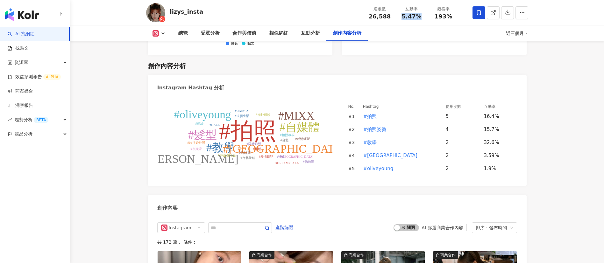
copy span "5.47%"
drag, startPoint x: 436, startPoint y: 20, endPoint x: 429, endPoint y: 19, distance: 7.7
click at [429, 19] on div "追蹤數 26,588 互動率 5.47% 觀看率 193%" at bounding box center [411, 12] width 95 height 19
copy span "193%"
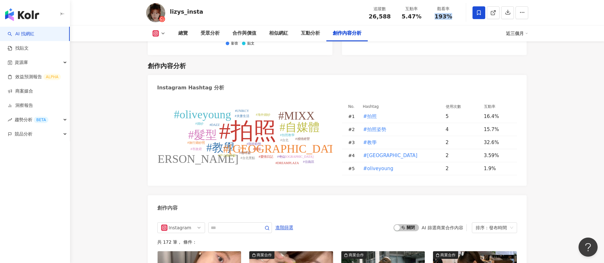
scroll to position [1991, 0]
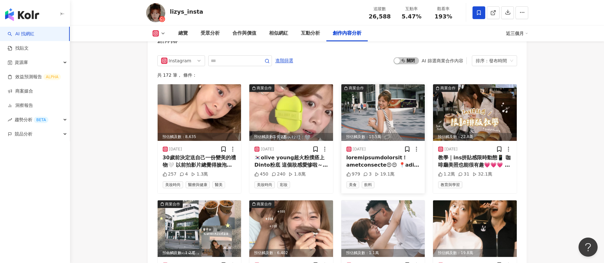
click at [392, 154] on div at bounding box center [383, 161] width 74 height 14
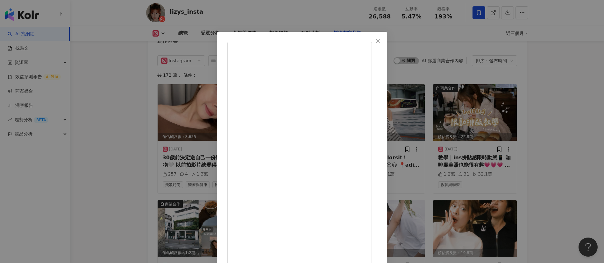
scroll to position [22, 0]
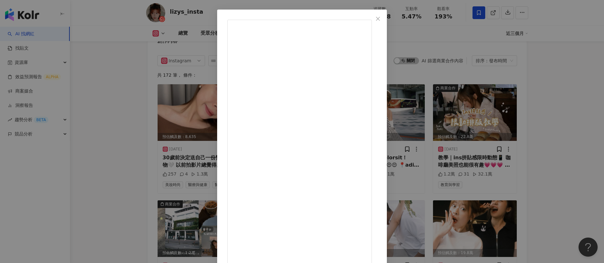
click at [105, 102] on div "lizys_insta 2025/8/1 979 3 19.1萬 查看原始貼文" at bounding box center [302, 131] width 604 height 263
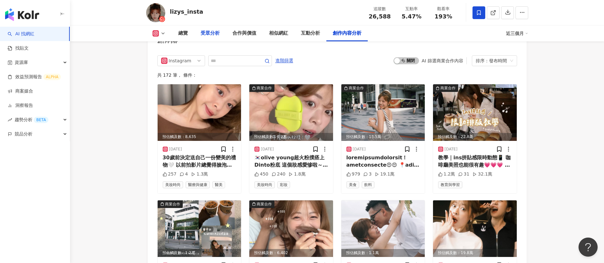
click at [205, 33] on div "受眾分析" at bounding box center [209, 34] width 19 height 8
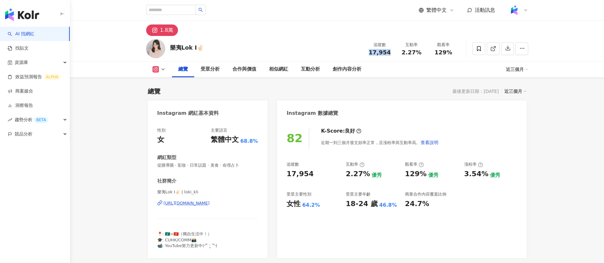
click at [367, 52] on div "追蹤數 17,954" at bounding box center [380, 49] width 32 height 14
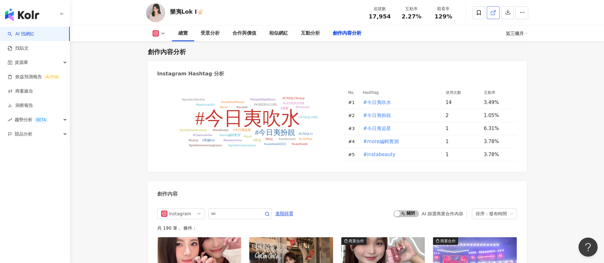
click at [493, 13] on icon at bounding box center [493, 13] width 6 height 6
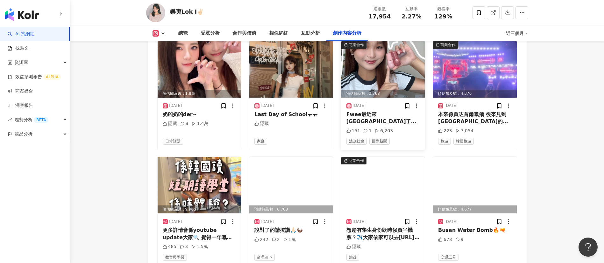
scroll to position [2063, 0]
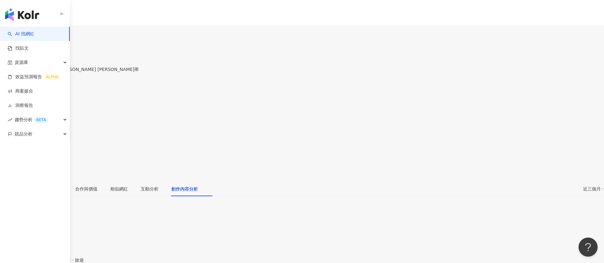
click at [364, 72] on div "追蹤數 30,043" at bounding box center [302, 82] width 604 height 20
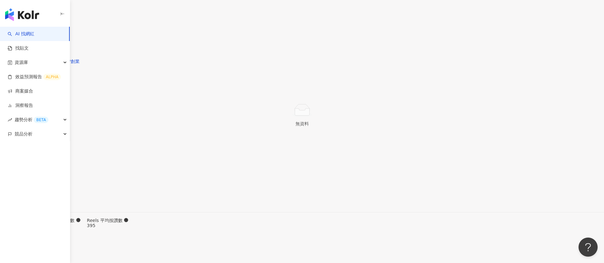
scroll to position [1814, 0]
drag, startPoint x: 450, startPoint y: 18, endPoint x: 437, endPoint y: 17, distance: 13.1
copy span "157%"
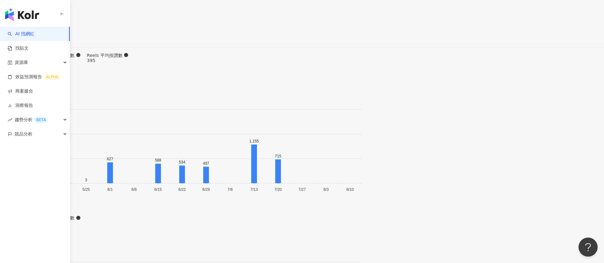
scroll to position [1930, 0]
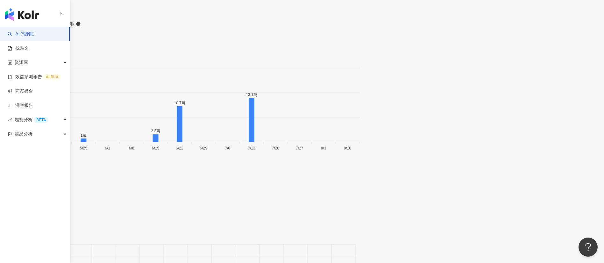
scroll to position [2123, 0]
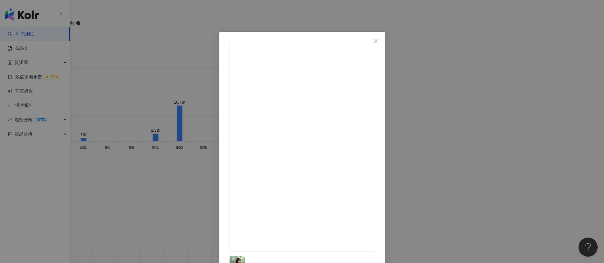
scroll to position [139, 0]
click at [402, 138] on div "[PERSON_NAME] [DATE] 576 4 查看原始貼文" at bounding box center [302, 131] width 604 height 263
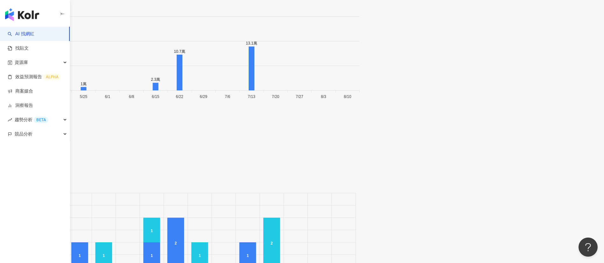
scroll to position [2175, 0]
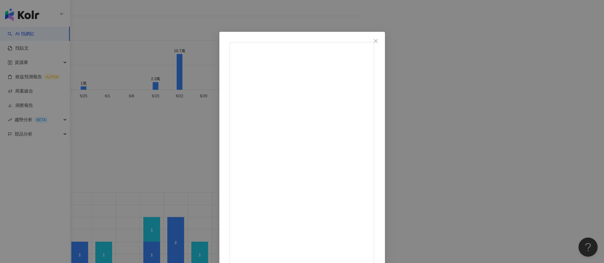
scroll to position [26, 0]
click at [402, 175] on div "Mandy Lee 2025/5/28 0 3 1萬 查看原始貼文" at bounding box center [302, 131] width 604 height 263
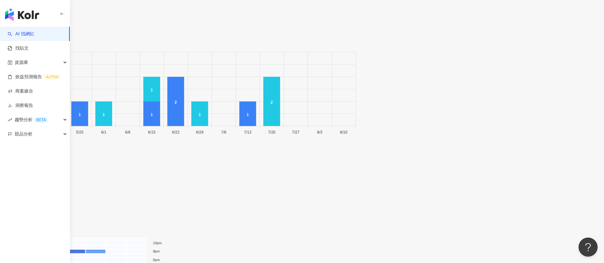
scroll to position [2316, 0]
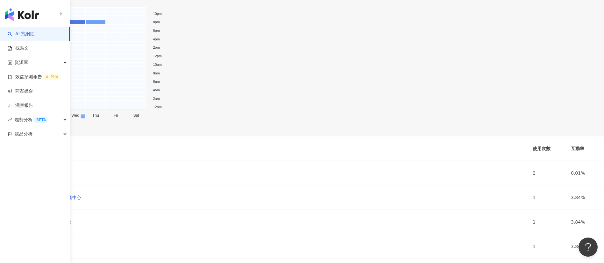
scroll to position [2559, 0]
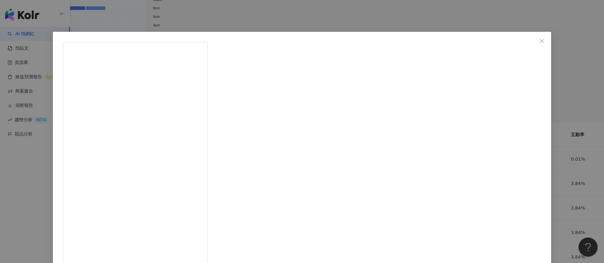
scroll to position [22, 0]
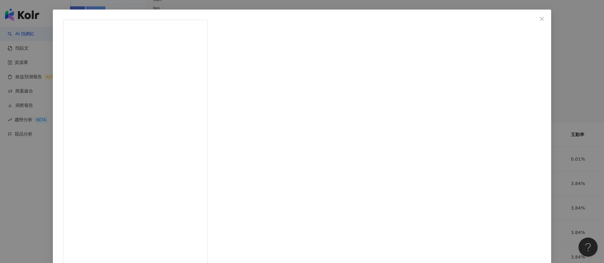
click at [402, 175] on div "Mandy Lee 2025/3/14 雖然工作忙碌，常常忙到睡前一刻， 除了工作還有生活上的大小事，今年順利完成新家裝潢入住！ 很喜歡充滿節奏的生活，也很感…" at bounding box center [302, 131] width 604 height 263
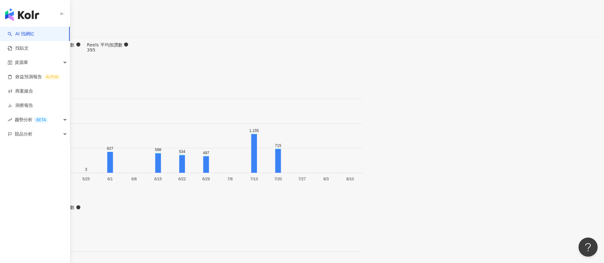
scroll to position [1939, 0]
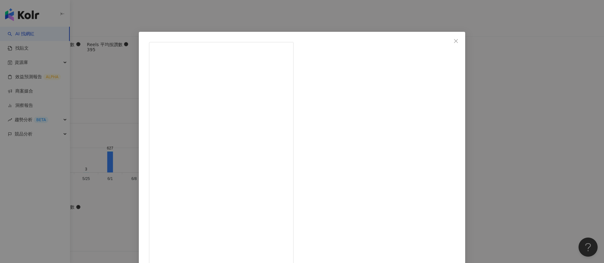
scroll to position [47, 0]
click at [402, 175] on div "Mandy Lee 2025/7/16 1,150 5 13.1萬 查看原始貼文" at bounding box center [302, 131] width 604 height 263
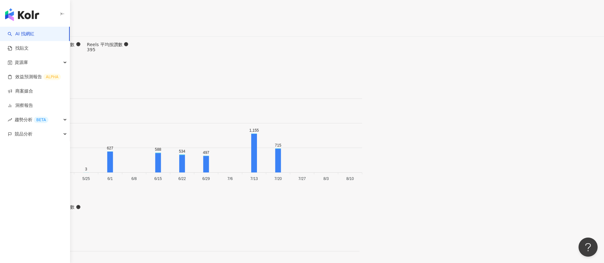
scroll to position [2113, 0]
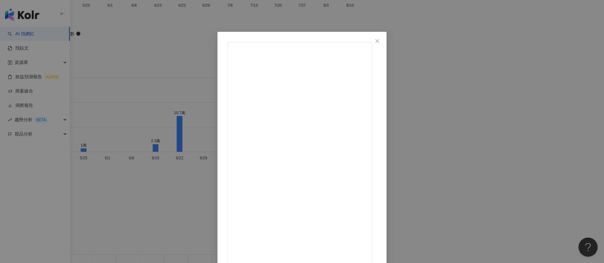
scroll to position [15, 0]
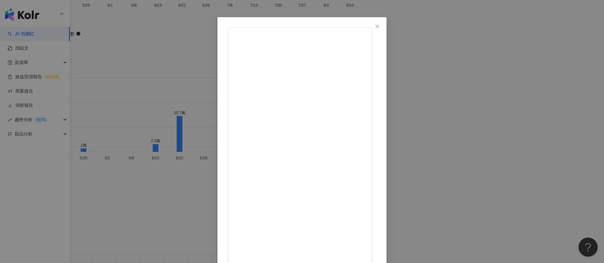
click at [402, 175] on div "Mandy Lee 2025/6/26 想要每天都是好心情想要每天都是好心情，絕對要有完美的睡眠💛 【ESCURA 抱抱被 夏季系列寢具組】✨ 抱抱被套+涼感…" at bounding box center [302, 131] width 604 height 263
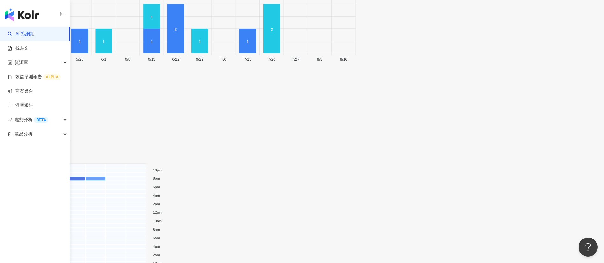
scroll to position [2501, 0]
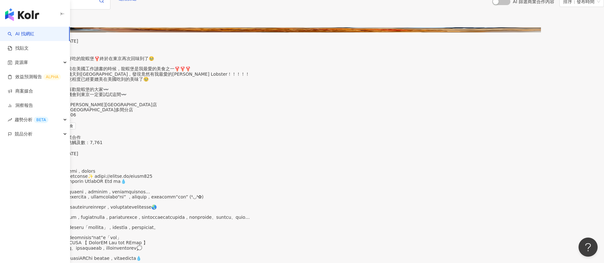
scroll to position [2840, 0]
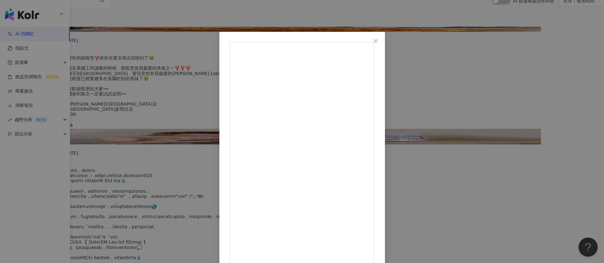
click at [402, 146] on div "Mandy Lee 2024/12/10 813 3 1.3萬 查看原始貼文" at bounding box center [302, 131] width 604 height 263
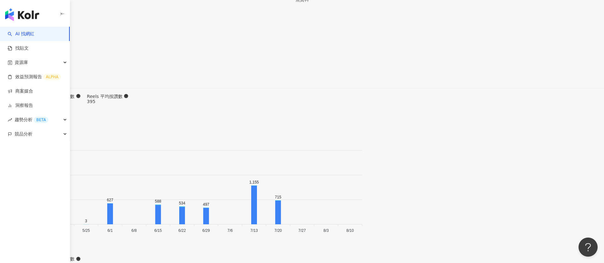
scroll to position [1989, 0]
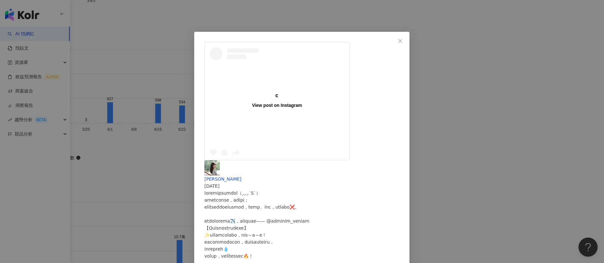
click at [402, 169] on div "View post on Instagram Mandy Lee 2025/6/30 492 5 查看原始貼文" at bounding box center [302, 131] width 604 height 263
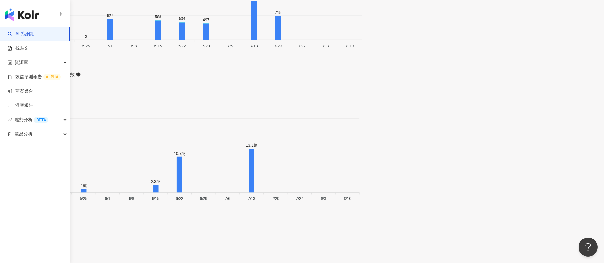
scroll to position [2073, 0]
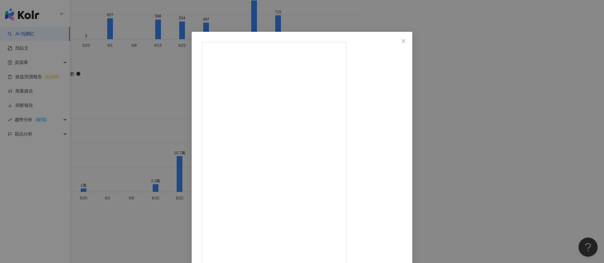
scroll to position [22, 0]
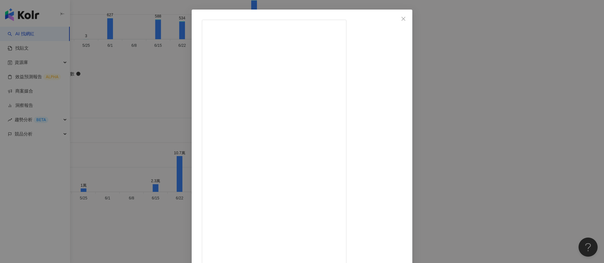
click at [108, 133] on div "Mandy Lee 2025/6/24 520 12 8.8萬 查看原始貼文" at bounding box center [302, 131] width 604 height 263
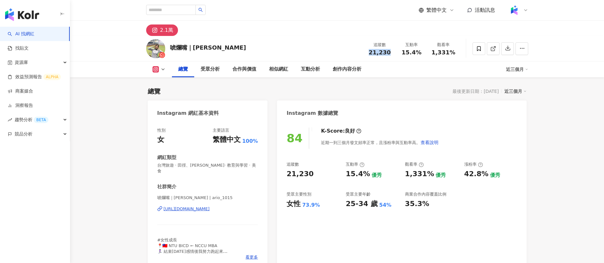
drag, startPoint x: 390, startPoint y: 53, endPoint x: 365, endPoint y: 52, distance: 25.2
click at [365, 52] on div "追蹤數 21,230" at bounding box center [380, 49] width 32 height 14
copy span "21,230"
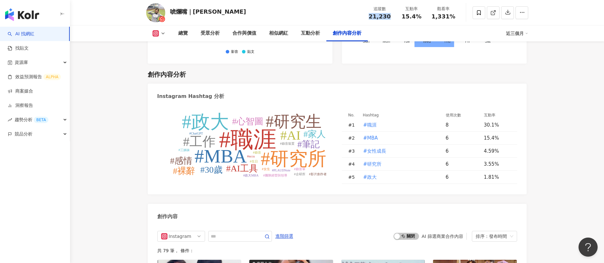
copy span "21,230"
drag, startPoint x: 422, startPoint y: 17, endPoint x: 397, endPoint y: 14, distance: 25.2
click at [397, 14] on div "互動率 15.4%" at bounding box center [412, 13] width 32 height 14
copy span "15.4%"
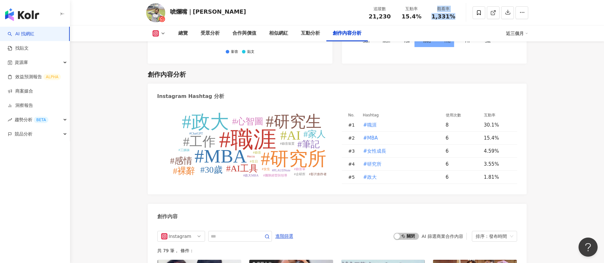
drag, startPoint x: 456, startPoint y: 21, endPoint x: 425, endPoint y: 19, distance: 31.2
click at [425, 19] on div "追蹤數 21,230 互動率 15.4% 觀看率 1,331%" at bounding box center [411, 12] width 95 height 19
copy div "觀看率 1,331%"
click at [438, 24] on div "唬爛嘴｜Ario 愛芮兒 追蹤數 21,230 互動率 15.4% 觀看率 1,331%" at bounding box center [336, 12] width 407 height 25
drag, startPoint x: 446, startPoint y: 19, endPoint x: 431, endPoint y: 17, distance: 15.7
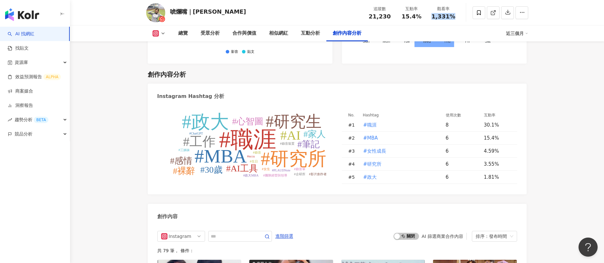
click at [431, 17] on div "追蹤數 21,230 互動率 15.4% 觀看率 1,331%" at bounding box center [411, 12] width 95 height 19
copy span "1,331%"
click at [490, 16] on span at bounding box center [493, 12] width 6 height 7
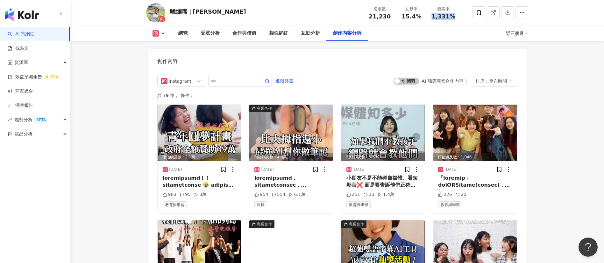
scroll to position [1970, 0]
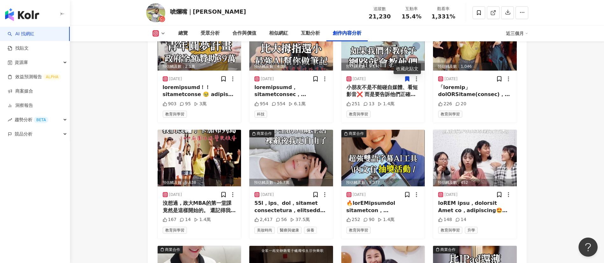
scroll to position [1941, 0]
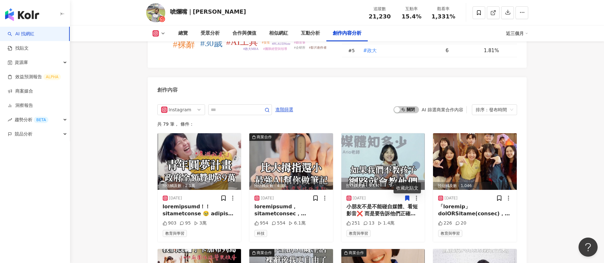
click at [231, 122] on div "共 79 筆 ， 條件：" at bounding box center [337, 124] width 360 height 5
click at [234, 77] on div "創作內容" at bounding box center [337, 87] width 379 height 21
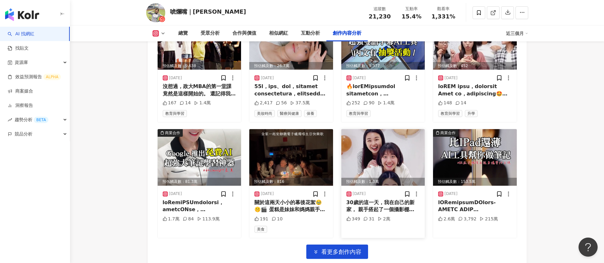
scroll to position [2195, 0]
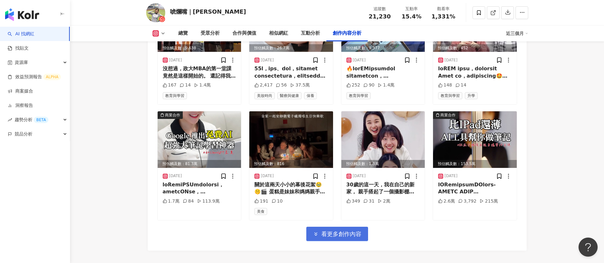
click at [324, 231] on span "看更多創作內容" at bounding box center [341, 234] width 40 height 7
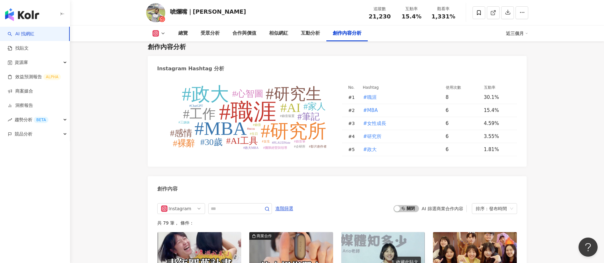
scroll to position [1840, 0]
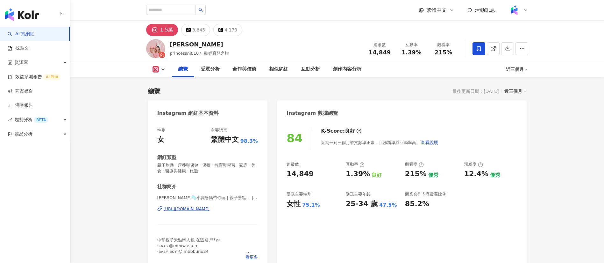
click at [369, 53] on div "14,849" at bounding box center [380, 52] width 24 height 6
drag, startPoint x: 407, startPoint y: 54, endPoint x: 404, endPoint y: 54, distance: 3.5
click at [404, 54] on div "追蹤數 14,849 互動率 1.39% 觀看率 215%" at bounding box center [411, 48] width 95 height 19
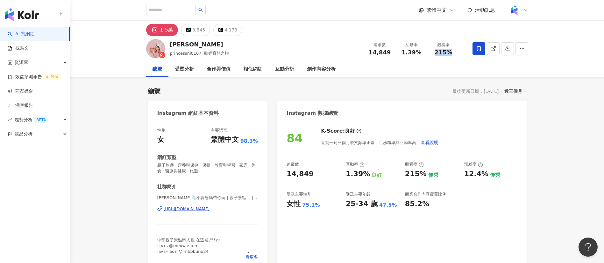
drag, startPoint x: 455, startPoint y: 52, endPoint x: 429, endPoint y: 51, distance: 26.1
click at [429, 51] on div "觀看率 215%" at bounding box center [443, 49] width 32 height 14
copy span "215%"
click at [496, 50] on icon at bounding box center [493, 49] width 6 height 6
click at [181, 72] on div "受眾分析" at bounding box center [184, 70] width 19 height 8
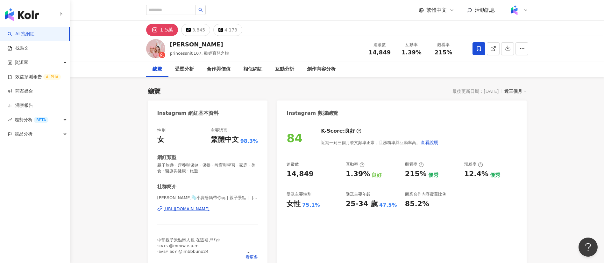
scroll to position [549, 0]
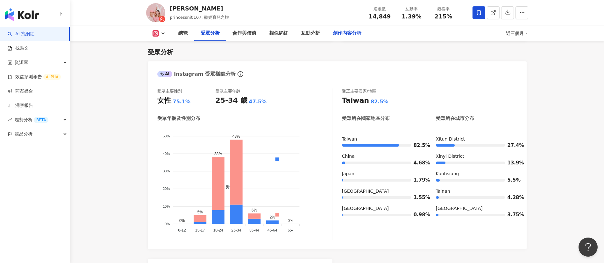
click at [346, 35] on div "創作內容分析" at bounding box center [347, 34] width 29 height 8
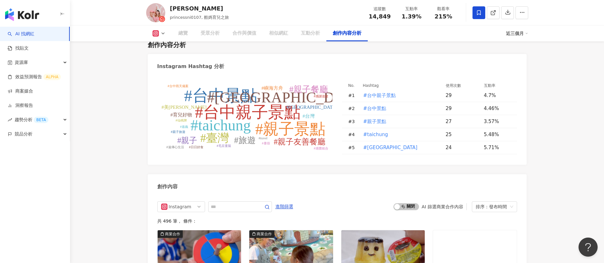
scroll to position [1881, 0]
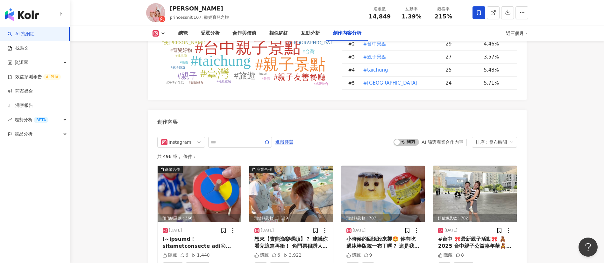
click at [348, 147] on div "Instagram 進階篩選 啟動 關閉 AI 篩選商業合作內容 排序：發布時間" at bounding box center [337, 142] width 360 height 11
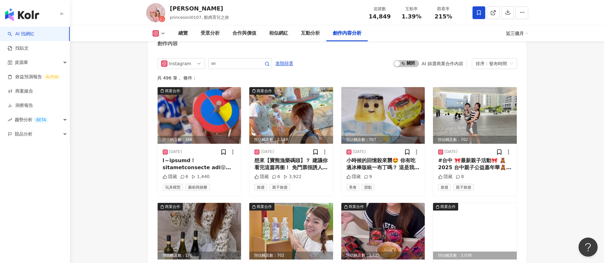
scroll to position [1961, 0]
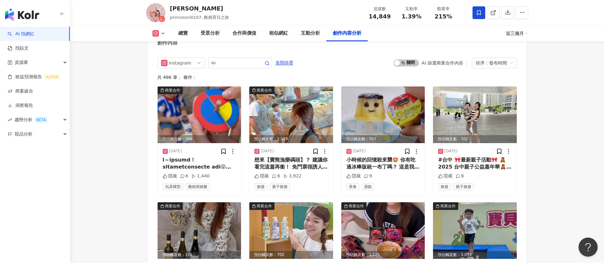
click at [226, 59] on div "Instagram 進階篩選 啟動 關閉 AI 篩選商業合作內容 排序：發布時間 共 496 筆 ， 條件： 商業合作 預估觸及數：366 2025/8/11…" at bounding box center [337, 254] width 379 height 407
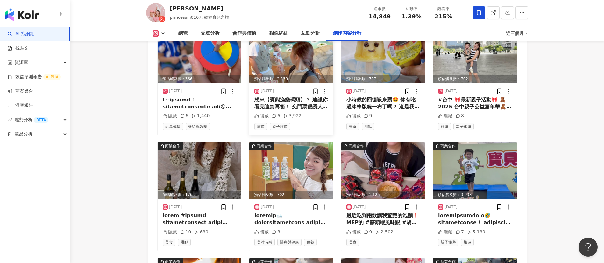
scroll to position [2023, 0]
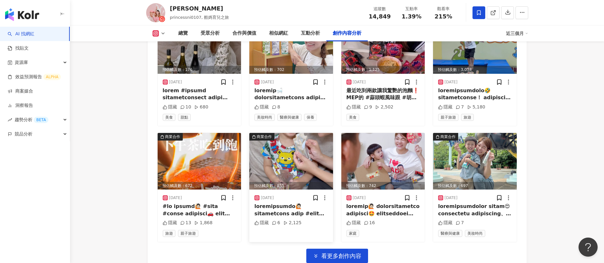
scroll to position [2193, 0]
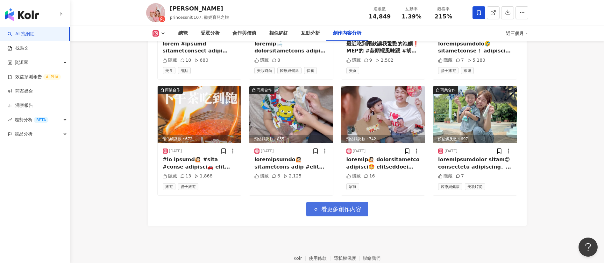
click at [344, 213] on span "看更多創作內容" at bounding box center [341, 209] width 40 height 7
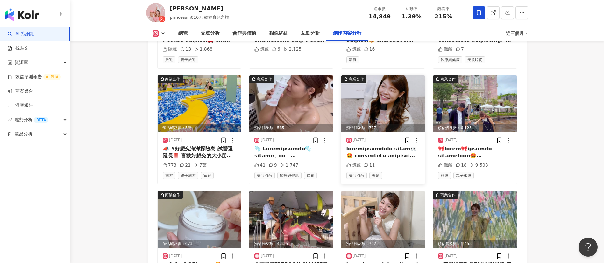
scroll to position [2357, 0]
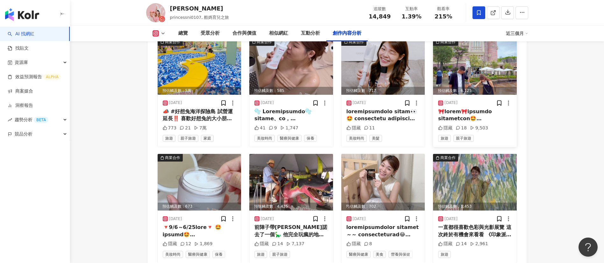
click at [467, 123] on div at bounding box center [475, 115] width 74 height 14
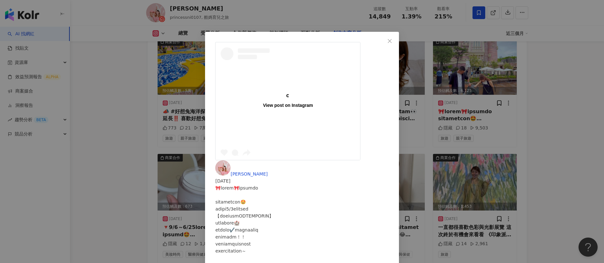
click at [542, 146] on div "View post on Instagram 水妮 2025/8/3 隱藏 18 9,503 查看原始貼文" at bounding box center [302, 131] width 604 height 263
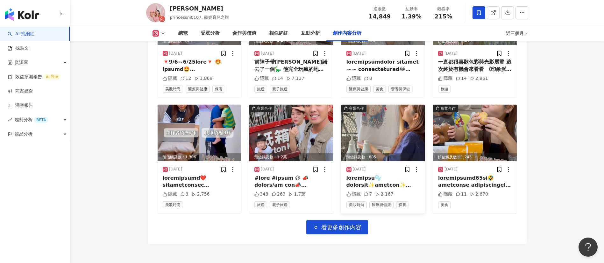
scroll to position [2523, 0]
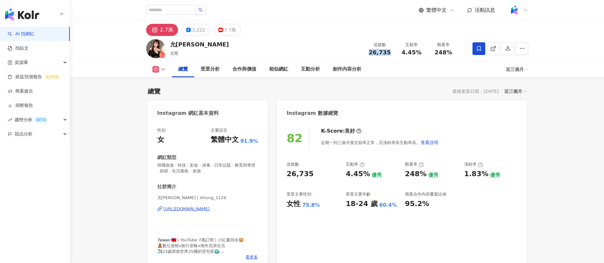
drag, startPoint x: 376, startPoint y: 54, endPoint x: 369, endPoint y: 53, distance: 6.4
click at [369, 53] on div "26,735" at bounding box center [380, 52] width 24 height 6
click at [403, 55] on div "4.45%" at bounding box center [411, 52] width 24 height 6
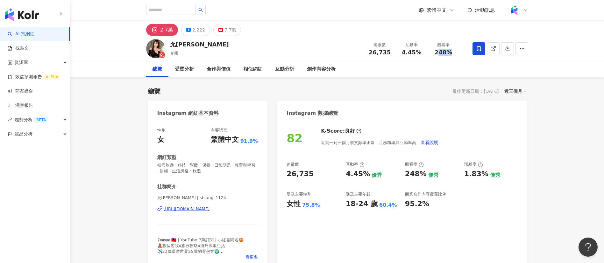
drag, startPoint x: 453, startPoint y: 55, endPoint x: 437, endPoint y: 53, distance: 15.7
click at [437, 53] on div "248%" at bounding box center [443, 52] width 24 height 6
click at [435, 53] on span "248%" at bounding box center [443, 52] width 18 height 6
click at [430, 52] on div "觀看率 248%" at bounding box center [443, 49] width 32 height 14
copy span "248%"
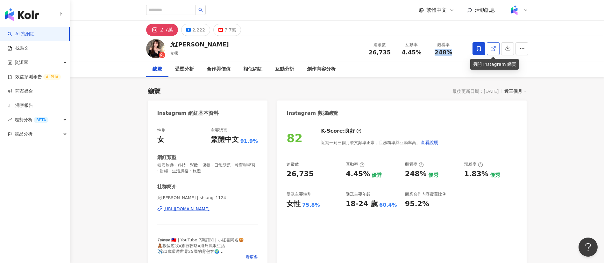
click at [495, 51] on icon at bounding box center [493, 49] width 6 height 6
click at [178, 66] on div "受眾分析" at bounding box center [184, 70] width 19 height 8
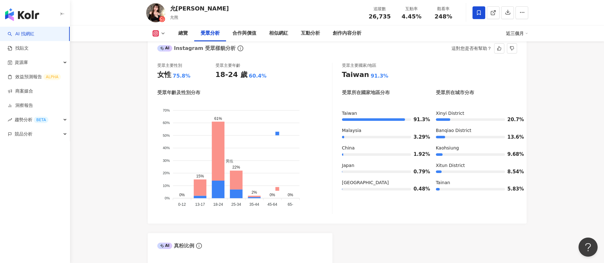
scroll to position [549, 0]
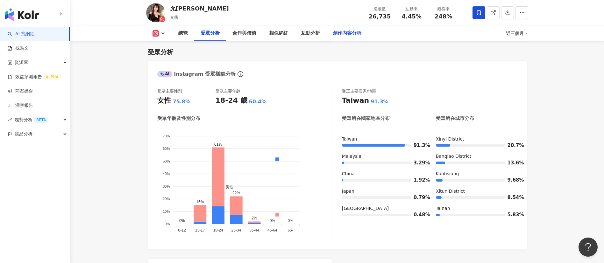
click at [345, 30] on div "創作內容分析" at bounding box center [347, 34] width 29 height 8
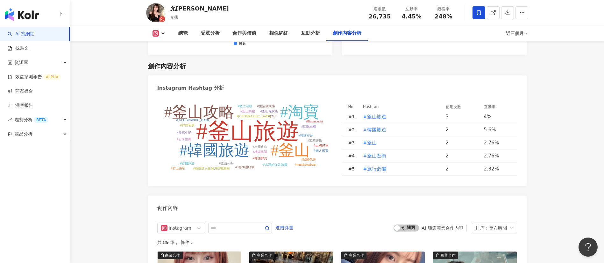
click at [352, 36] on div "創作內容分析" at bounding box center [347, 34] width 29 height 8
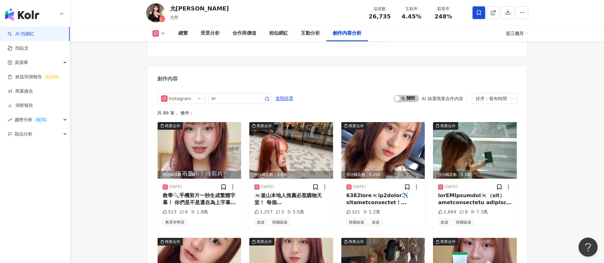
click at [341, 13] on div "允熊 Aya 允熊 追蹤數 26,735 互動率 4.45% 觀看率 248%" at bounding box center [336, 12] width 407 height 25
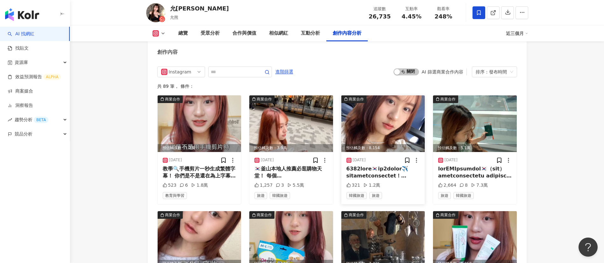
scroll to position [2022, 0]
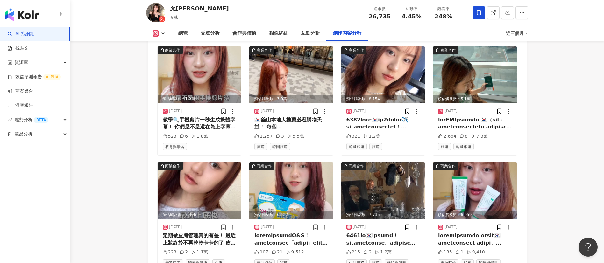
click at [201, 233] on div "2025/7/20 223 2 1.1萬 美妝時尚 醫療與健康 保養" at bounding box center [200, 245] width 84 height 52
click at [198, 232] on div "定期做皮膚管理真的有差！ 最近上妝終於不再乾乾卡卡的了 皮膚變得很平滑、粉底也超服貼❤️ 我自己是油痘肌＋有深層粉刺的人 這次去做的是台北忠孝復興這家 @ho…" at bounding box center [200, 239] width 74 height 14
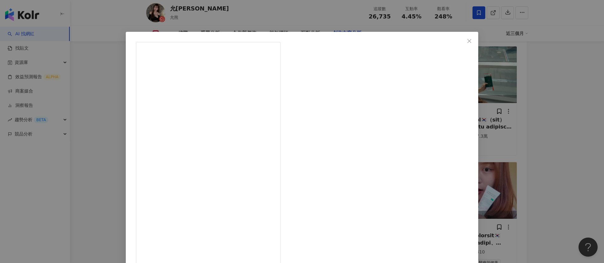
scroll to position [22, 0]
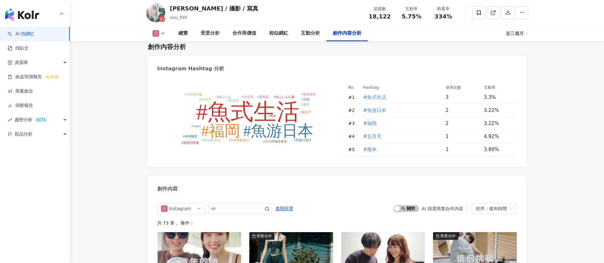
scroll to position [1859, 0]
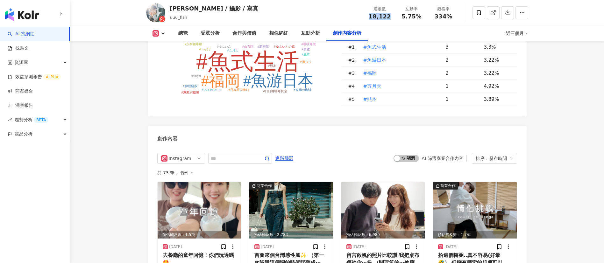
drag, startPoint x: 393, startPoint y: 16, endPoint x: 366, endPoint y: 17, distance: 26.7
click at [366, 17] on div "追蹤數 18,122" at bounding box center [380, 13] width 32 height 14
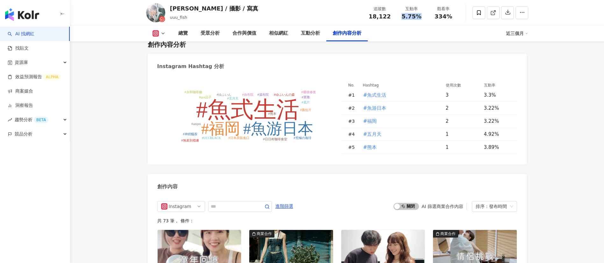
drag, startPoint x: 417, startPoint y: 17, endPoint x: 400, endPoint y: 16, distance: 17.2
click at [400, 16] on div "互動率 5.75%" at bounding box center [412, 13] width 32 height 14
drag, startPoint x: 452, startPoint y: 17, endPoint x: 432, endPoint y: 15, distance: 19.6
click at [432, 15] on div "334%" at bounding box center [443, 16] width 24 height 6
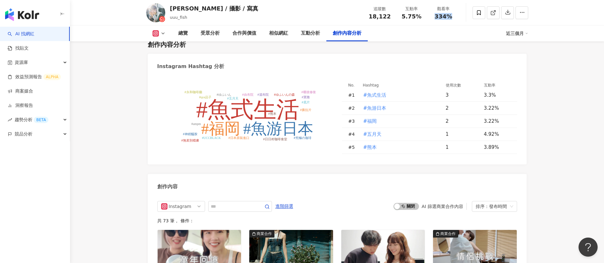
copy span "334%"
click at [495, 10] on icon at bounding box center [493, 13] width 6 height 6
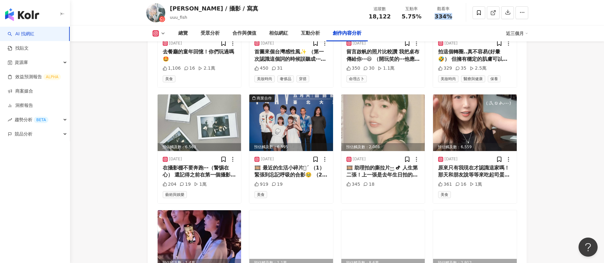
scroll to position [2063, 0]
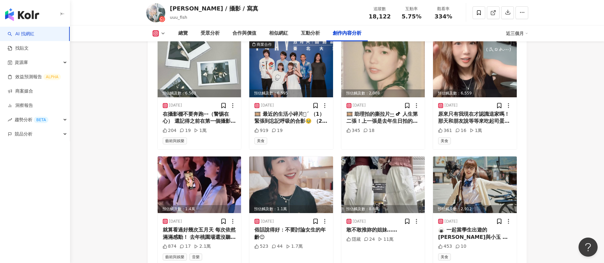
scroll to position [2136, 0]
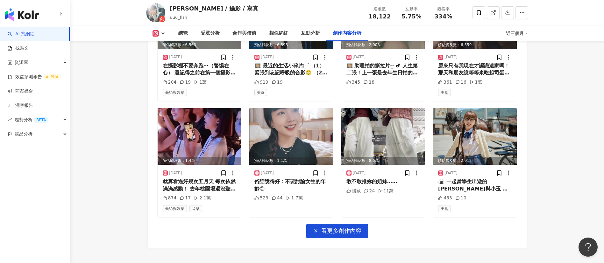
scroll to position [2166, 0]
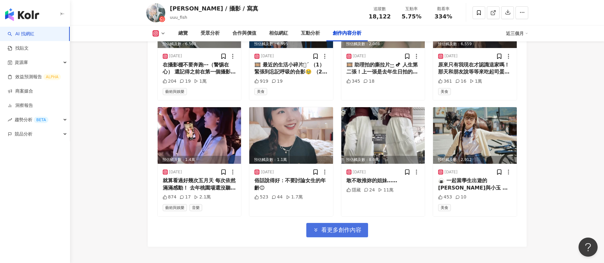
click at [335, 234] on span "看更多創作內容" at bounding box center [341, 230] width 40 height 7
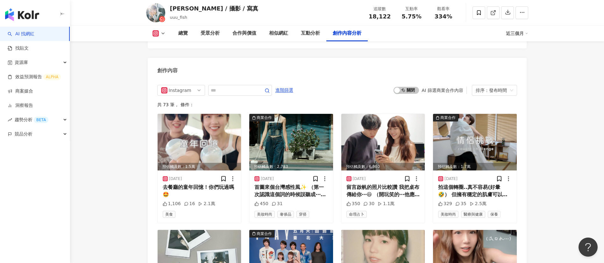
scroll to position [1928, 0]
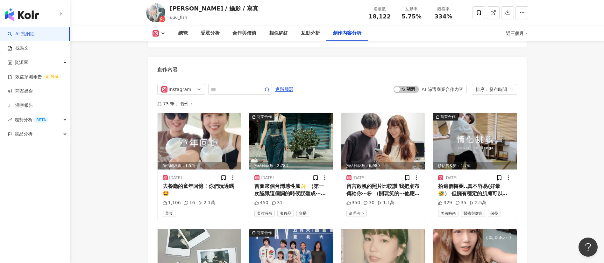
click at [348, 71] on div "創作內容" at bounding box center [337, 67] width 379 height 21
click at [407, 93] on span "啟動 關閉" at bounding box center [405, 89] width 25 height 7
click at [405, 93] on span "啟動 關閉" at bounding box center [405, 89] width 25 height 7
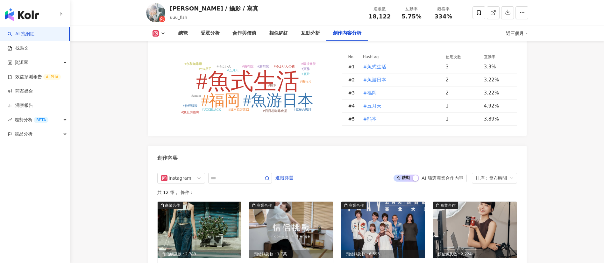
scroll to position [1923, 0]
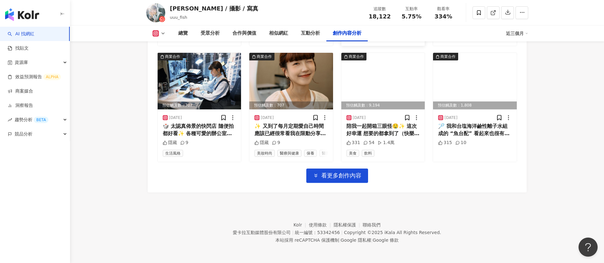
scroll to position [0, 0]
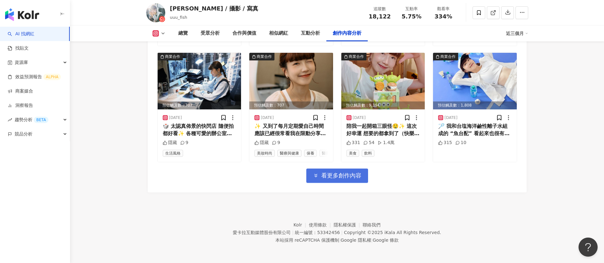
click at [338, 171] on button "看更多創作內容" at bounding box center [337, 176] width 62 height 14
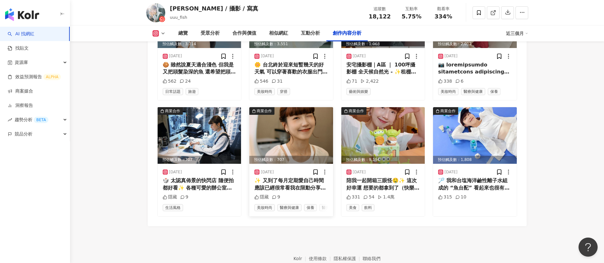
scroll to position [2166, 0]
click at [207, 28] on div "受眾分析" at bounding box center [210, 33] width 32 height 16
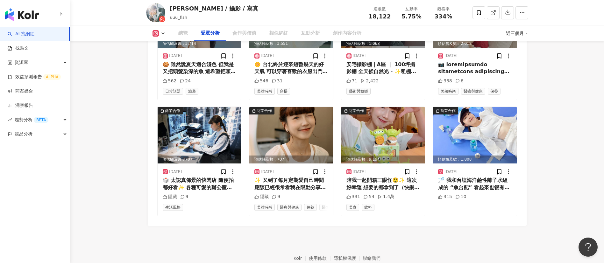
scroll to position [544, 0]
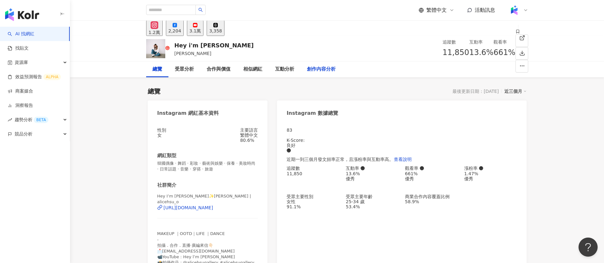
click at [315, 71] on div "創作內容分析" at bounding box center [321, 70] width 29 height 8
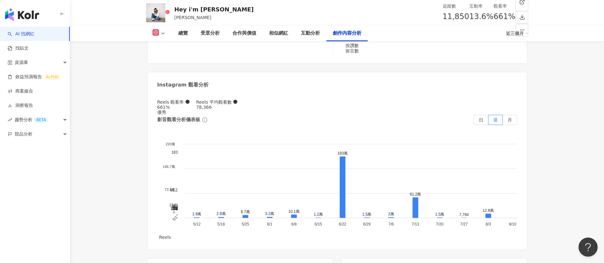
scroll to position [1824, 0]
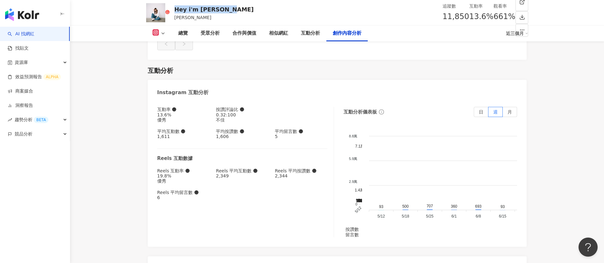
drag, startPoint x: 179, startPoint y: 6, endPoint x: 167, endPoint y: 7, distance: 12.4
click at [167, 7] on div "Hey i'm Alice [PERSON_NAME] [PERSON_NAME] 追蹤數 11,850 互動率 13.6% 觀看率 661%" at bounding box center [336, 12] width 407 height 25
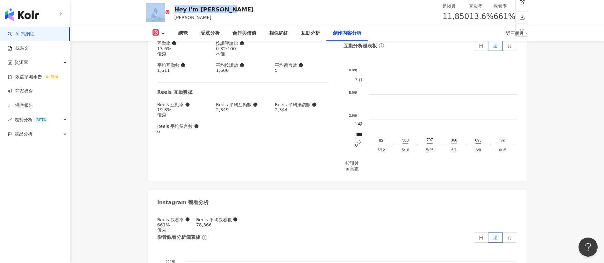
scroll to position [1972, 0]
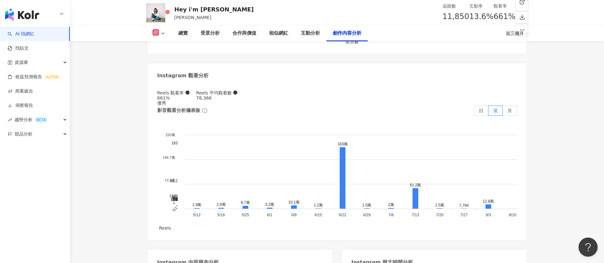
scroll to position [2100, 0]
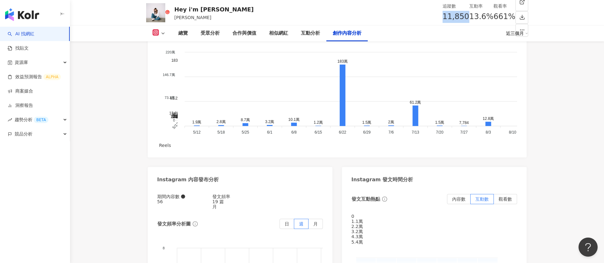
drag, startPoint x: 390, startPoint y: 18, endPoint x: 371, endPoint y: 16, distance: 18.9
click at [442, 16] on div "11,850" at bounding box center [455, 17] width 27 height 12
copy span "11,850"
drag, startPoint x: 421, startPoint y: 20, endPoint x: 396, endPoint y: 17, distance: 25.6
click at [442, 17] on div "追蹤數 11,850 互動率 13.6% 觀看率 661%" at bounding box center [478, 12] width 73 height 25
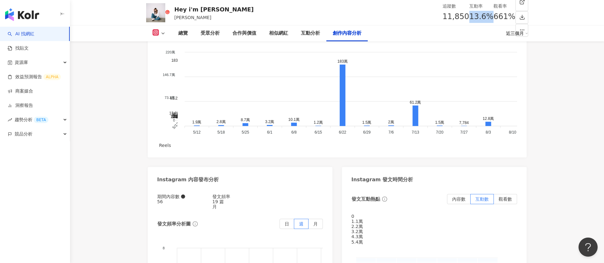
copy span "13.6%"
drag, startPoint x: 452, startPoint y: 18, endPoint x: 434, endPoint y: 17, distance: 18.2
click at [493, 17] on div "661%" at bounding box center [504, 17] width 22 height 12
copy span "661%"
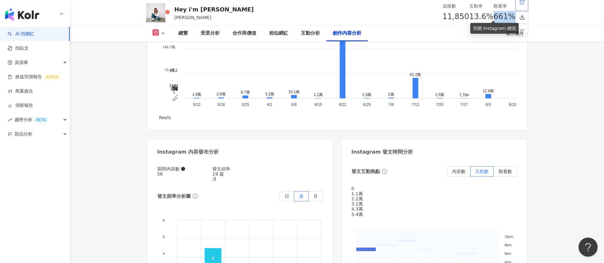
click at [519, 5] on icon at bounding box center [522, 2] width 6 height 6
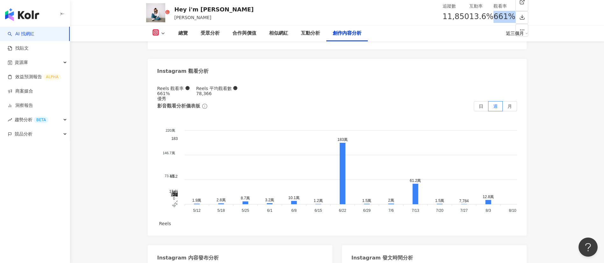
scroll to position [2022, 0]
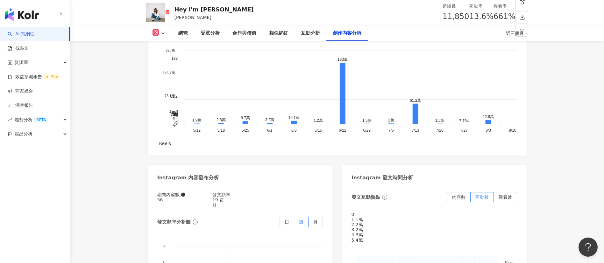
scroll to position [2175, 0]
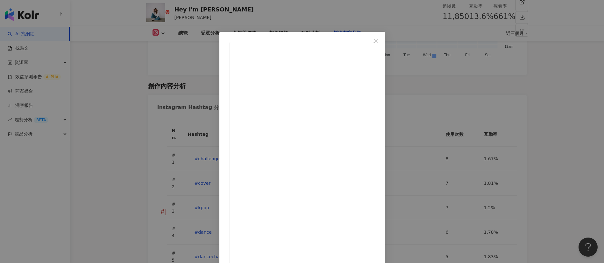
scroll to position [15, 0]
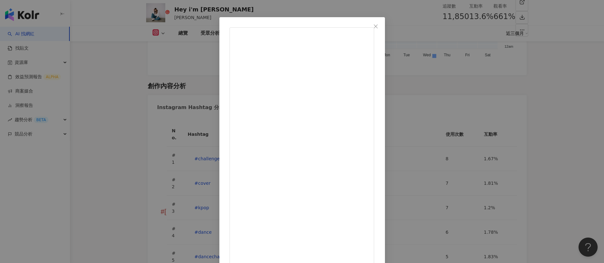
click at [515, 196] on div "Hey i'm [PERSON_NAME] [DATE] 最近一直被說狀態很好😍 雖然剛過完生日，但我覺得整個看起來反而更年輕！！！！ 在首爾醫美打完第二代立…" at bounding box center [302, 131] width 604 height 263
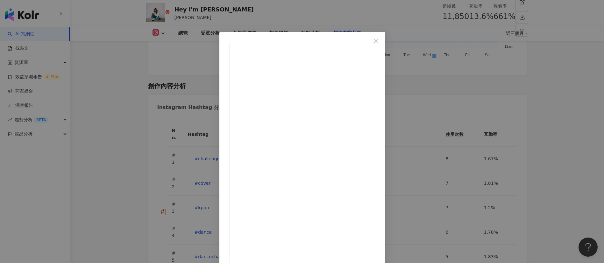
scroll to position [22, 0]
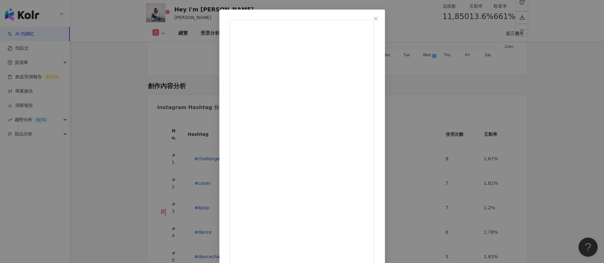
click at [113, 99] on div "Hey i'm Alice 愛麗絲 2025/7/8 79 5 1.2萬 查看原始貼文" at bounding box center [302, 131] width 604 height 263
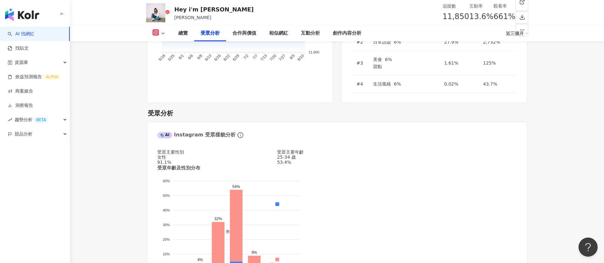
scroll to position [568, 0]
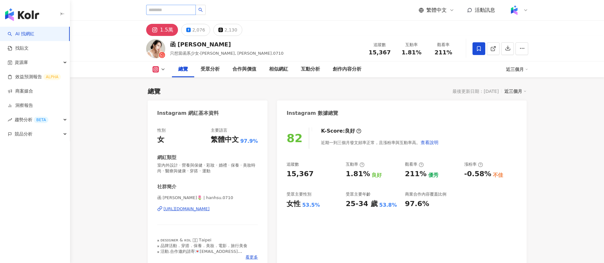
click at [170, 43] on div "函 [PERSON_NAME]" at bounding box center [227, 44] width 114 height 8
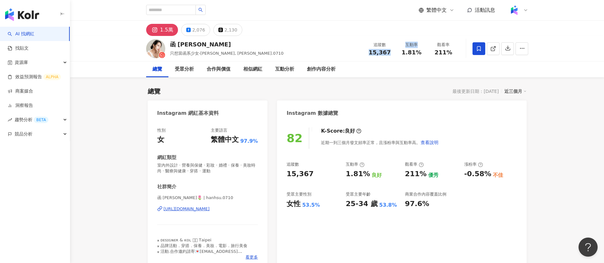
drag, startPoint x: 396, startPoint y: 57, endPoint x: 369, endPoint y: 51, distance: 27.0
click at [369, 51] on div "追蹤數 15,367 互動率 1.81% 觀看率 211%" at bounding box center [411, 48] width 95 height 19
click at [369, 51] on div "15,367" at bounding box center [380, 52] width 24 height 6
drag, startPoint x: 390, startPoint y: 54, endPoint x: 370, endPoint y: 53, distance: 19.7
click at [370, 53] on div "15,367" at bounding box center [380, 52] width 24 height 6
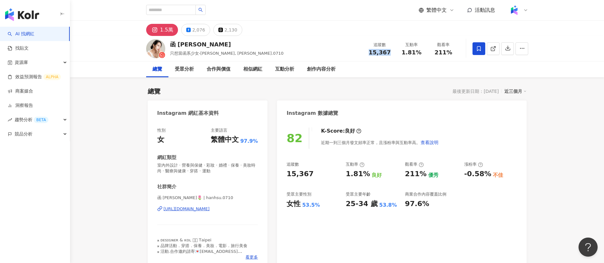
copy span "15,367"
click at [260, 48] on div "函 Helen Hsu 只想當函系少女-Helen Hsu, hanhsu.0710 追蹤數 15,367 互動率 1.81% 觀看率 211%" at bounding box center [336, 48] width 407 height 25
click at [321, 67] on div "創作內容分析" at bounding box center [321, 70] width 29 height 8
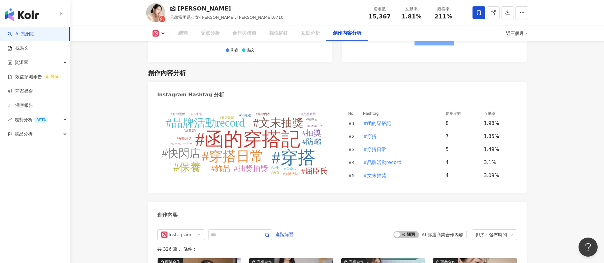
click at [274, 68] on div "創作內容分析" at bounding box center [337, 72] width 379 height 9
click at [208, 36] on div "受眾分析" at bounding box center [209, 34] width 19 height 8
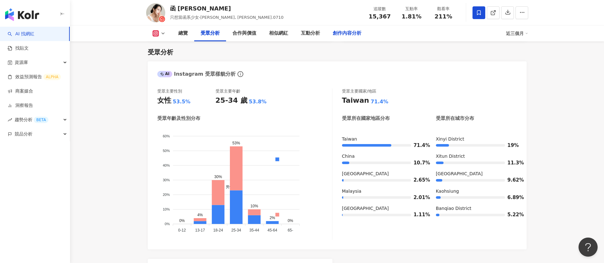
click at [342, 34] on div "創作內容分析" at bounding box center [347, 34] width 29 height 8
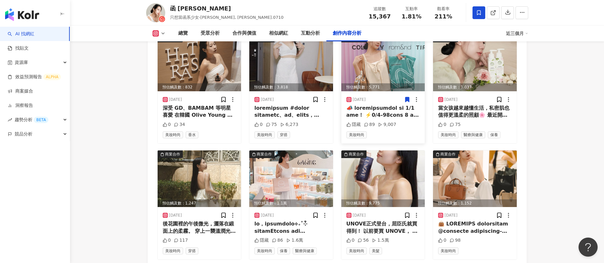
scroll to position [2077, 0]
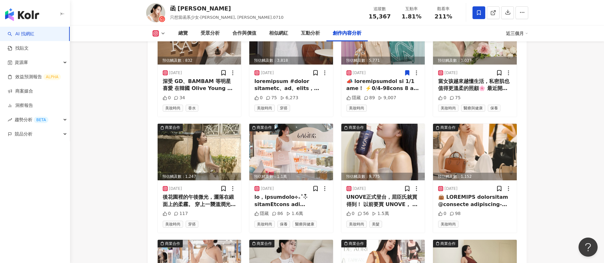
click at [292, 194] on div at bounding box center [291, 201] width 74 height 14
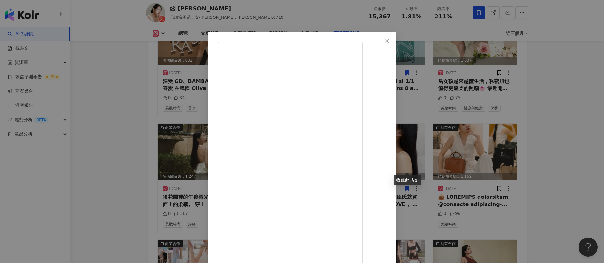
scroll to position [15, 0]
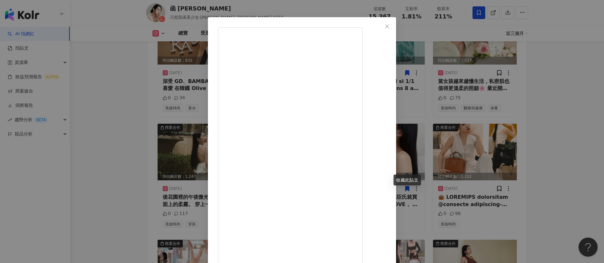
click at [465, 96] on div "函 Helen Hsu 2025/8/4 隱藏 86 1.6萬 查看原始貼文" at bounding box center [302, 131] width 604 height 263
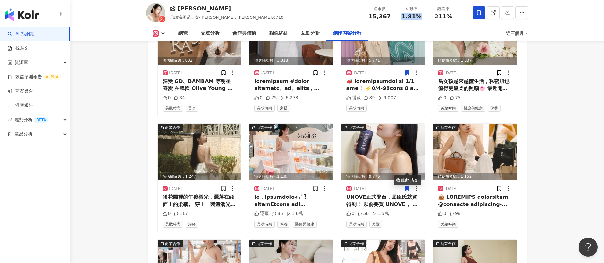
drag, startPoint x: 418, startPoint y: 18, endPoint x: 398, endPoint y: 17, distance: 19.7
click at [398, 17] on div "互動率 1.81%" at bounding box center [412, 13] width 32 height 14
copy span "1.81%"
drag, startPoint x: 450, startPoint y: 18, endPoint x: 435, endPoint y: 18, distance: 15.0
click at [435, 18] on span "211%" at bounding box center [443, 16] width 18 height 6
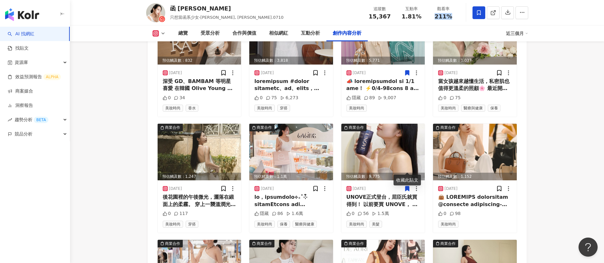
copy span "211%"
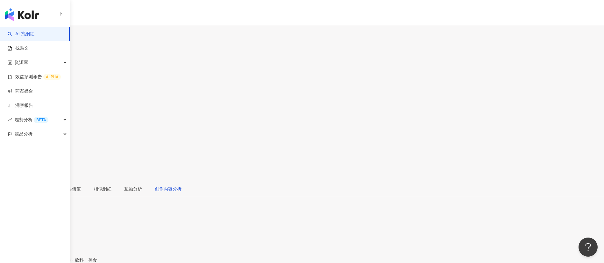
click at [181, 175] on div "創作內容分析" at bounding box center [168, 189] width 27 height 7
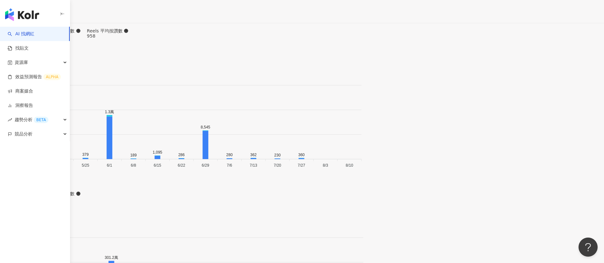
scroll to position [2017, 0]
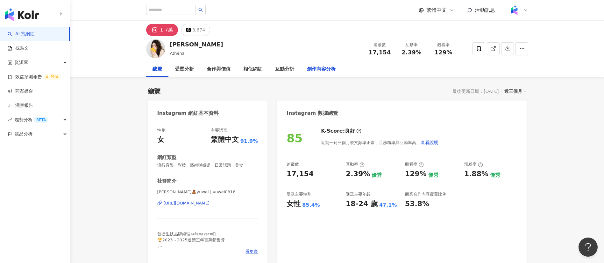
click at [316, 75] on div "創作內容分析" at bounding box center [320, 69] width 41 height 16
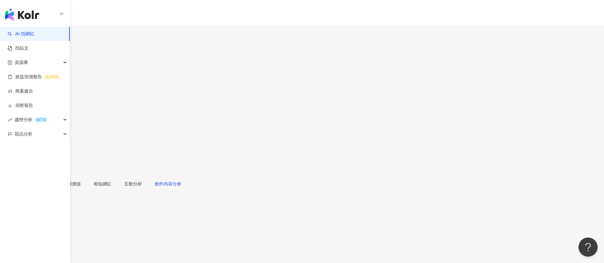
click at [181, 175] on div "創作內容分析" at bounding box center [168, 183] width 27 height 7
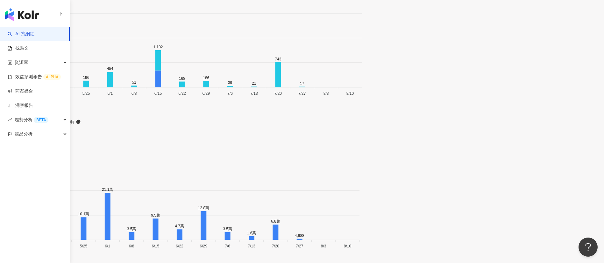
scroll to position [2071, 0]
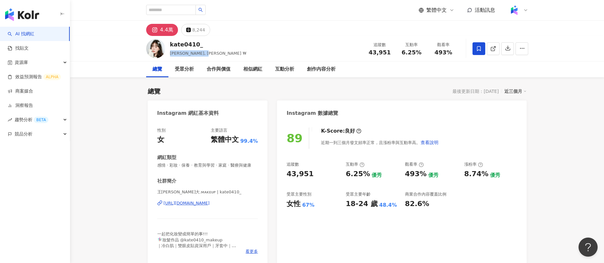
drag, startPoint x: 180, startPoint y: 54, endPoint x: 168, endPoint y: 54, distance: 12.4
click at [168, 54] on div "kate0410_ 王凱特, 𝐊𝐚𝐭𝐞 𝐖 追蹤數 43,951 互動率 6.25% 觀看率 493%" at bounding box center [336, 48] width 407 height 25
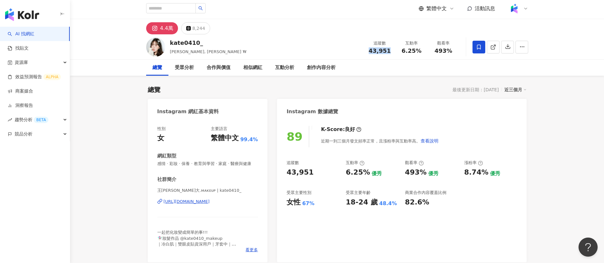
drag, startPoint x: 388, startPoint y: 51, endPoint x: 364, endPoint y: 51, distance: 23.9
click at [364, 51] on div "追蹤數 43,951" at bounding box center [380, 47] width 32 height 14
copy span "43,951"
drag, startPoint x: 420, startPoint y: 50, endPoint x: 402, endPoint y: 48, distance: 18.6
click at [402, 48] on div "6.25%" at bounding box center [411, 51] width 24 height 6
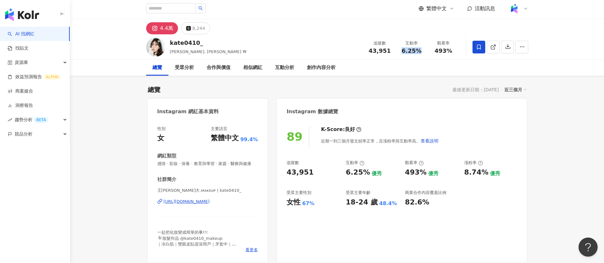
copy span "6.25%"
drag, startPoint x: 436, startPoint y: 51, endPoint x: 454, endPoint y: 52, distance: 18.5
click at [402, 52] on div "493%" at bounding box center [443, 51] width 24 height 6
copy span "493%"
click at [308, 73] on div "創作內容分析" at bounding box center [320, 68] width 41 height 16
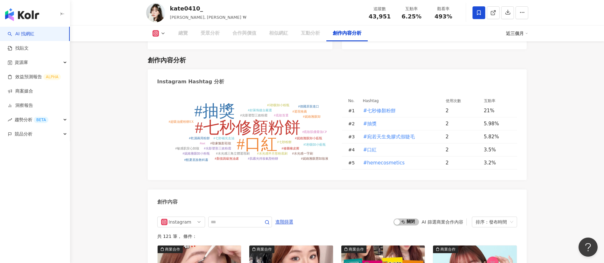
scroll to position [1912, 0]
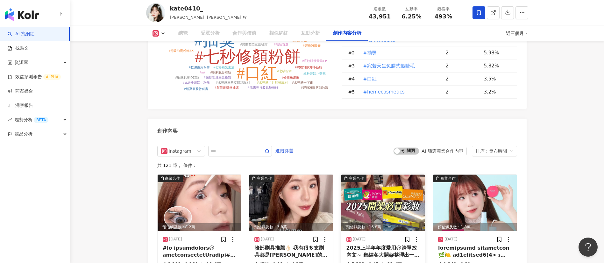
click at [380, 163] on div "共 121 筆 ， 條件：" at bounding box center [337, 165] width 360 height 5
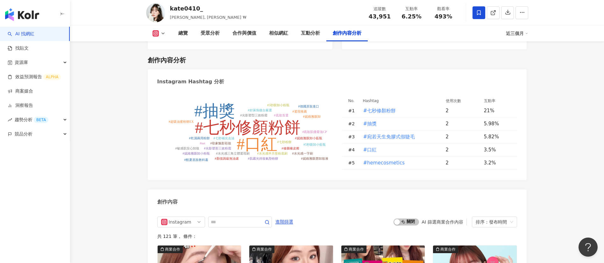
click at [350, 38] on div "創作內容分析" at bounding box center [346, 33] width 41 height 16
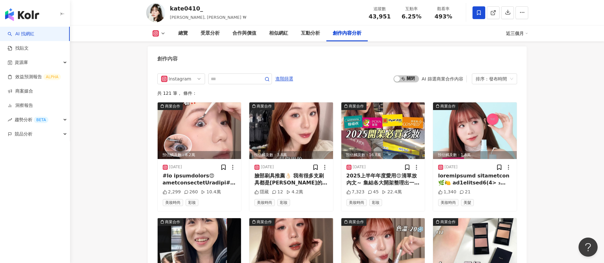
scroll to position [1986, 0]
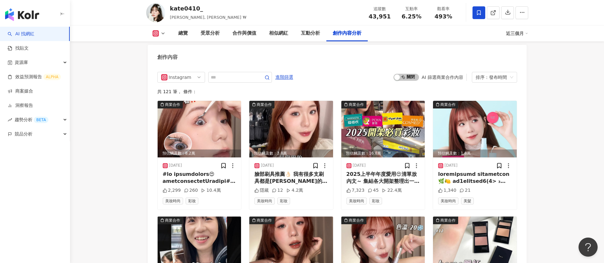
click at [340, 54] on div "創作內容" at bounding box center [337, 55] width 379 height 21
click at [385, 174] on div "2025上半年年度愛用😍清單放內文～ 集結各大開架整理出一整套愛用清單 新手必收藏 遮瑕➡️A.M Fairyland 不關燈濾鏡光雙效遮瑕盤 粉底➡️裸霧光…" at bounding box center [383, 178] width 74 height 14
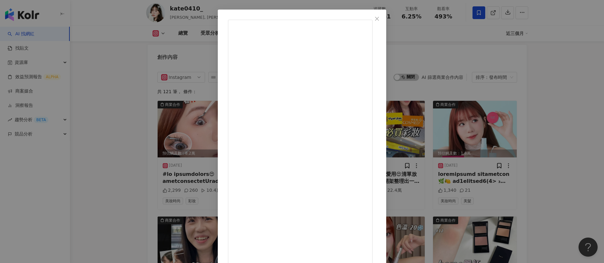
scroll to position [2172, 0]
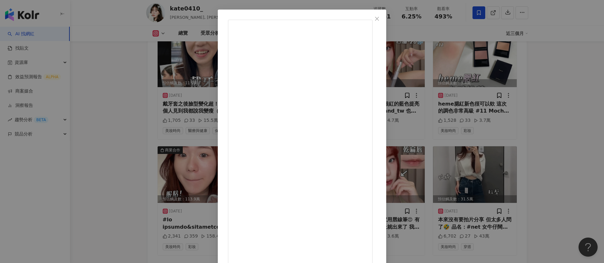
click at [143, 73] on div "kate0410_ 2025/7/28 2025上半年年度愛用😍清單放內文～ 集結各大開架整理出一整套愛用清單 新手必收藏 遮瑕➡️A.M Fairyland…" at bounding box center [302, 131] width 604 height 263
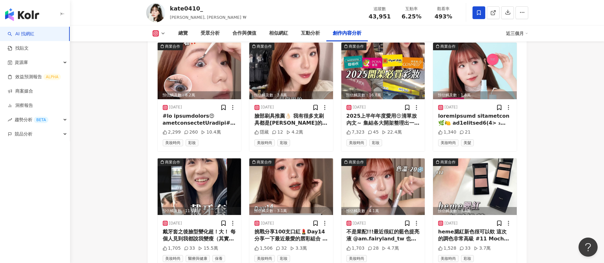
scroll to position [2044, 0]
click at [203, 31] on div "受眾分析" at bounding box center [209, 34] width 19 height 8
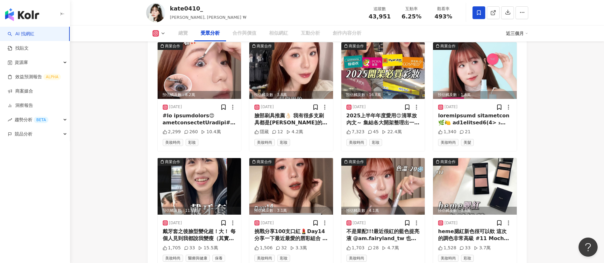
scroll to position [542, 0]
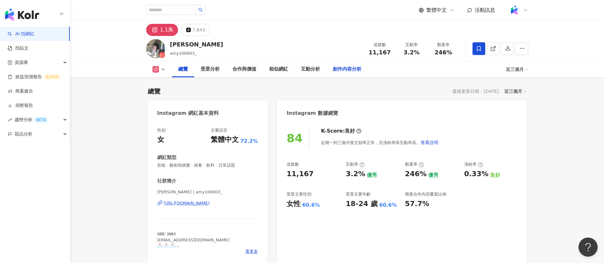
click at [337, 73] on div "創作內容分析" at bounding box center [347, 70] width 29 height 8
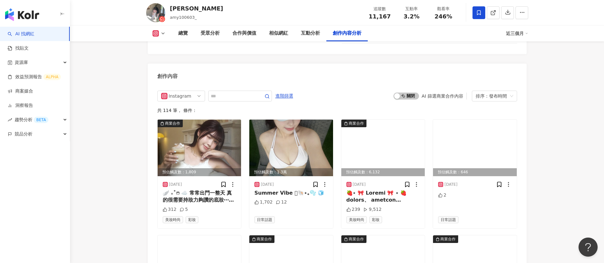
scroll to position [1915, 0]
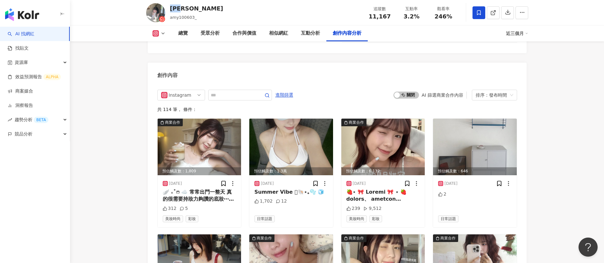
drag, startPoint x: 183, startPoint y: 9, endPoint x: 171, endPoint y: 8, distance: 12.7
click at [171, 8] on div "Amy" at bounding box center [196, 8] width 53 height 8
copy div "Amy"
click at [207, 34] on div "受眾分析" at bounding box center [209, 34] width 19 height 8
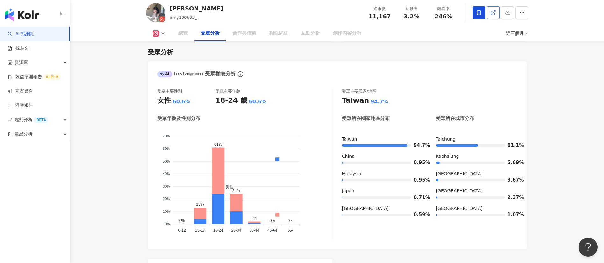
click at [493, 12] on icon at bounding box center [493, 13] width 6 height 6
click at [338, 33] on div "創作內容分析" at bounding box center [347, 34] width 29 height 8
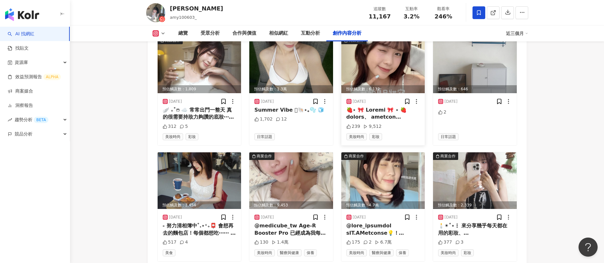
scroll to position [2100, 0]
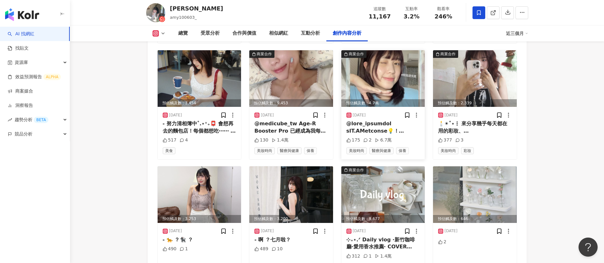
click at [386, 132] on div at bounding box center [383, 127] width 74 height 14
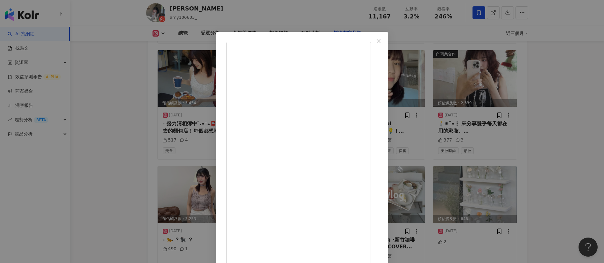
scroll to position [22, 0]
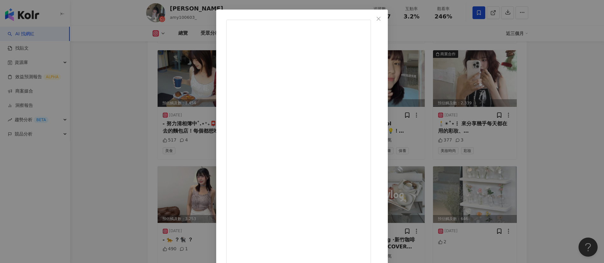
click at [464, 72] on div "Amy 2025/7/16 175 2 6.7萬 查看原始貼文" at bounding box center [302, 131] width 604 height 263
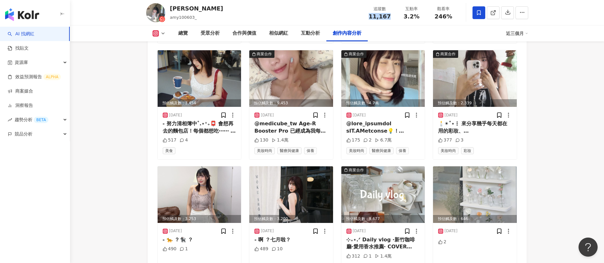
drag, startPoint x: 390, startPoint y: 19, endPoint x: 367, endPoint y: 16, distance: 23.1
click at [368, 16] on div "11,167" at bounding box center [380, 16] width 24 height 6
copy span "11,167"
drag, startPoint x: 421, startPoint y: 14, endPoint x: 402, endPoint y: 15, distance: 19.7
click at [402, 15] on div "3.2%" at bounding box center [411, 16] width 24 height 6
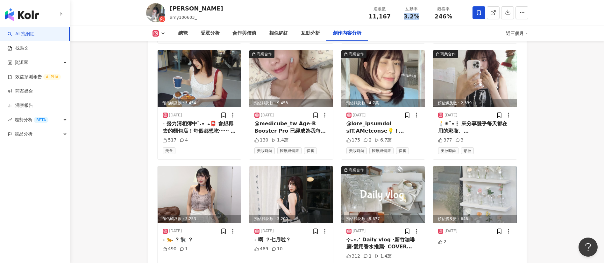
copy span "3.2%"
drag, startPoint x: 452, startPoint y: 16, endPoint x: 435, endPoint y: 16, distance: 17.2
click at [435, 16] on div "246%" at bounding box center [443, 16] width 24 height 6
copy span "246%"
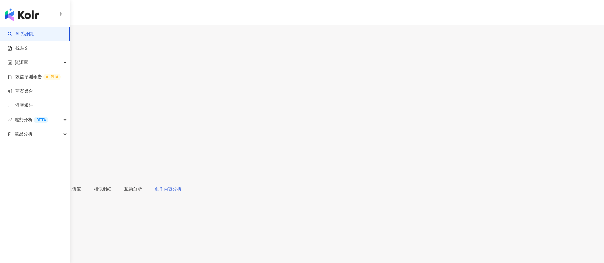
click at [188, 175] on div "創作內容分析" at bounding box center [167, 189] width 39 height 15
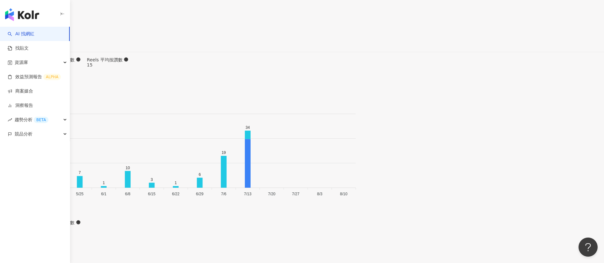
scroll to position [2099, 0]
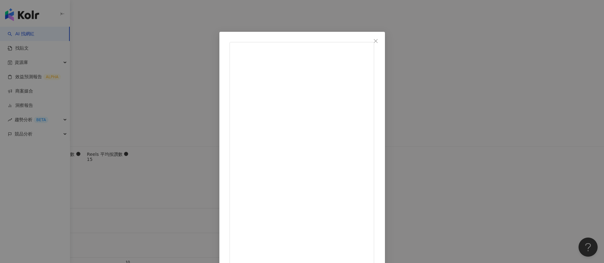
scroll to position [517, 0]
click at [402, 175] on div "小妻 [DATE] 隱藏 5 1.1萬 查看原始貼文" at bounding box center [302, 131] width 604 height 263
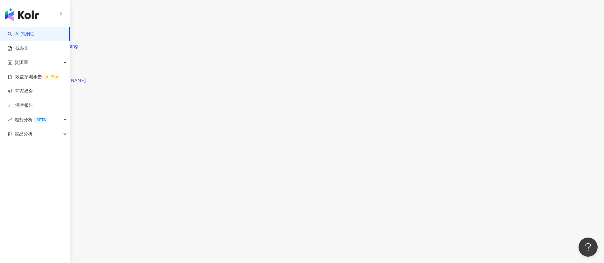
scroll to position [2001, 0]
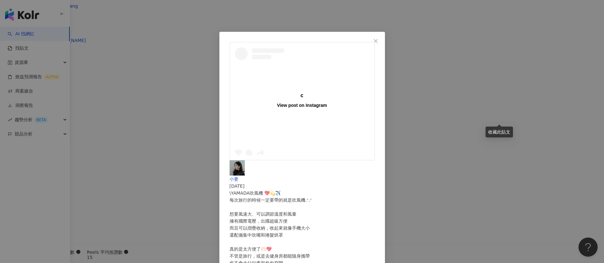
click at [402, 127] on div "收藏此貼文" at bounding box center [498, 132] width 27 height 11
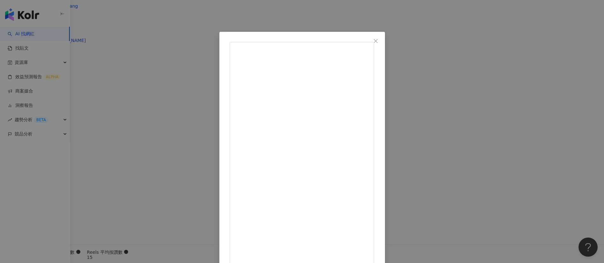
click at [402, 167] on div "小妻 2025/7/8 \YAMADA吹風機 💖💫✈️ 每次旅行的時候一定要帶的就是吹風機.ᐟ.ᐟ 想要風速大、可以調節溫度和風量 擁有國際電壓，出國超級方便…" at bounding box center [302, 131] width 604 height 263
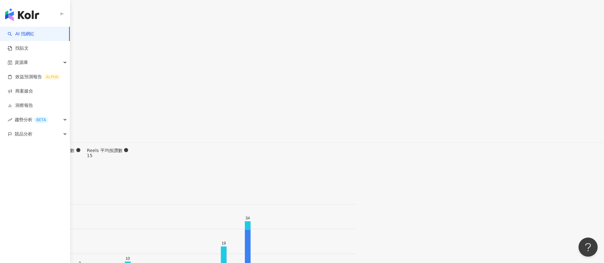
scroll to position [2104, 0]
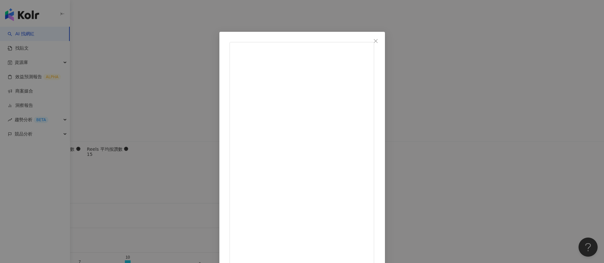
scroll to position [15, 0]
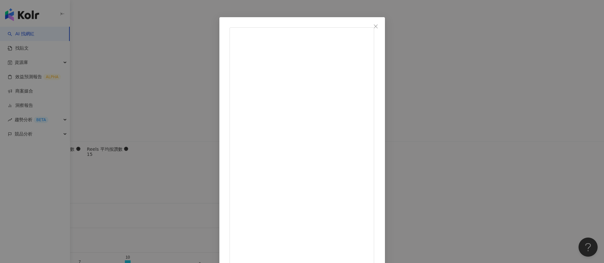
click at [402, 90] on div "小妻 2025/6/29 隱藏 1 3.4萬 查看原始貼文" at bounding box center [302, 131] width 604 height 263
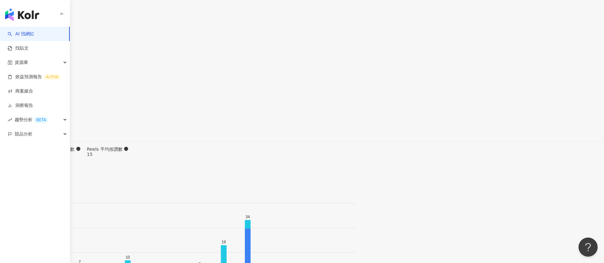
drag, startPoint x: 392, startPoint y: 16, endPoint x: 362, endPoint y: 15, distance: 30.6
copy span "17,876"
drag, startPoint x: 453, startPoint y: 21, endPoint x: 436, endPoint y: 19, distance: 16.9
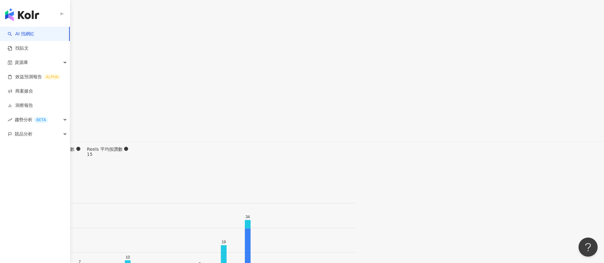
copy span "335%"
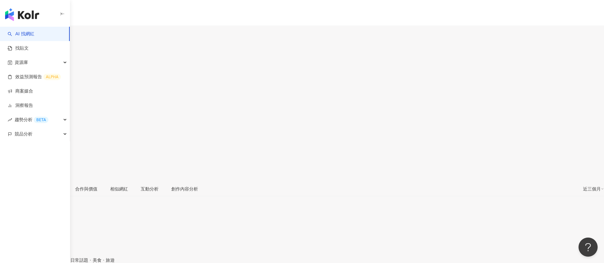
click at [204, 182] on div "創作內容分析" at bounding box center [184, 189] width 39 height 15
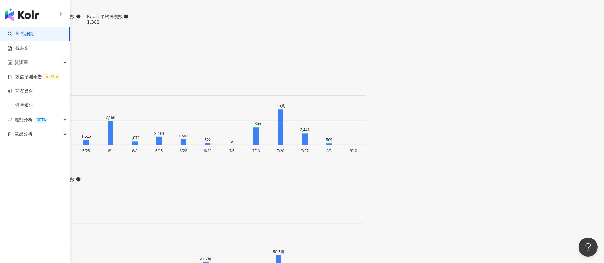
scroll to position [1982, 0]
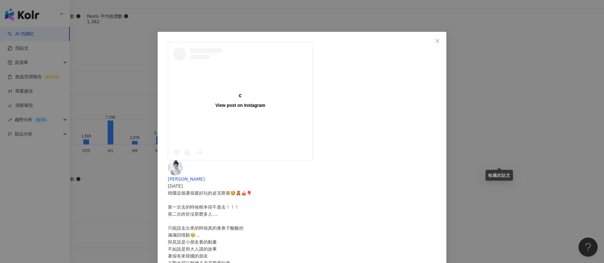
click at [561, 176] on div "View post on Instagram [PERSON_NAME] [DATE] 韓國這個暑假最好玩的皮克斯展🤩🧸🎪🎈 第一次去的時候根本排不進去！！！…" at bounding box center [302, 131] width 604 height 263
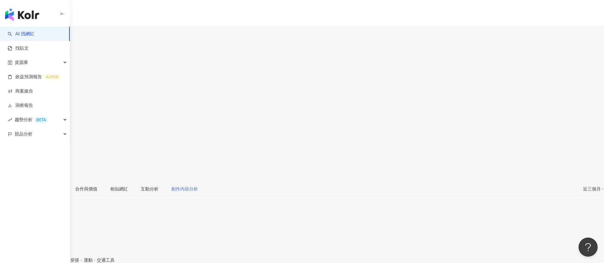
click at [204, 175] on div "創作內容分析" at bounding box center [184, 189] width 39 height 15
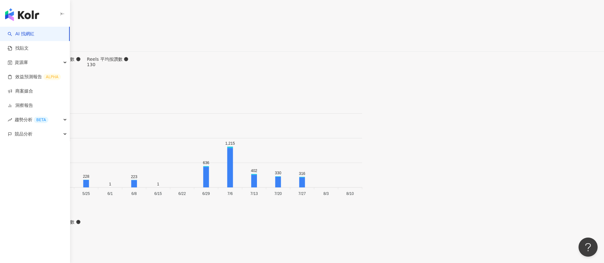
scroll to position [2216, 0]
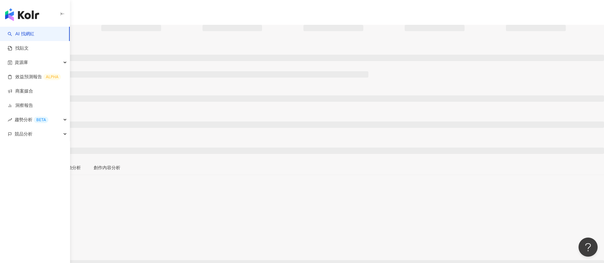
click at [328, 175] on div "總覽 最後更新日期：無 近三個月" at bounding box center [302, 190] width 604 height 20
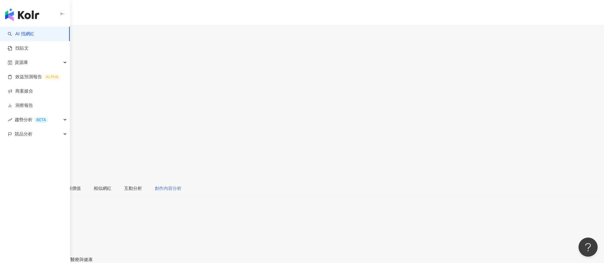
click at [188, 175] on div "創作內容分析" at bounding box center [167, 188] width 39 height 15
click at [181, 175] on div "創作內容分析" at bounding box center [168, 188] width 27 height 7
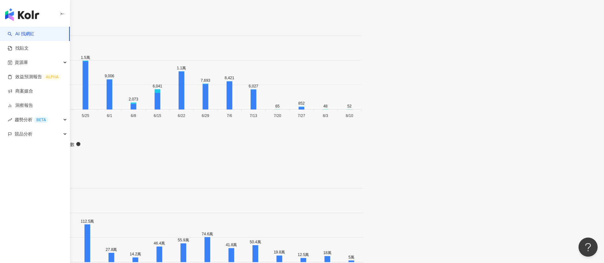
scroll to position [1494, 0]
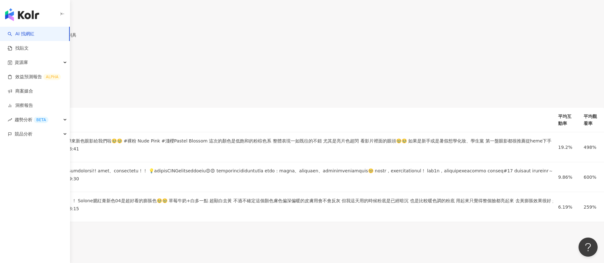
drag, startPoint x: 174, startPoint y: 6, endPoint x: 168, endPoint y: 5, distance: 6.2
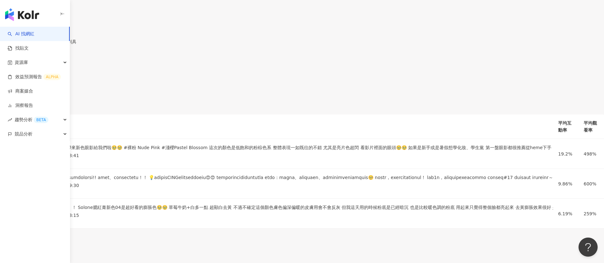
copy div "laura"
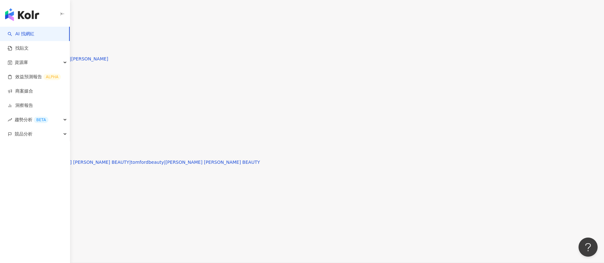
scroll to position [1960, 0]
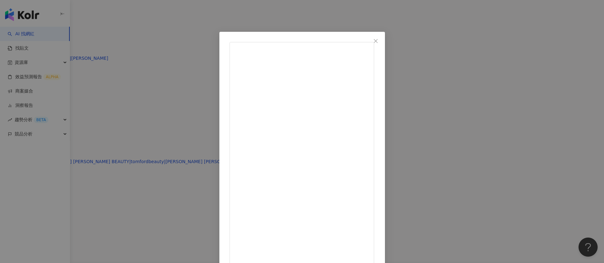
scroll to position [15, 0]
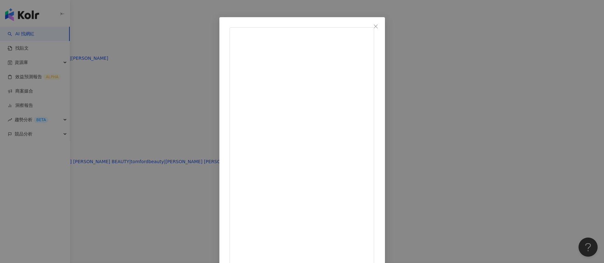
click at [402, 25] on div "laura 2025/8/7 被我挖到寶 ARTISAN 刷具#F30 擦擦遮瑕刷（1028旗下牌子） 超適合拿來沾粉狀遮瑕粉、提亮粉 刷毛完全不刺 局部遮黑…" at bounding box center [302, 131] width 604 height 263
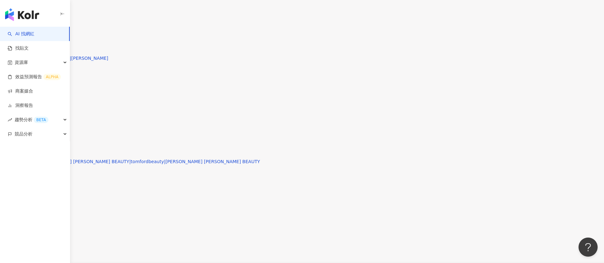
drag, startPoint x: 389, startPoint y: 17, endPoint x: 369, endPoint y: 16, distance: 20.1
copy span "35,480"
drag, startPoint x: 420, startPoint y: 18, endPoint x: 401, endPoint y: 18, distance: 19.1
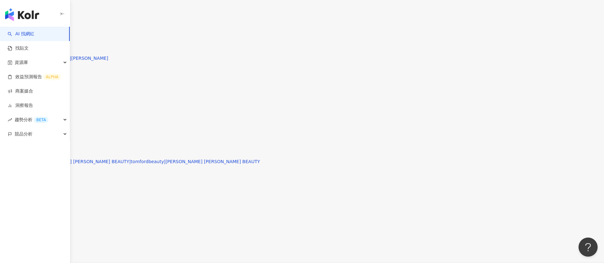
copy span "3.7%"
drag, startPoint x: 456, startPoint y: 18, endPoint x: 362, endPoint y: 0, distance: 95.2
copy span "285%"
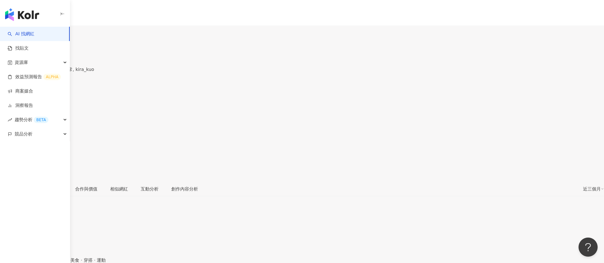
click at [285, 35] on div "1.6萬 1,821 3,264" at bounding box center [302, 33] width 604 height 16
click at [198, 186] on div "創作內容分析" at bounding box center [184, 189] width 27 height 7
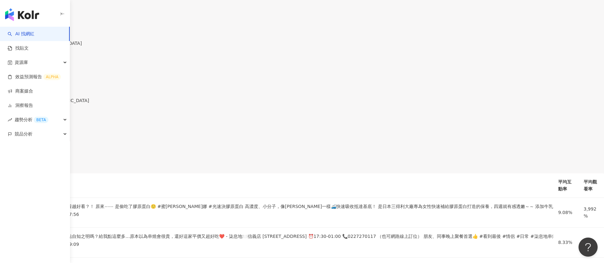
scroll to position [2019, 0]
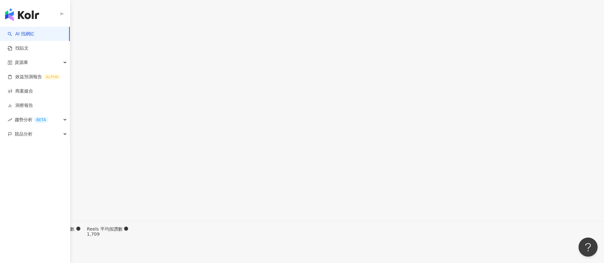
drag, startPoint x: 178, startPoint y: 11, endPoint x: 171, endPoint y: 10, distance: 7.4
copy div "[PERSON_NAME]"
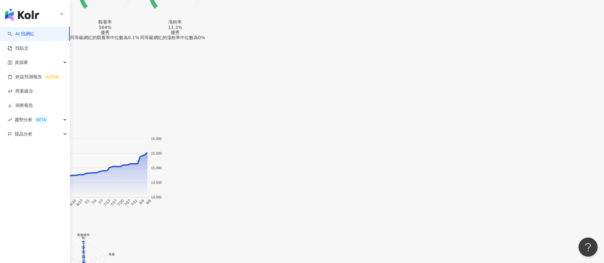
drag, startPoint x: 392, startPoint y: 15, endPoint x: 367, endPoint y: 16, distance: 24.9
copy span "15,524"
drag, startPoint x: 425, startPoint y: 16, endPoint x: 399, endPoint y: 16, distance: 26.7
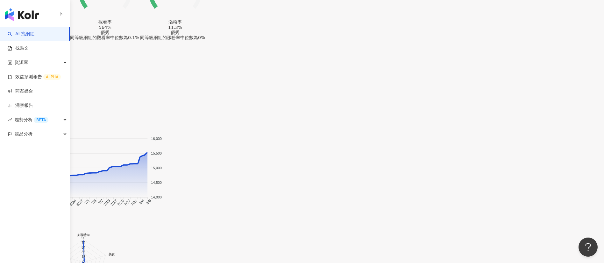
copy span "6.91%"
drag, startPoint x: 454, startPoint y: 19, endPoint x: 427, endPoint y: 16, distance: 27.0
copy span "564%"
